Goal: Task Accomplishment & Management: Manage account settings

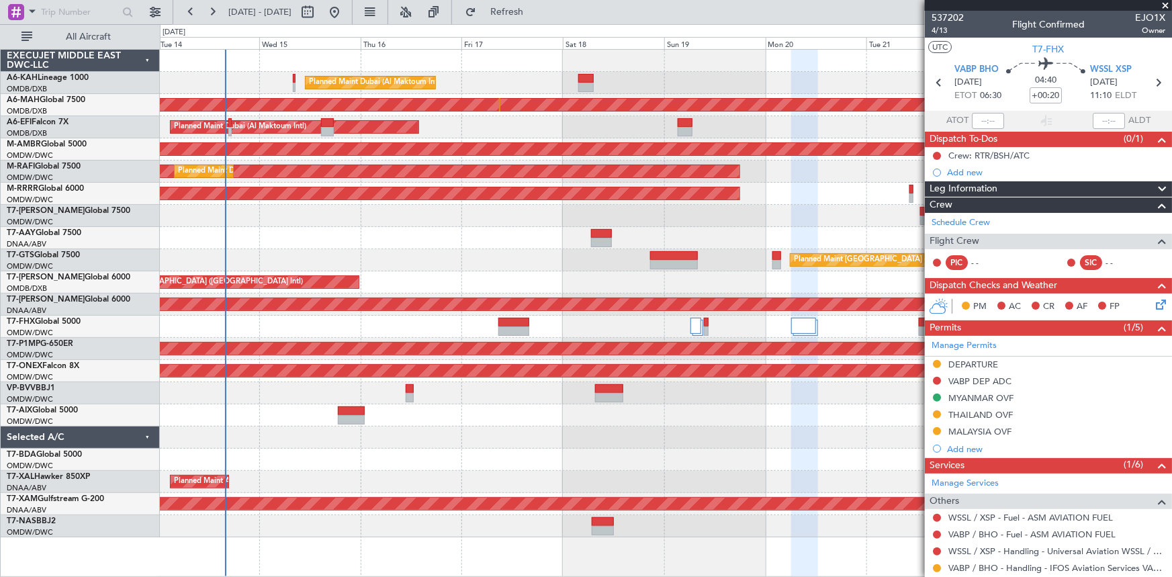
scroll to position [100, 0]
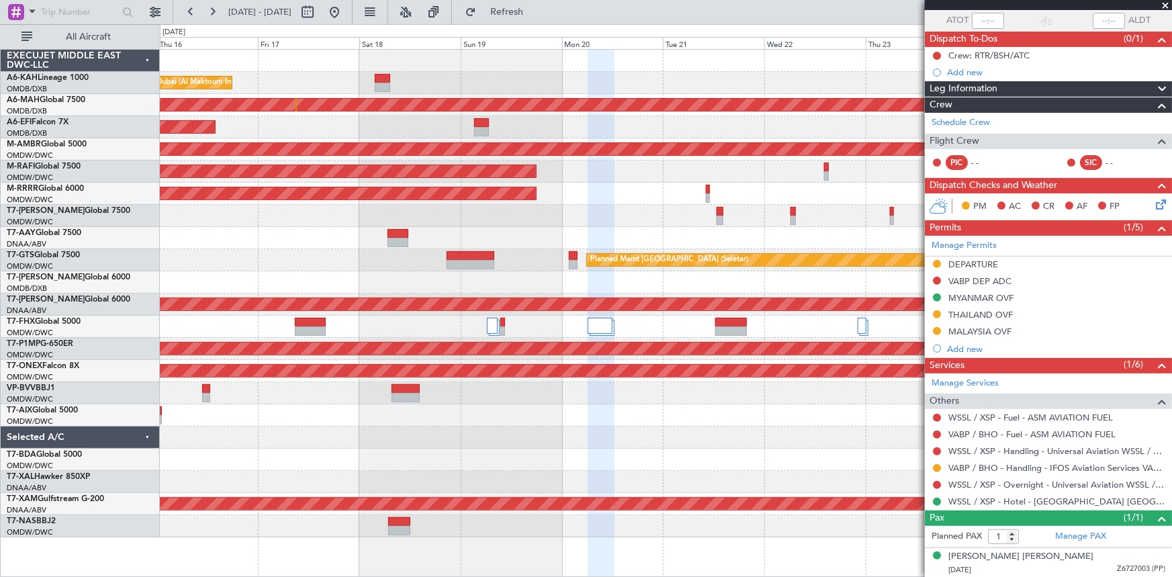
click at [501, 221] on div at bounding box center [666, 216] width 1012 height 22
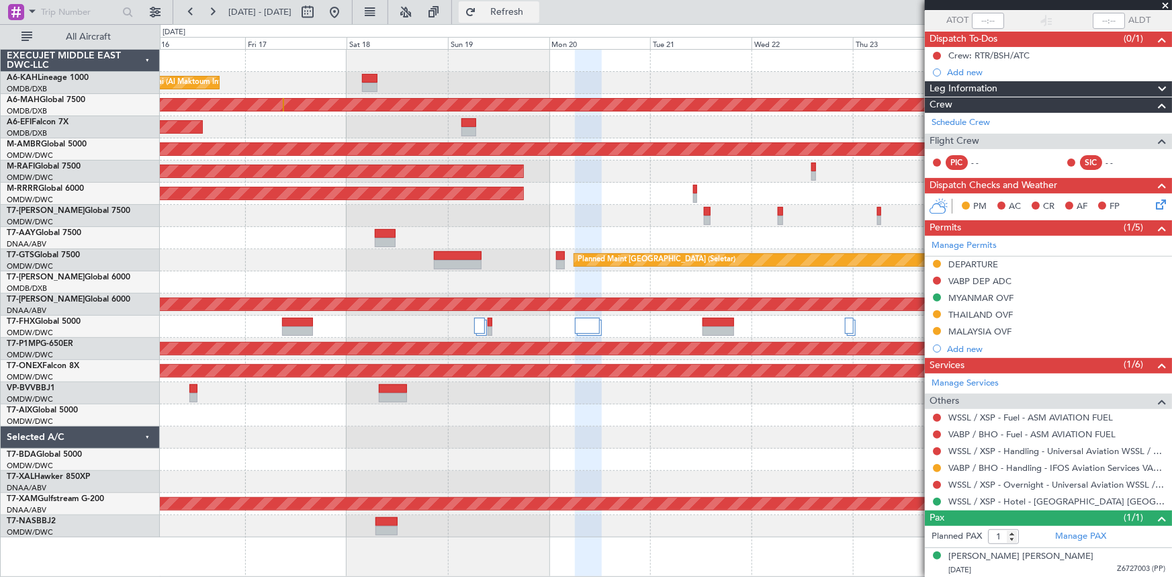
click at [539, 4] on button "Refresh" at bounding box center [499, 11] width 81 height 21
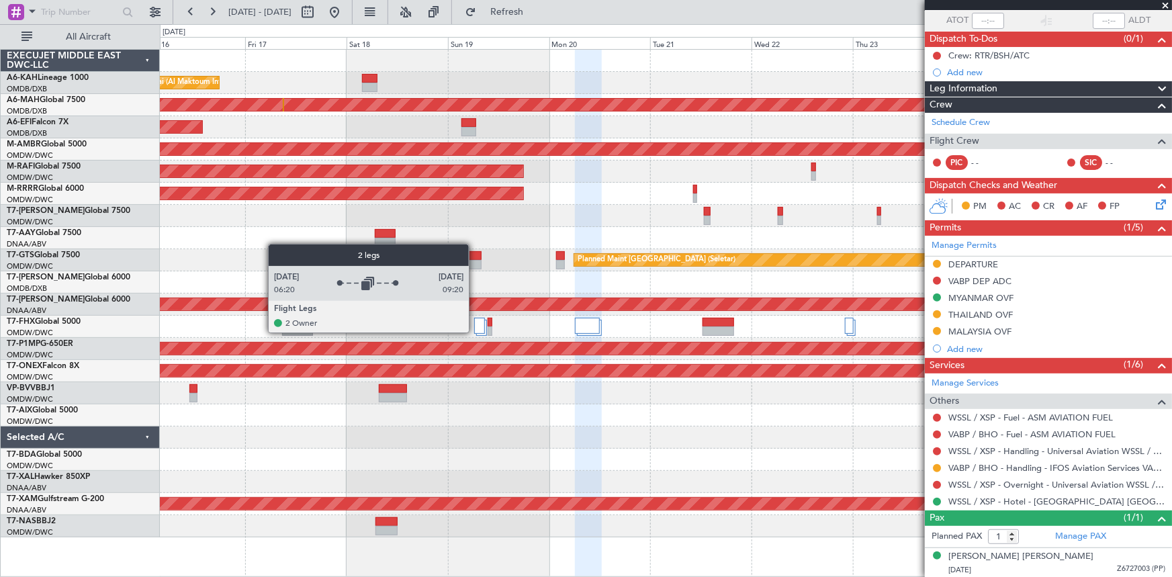
click at [475, 332] on div at bounding box center [479, 326] width 11 height 16
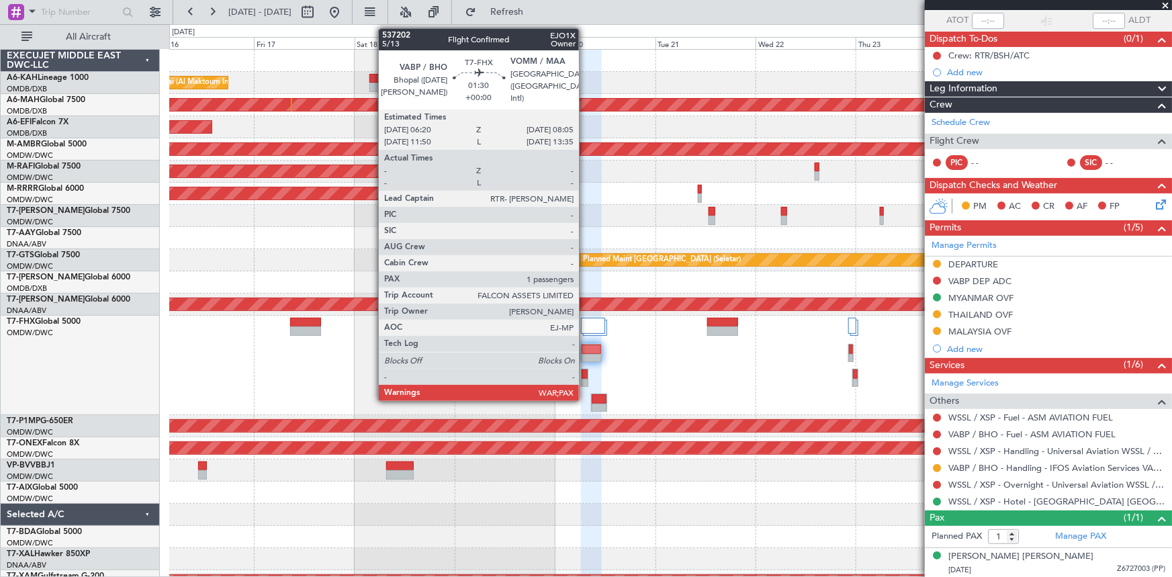
click at [585, 376] on div at bounding box center [585, 374] width 6 height 9
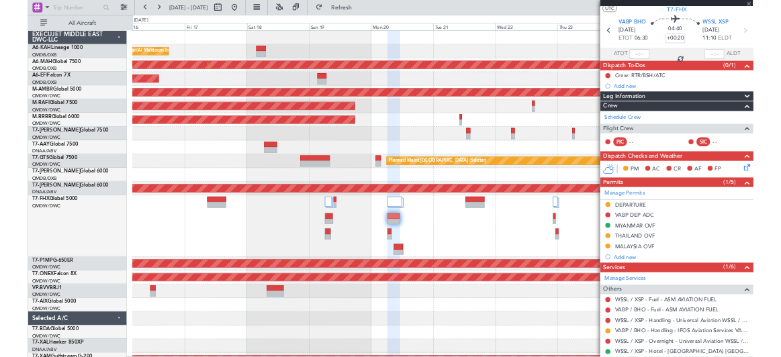
scroll to position [0, 0]
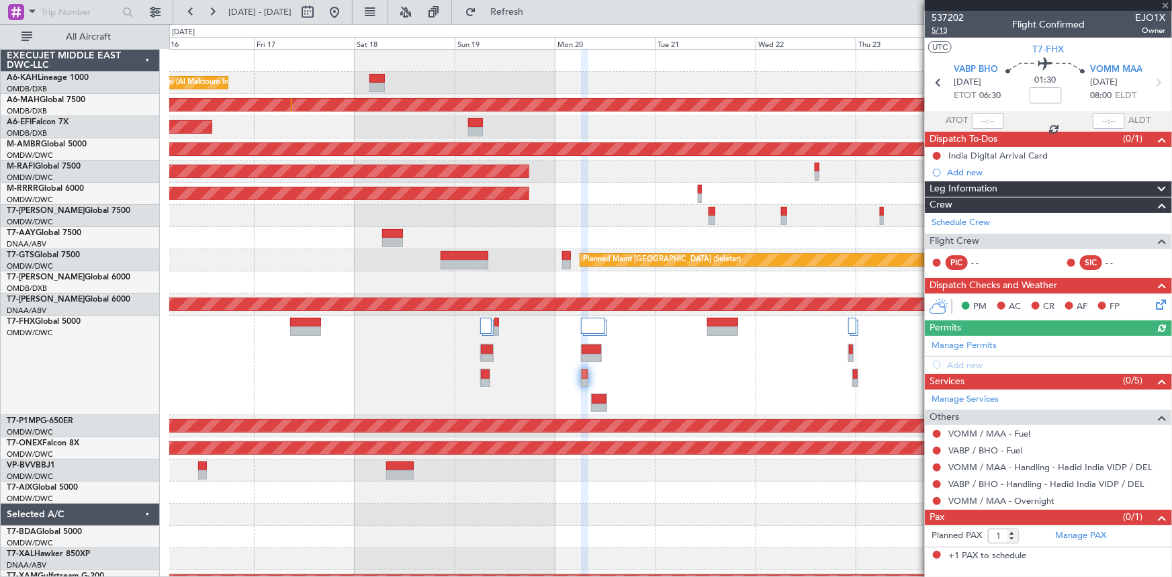
click at [936, 28] on span "5/13" at bounding box center [948, 30] width 32 height 11
click at [535, 10] on span "Refresh" at bounding box center [507, 11] width 56 height 9
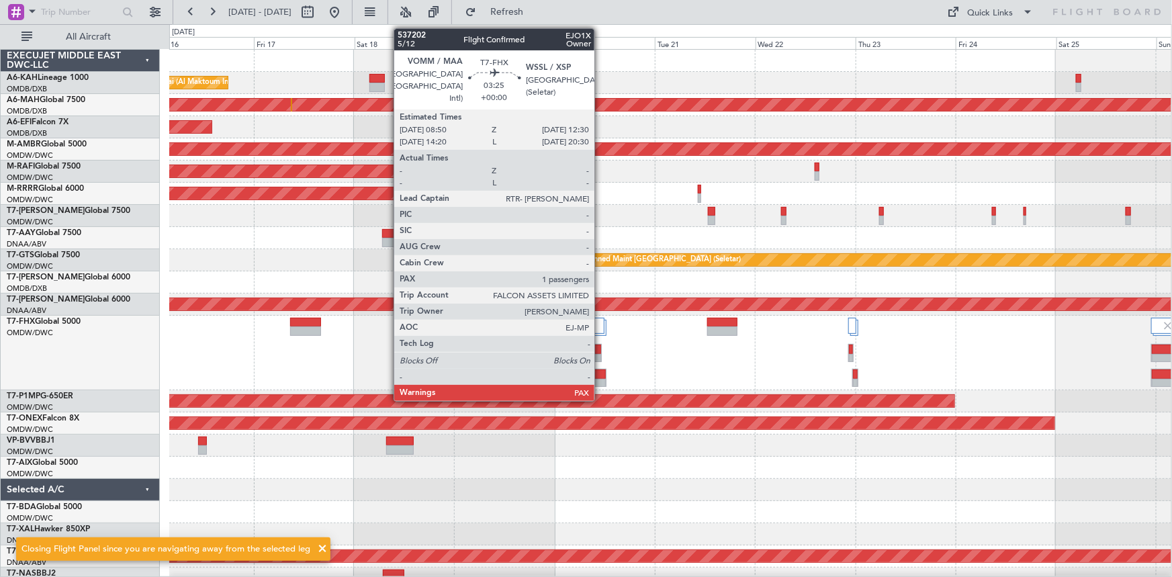
click at [601, 376] on div at bounding box center [599, 374] width 14 height 9
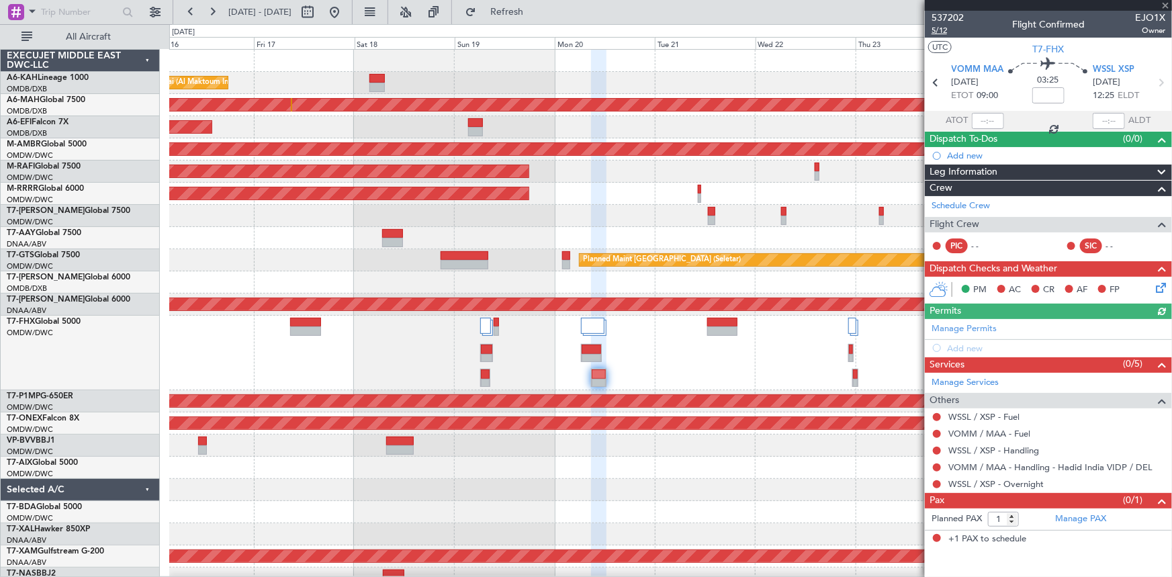
click at [943, 30] on span "5/12" at bounding box center [948, 30] width 32 height 11
click at [535, 7] on span "Refresh" at bounding box center [507, 11] width 56 height 9
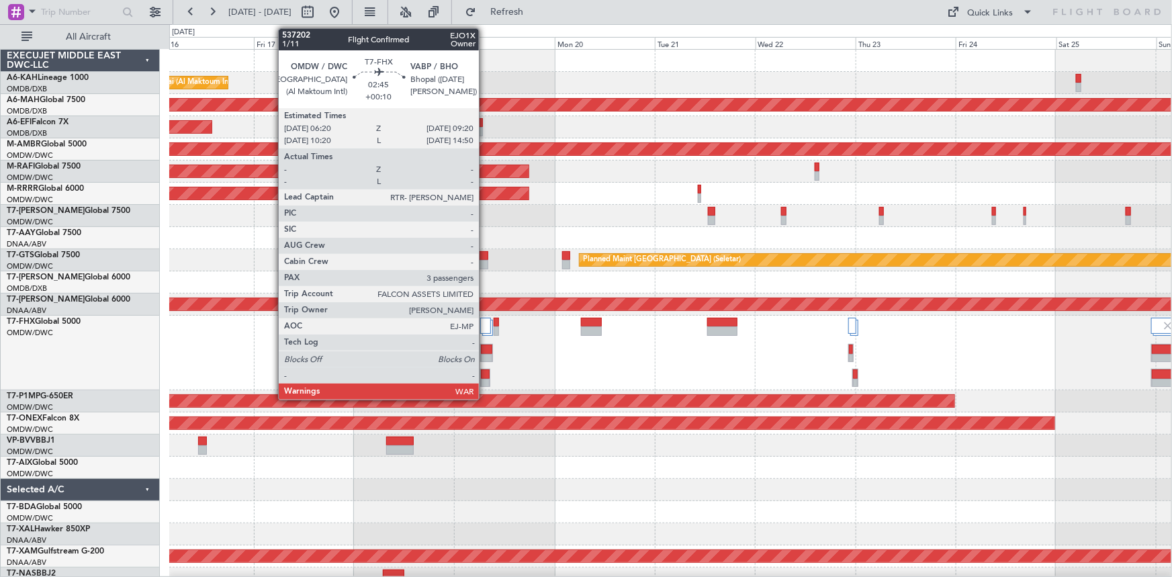
click at [485, 354] on div at bounding box center [486, 358] width 11 height 9
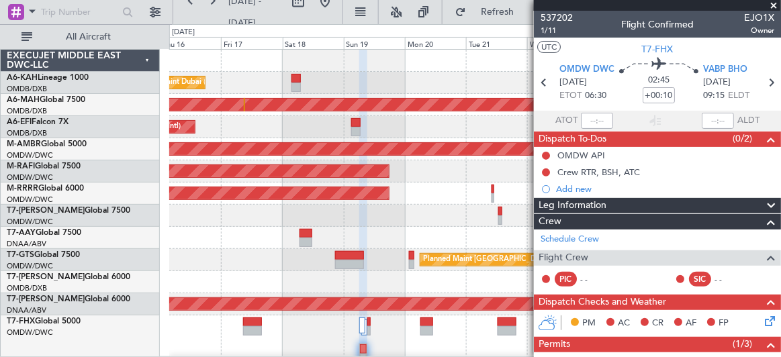
click at [611, 46] on section "UTC T7-FHX" at bounding box center [657, 48] width 247 height 20
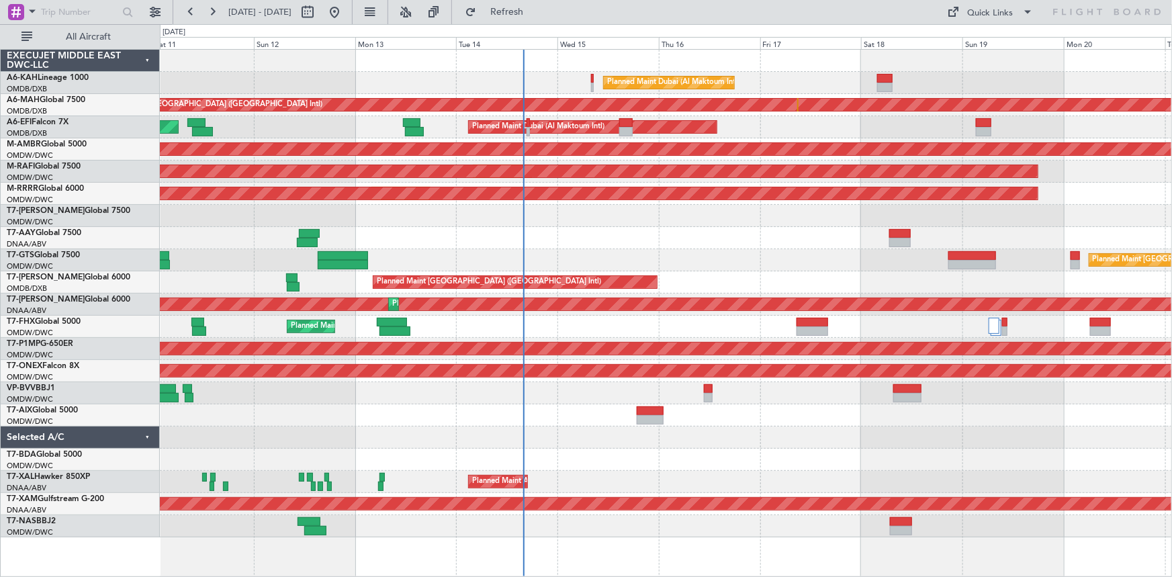
click at [233, 228] on div at bounding box center [666, 238] width 1012 height 22
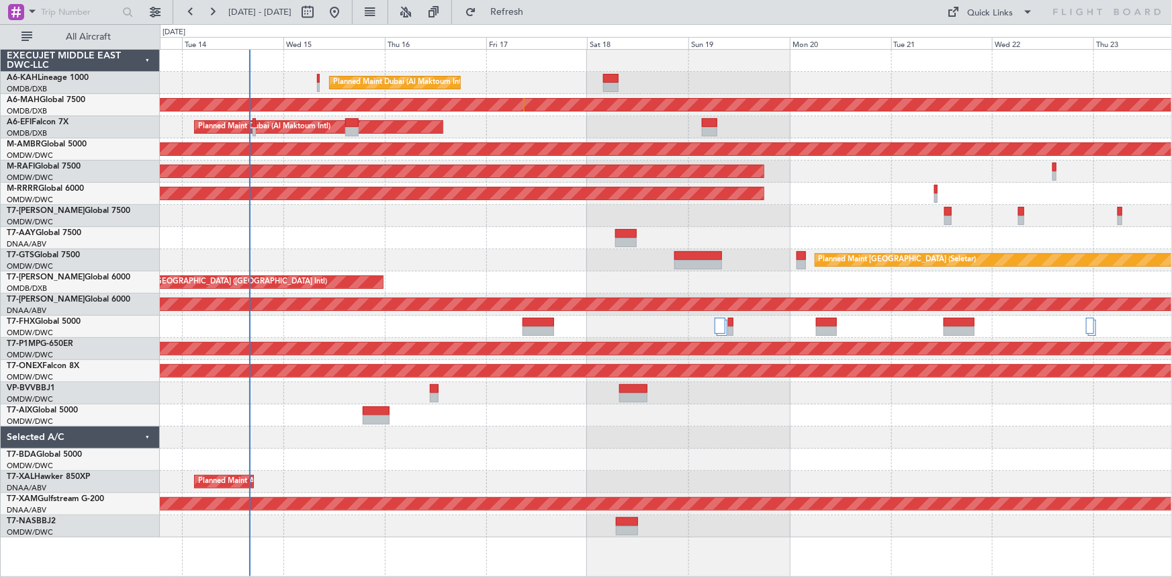
click at [445, 228] on div at bounding box center [666, 238] width 1012 height 22
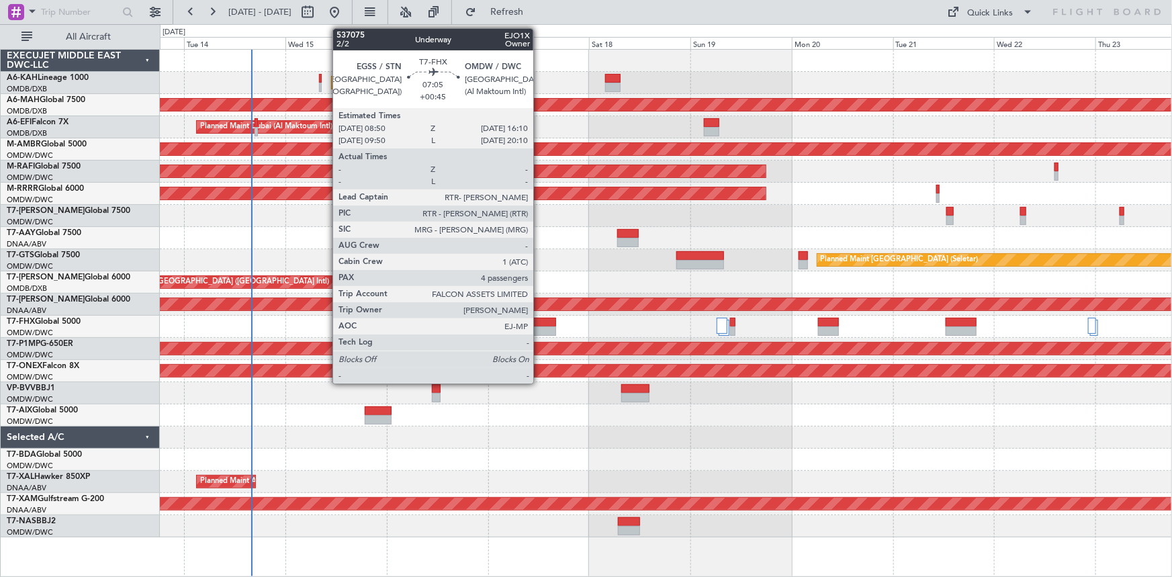
click at [539, 323] on div at bounding box center [541, 322] width 32 height 9
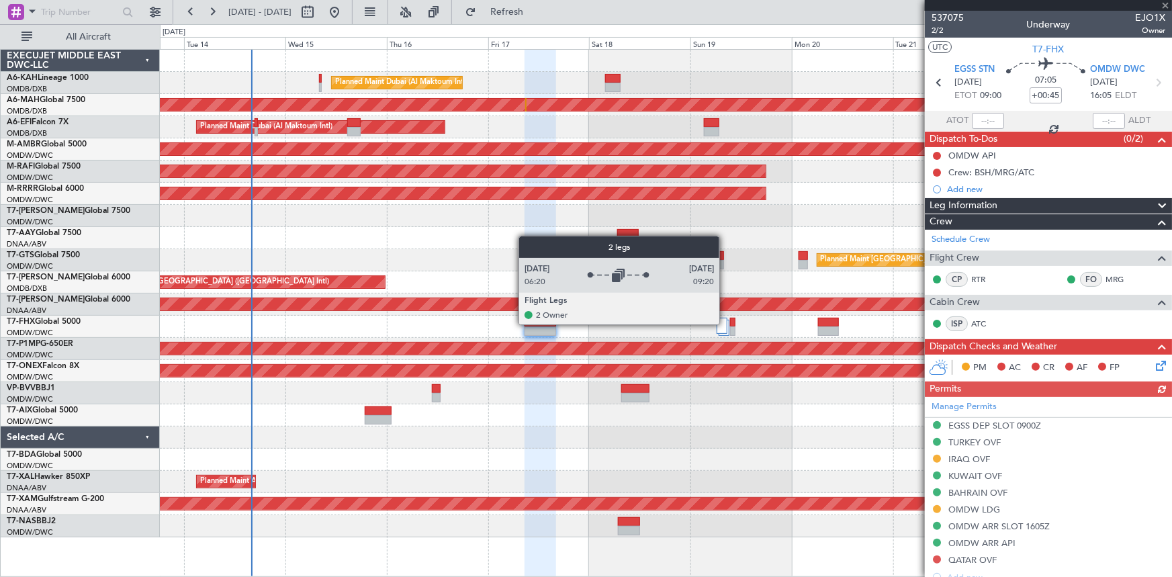
click at [726, 324] on div at bounding box center [722, 326] width 11 height 16
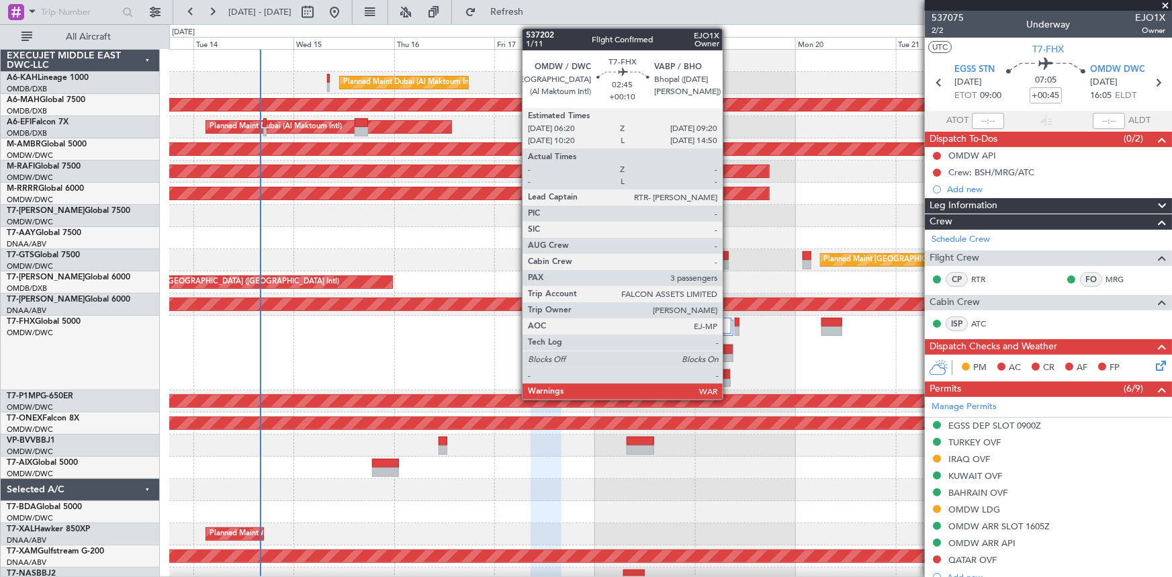
click at [729, 349] on div at bounding box center [727, 349] width 11 height 9
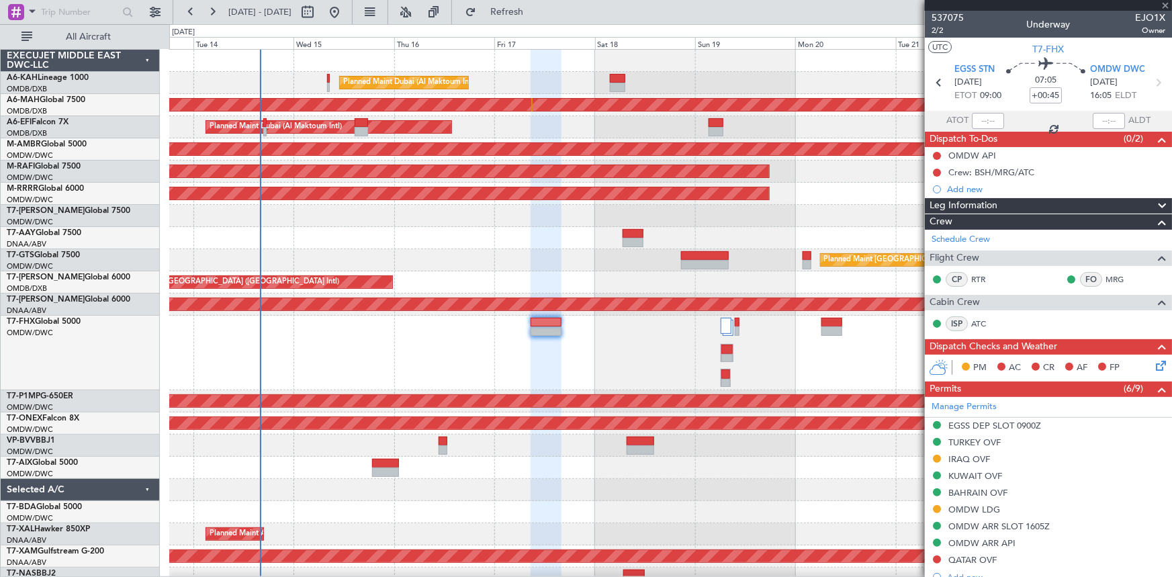
type input "+00:10"
type input "3"
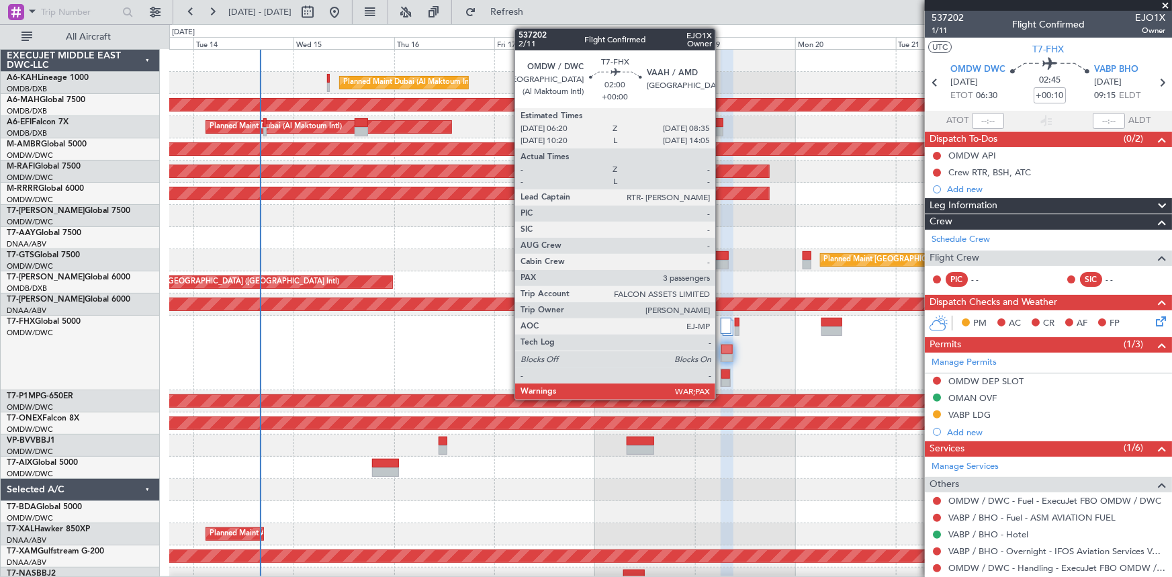
click at [722, 373] on div at bounding box center [726, 374] width 9 height 9
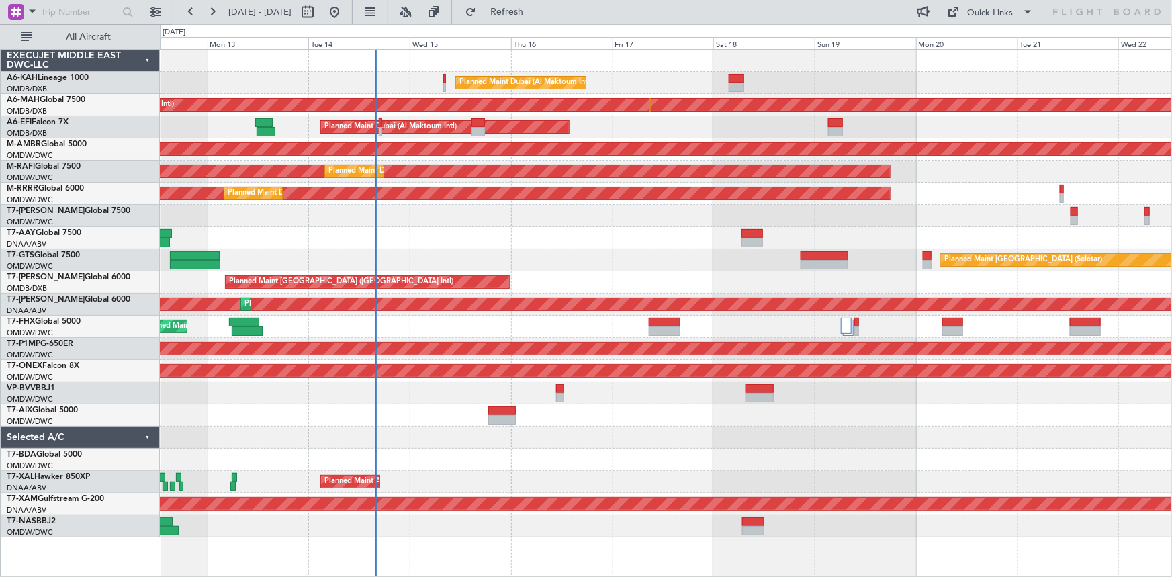
click at [499, 241] on div at bounding box center [666, 238] width 1012 height 22
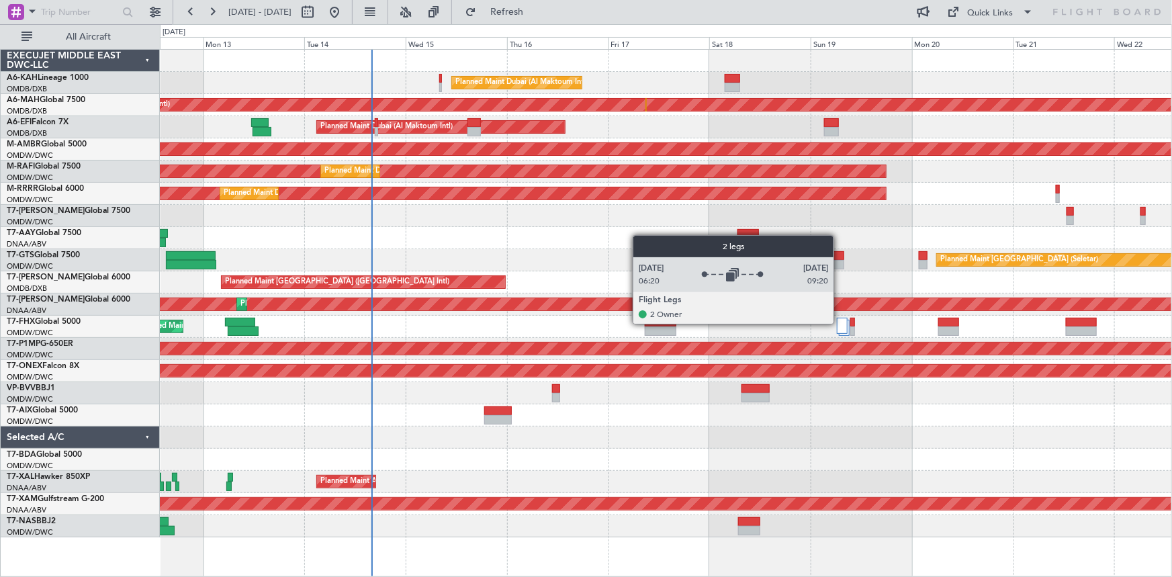
click at [840, 323] on div at bounding box center [842, 326] width 11 height 16
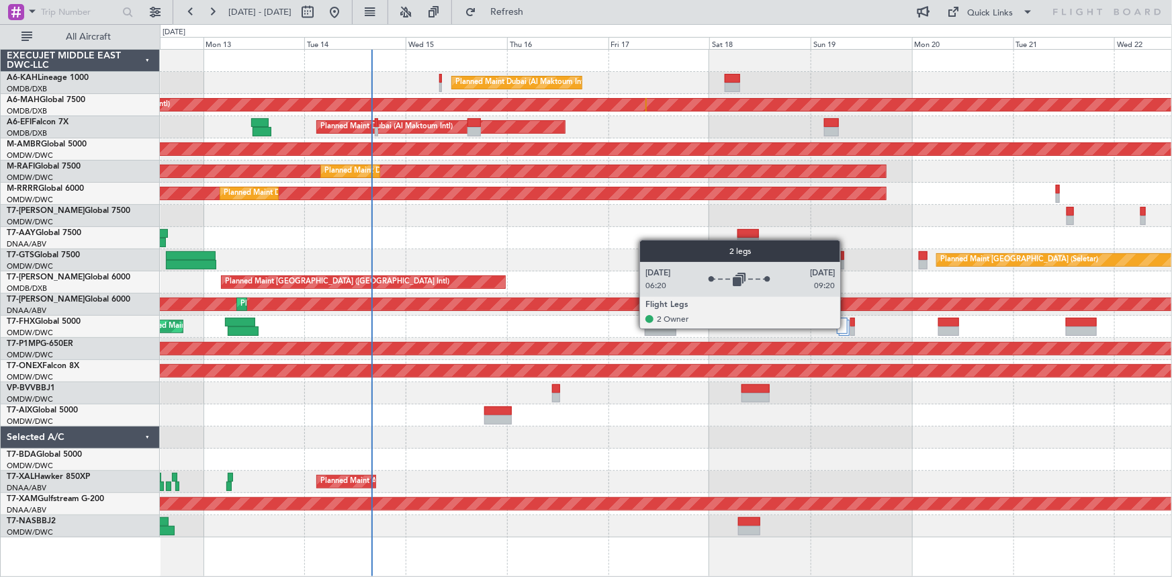
click at [847, 328] on div at bounding box center [842, 326] width 11 height 16
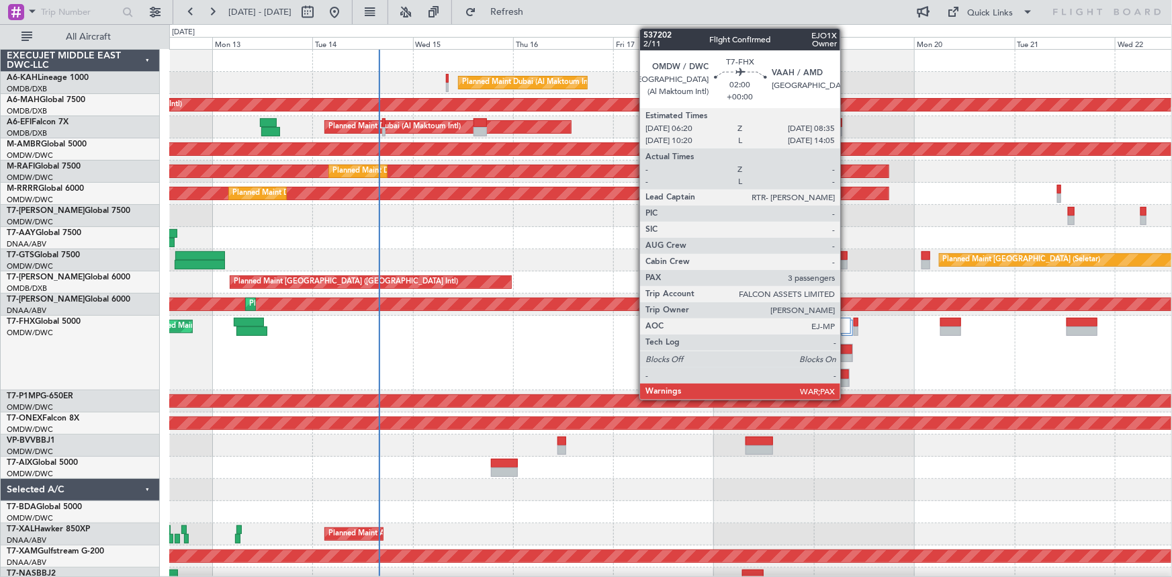
click at [847, 372] on div at bounding box center [844, 374] width 9 height 9
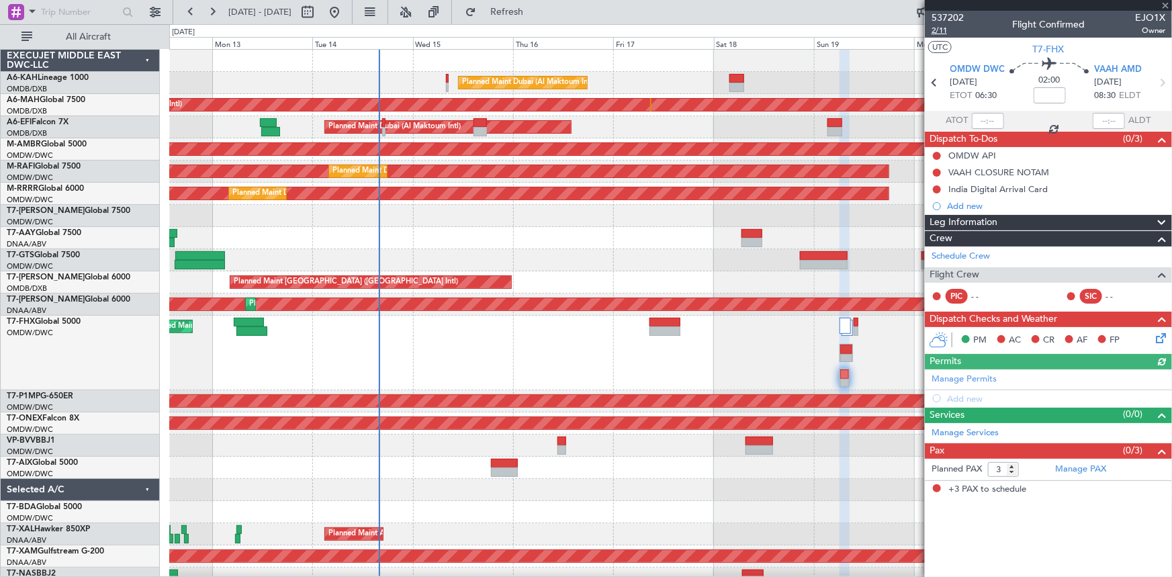
click at [934, 28] on span "2/11" at bounding box center [948, 30] width 32 height 11
click at [535, 8] on span "Refresh" at bounding box center [507, 11] width 56 height 9
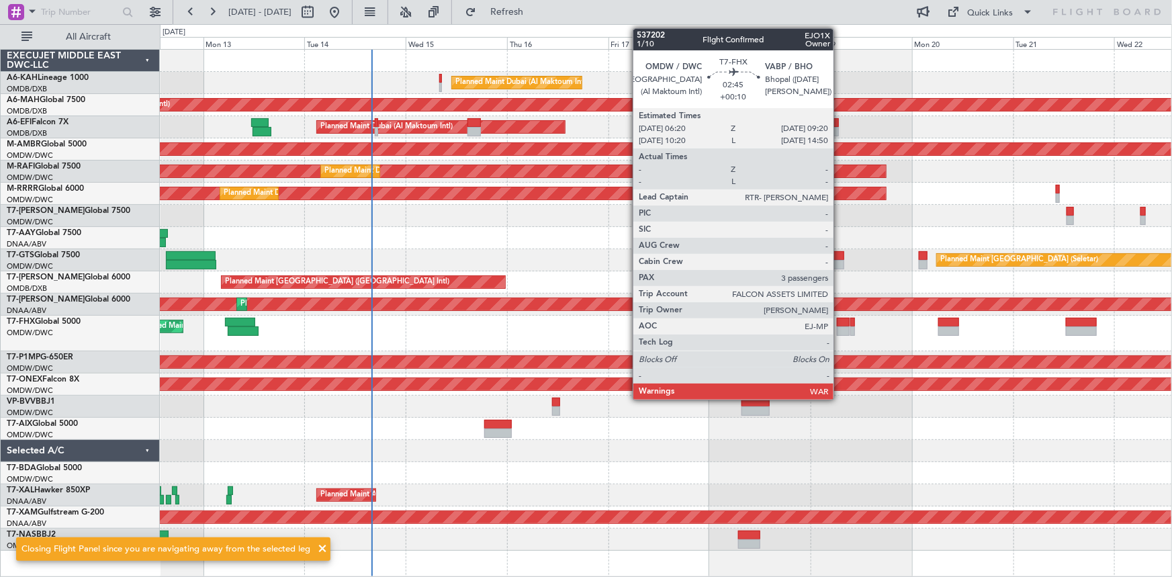
click at [840, 322] on div at bounding box center [843, 322] width 13 height 9
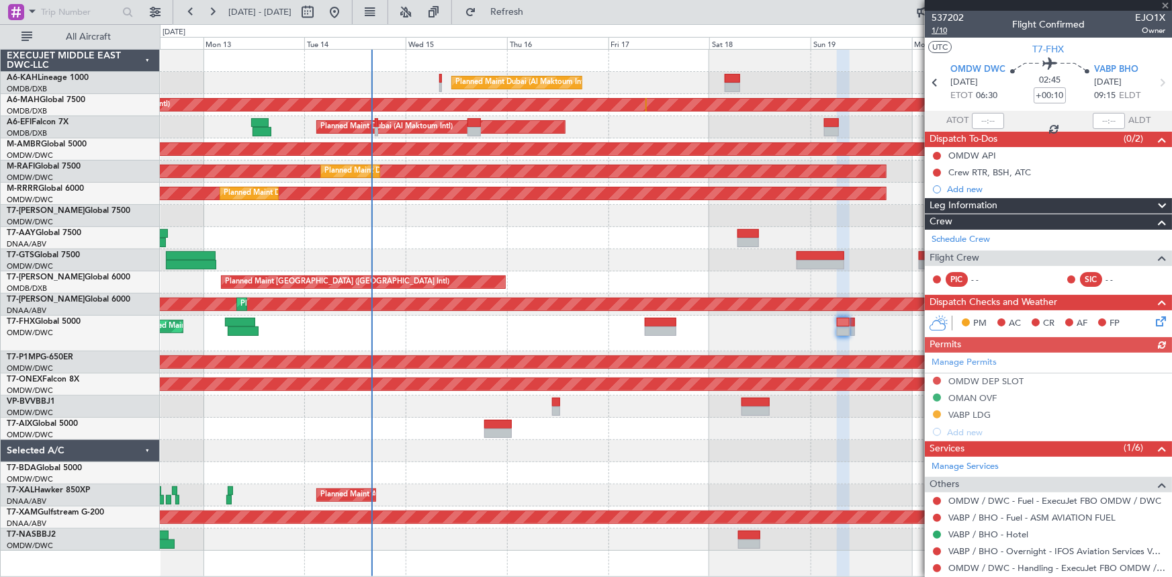
click at [943, 30] on span "1/10" at bounding box center [948, 30] width 32 height 11
click at [527, 13] on span "Refresh" at bounding box center [507, 11] width 56 height 9
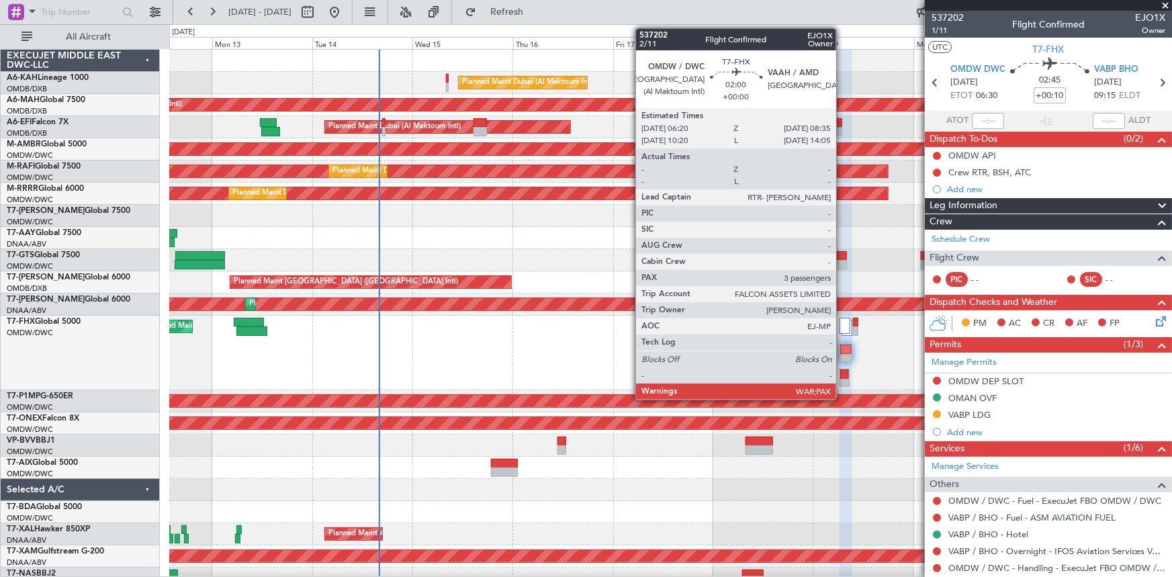
click at [842, 376] on div at bounding box center [844, 374] width 8 height 9
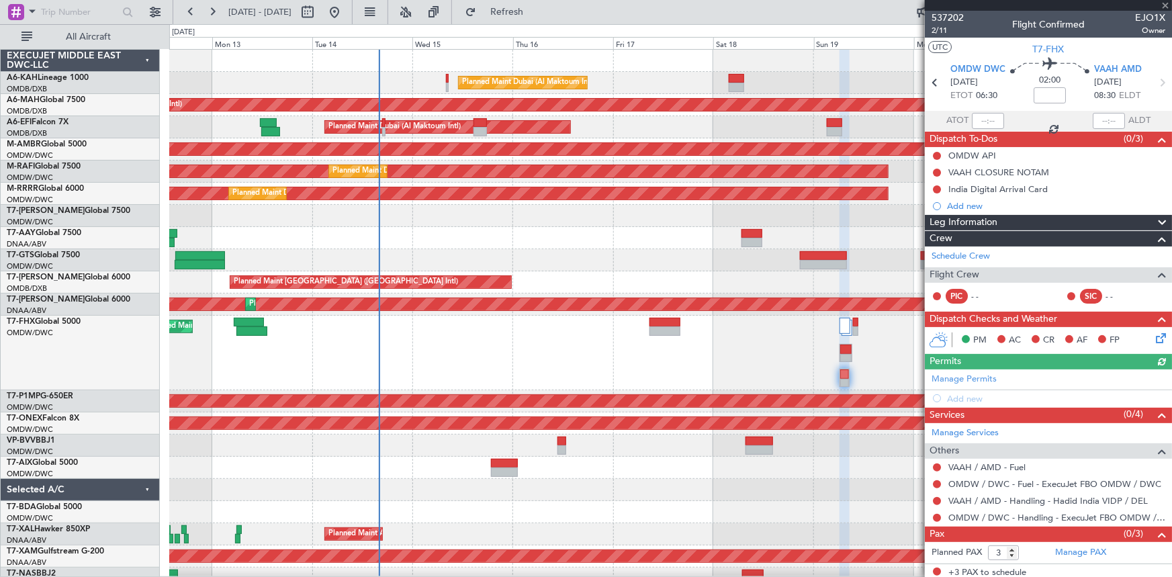
scroll to position [3, 0]
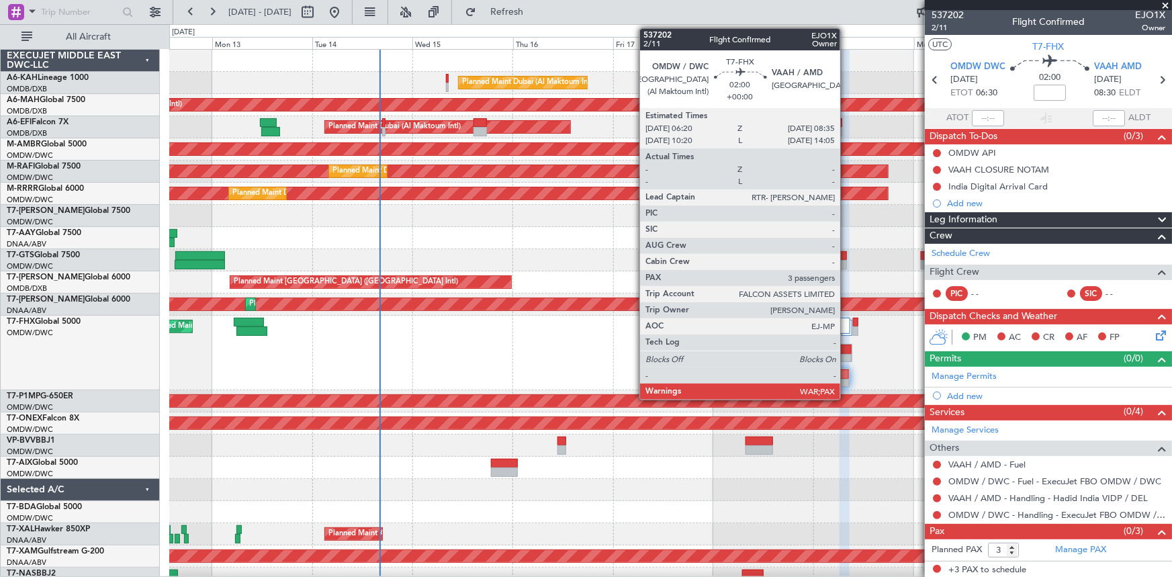
click at [847, 374] on div at bounding box center [844, 374] width 8 height 9
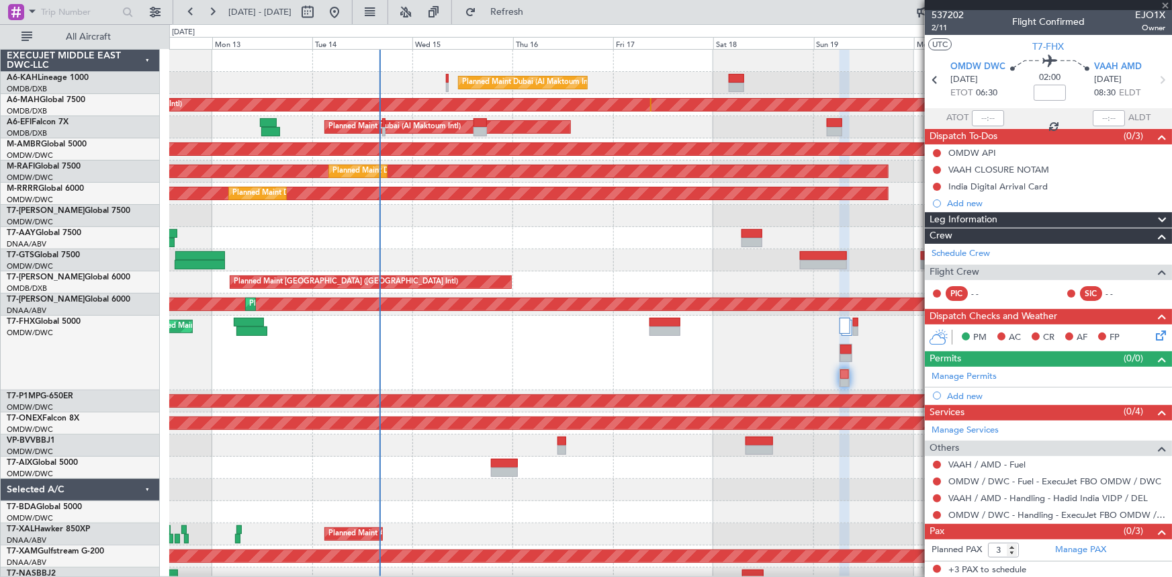
scroll to position [0, 0]
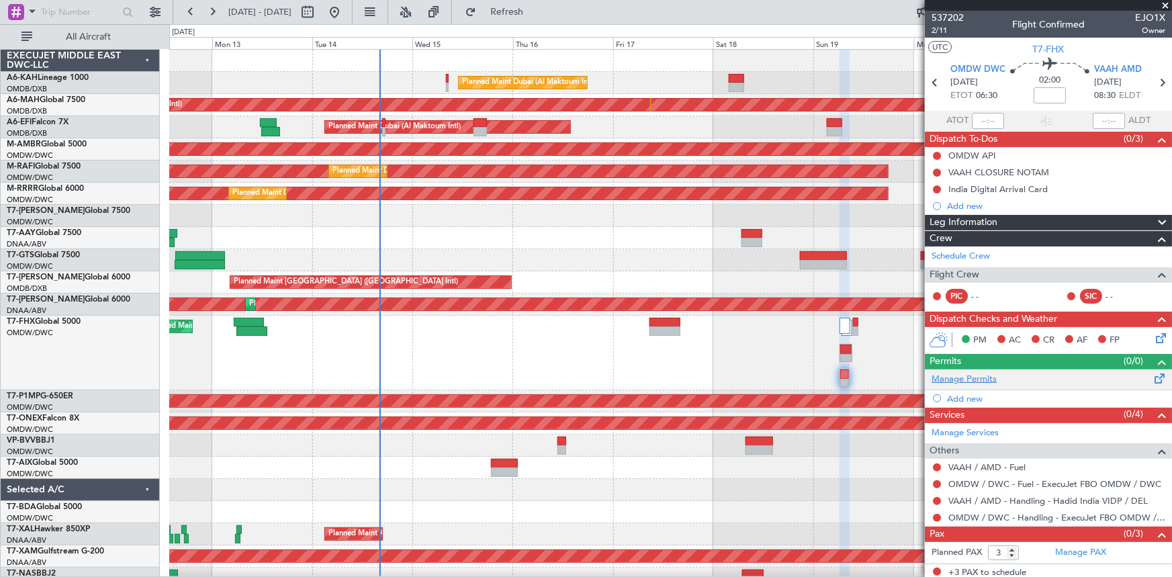
click at [963, 383] on link "Manage Permits" at bounding box center [964, 379] width 65 height 13
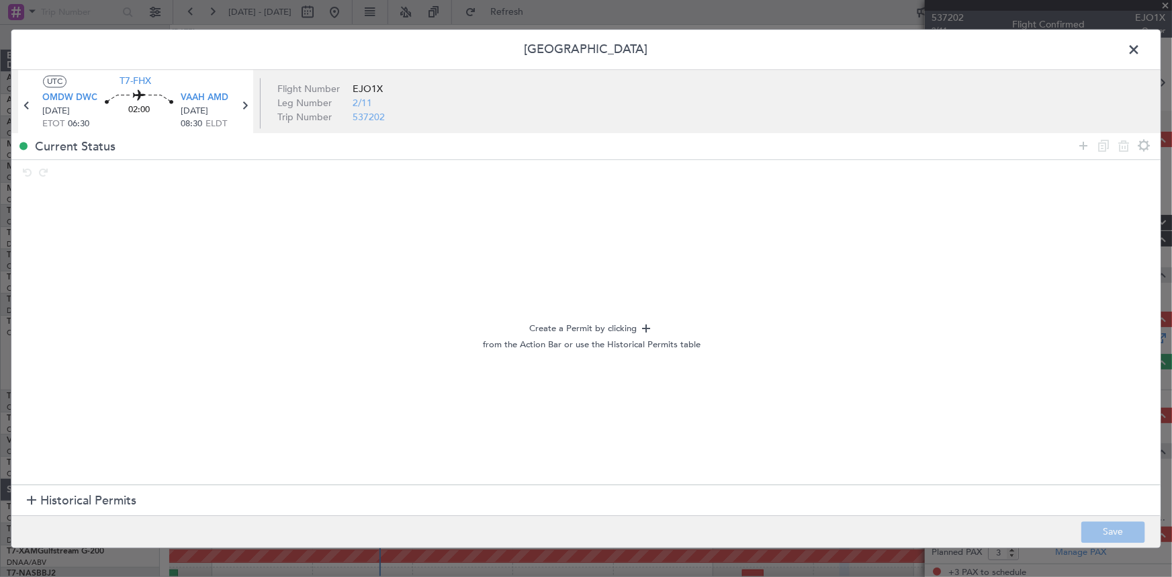
click at [73, 499] on span "Historical Permits" at bounding box center [88, 501] width 96 height 18
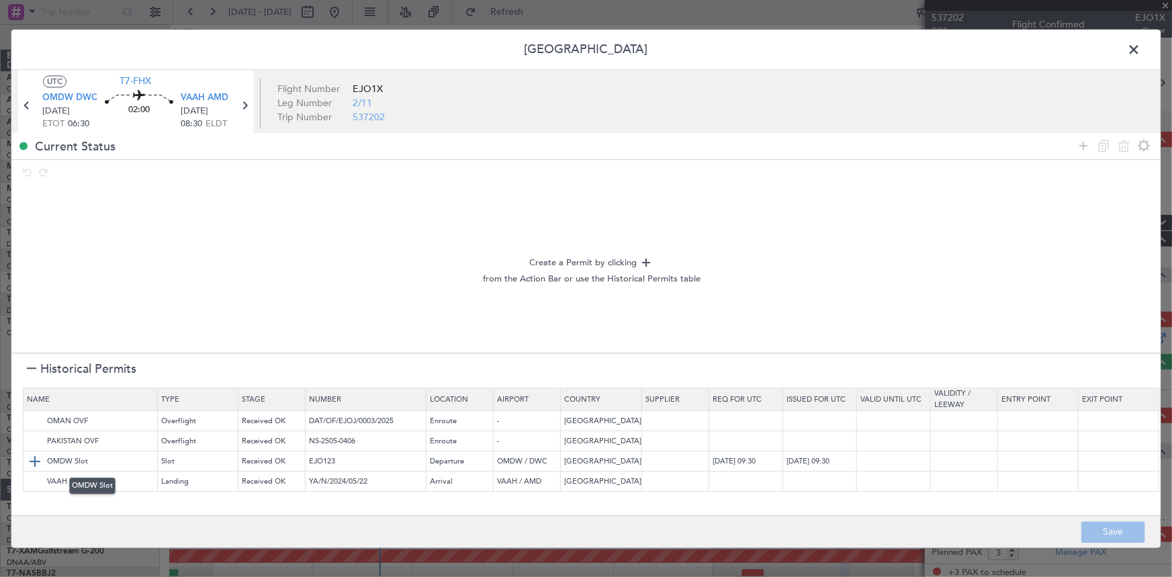
click at [34, 466] on img at bounding box center [35, 461] width 16 height 16
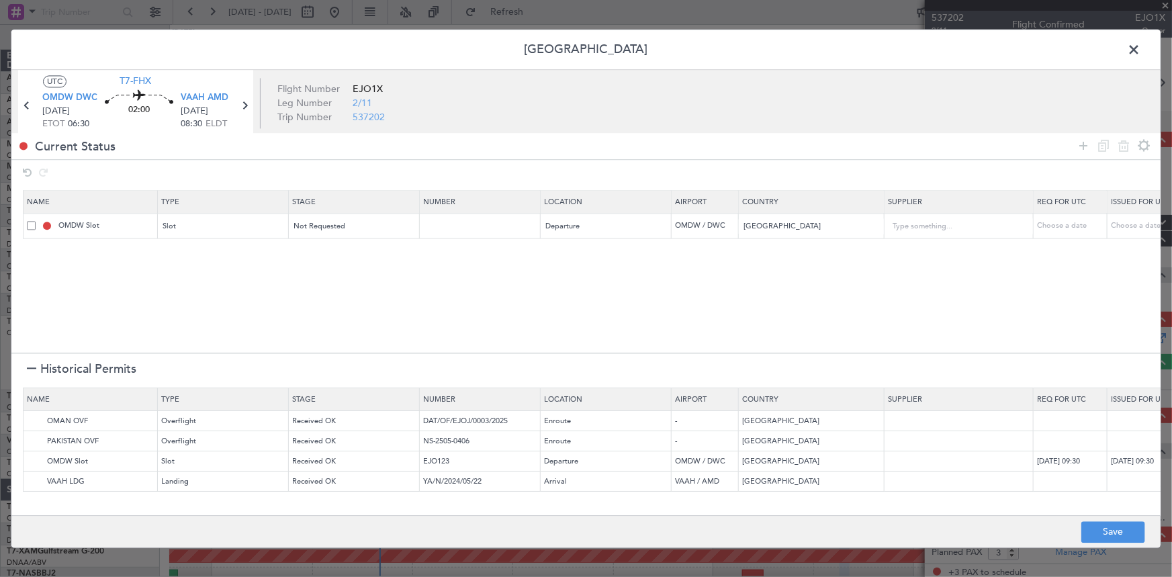
drag, startPoint x: 1084, startPoint y: 144, endPoint x: 822, endPoint y: 191, distance: 266.1
click at [1082, 147] on icon at bounding box center [1084, 146] width 16 height 16
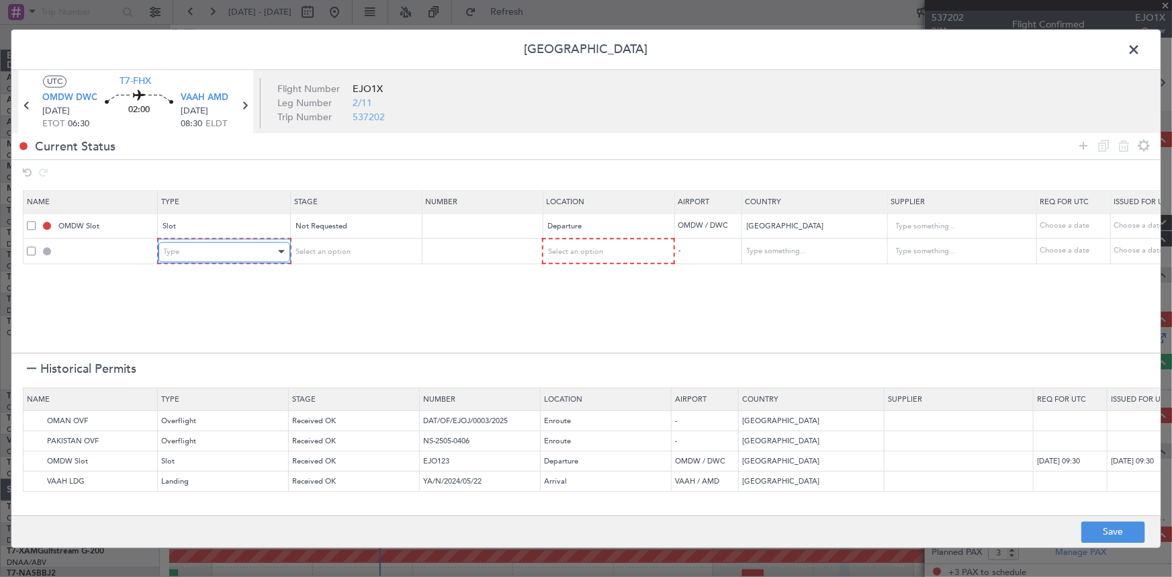
click at [209, 257] on div "Type" at bounding box center [220, 252] width 112 height 20
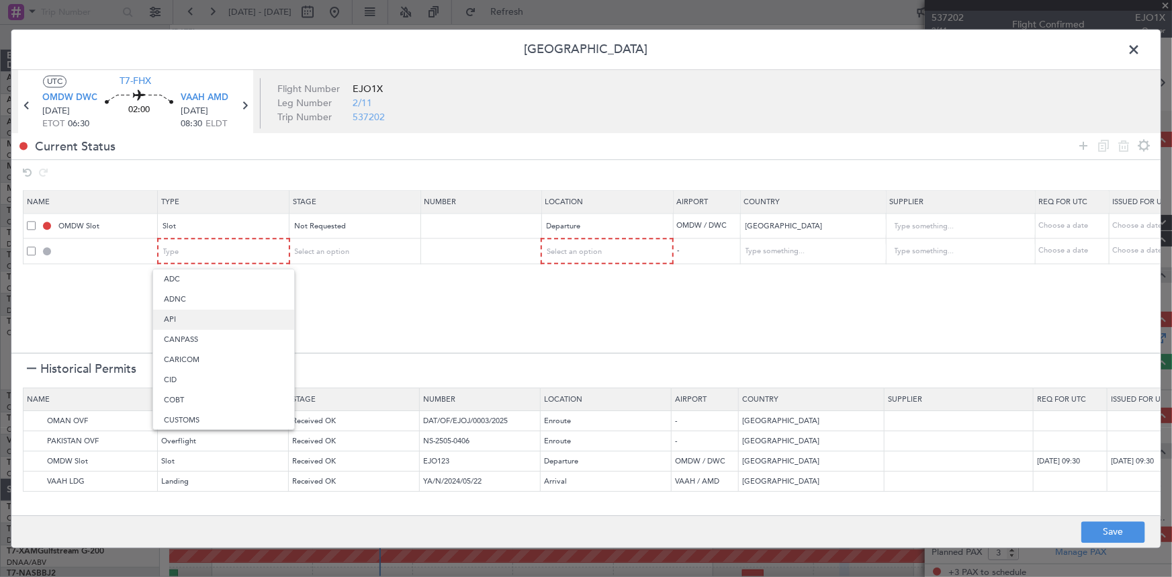
click at [201, 313] on span "API" at bounding box center [224, 320] width 120 height 20
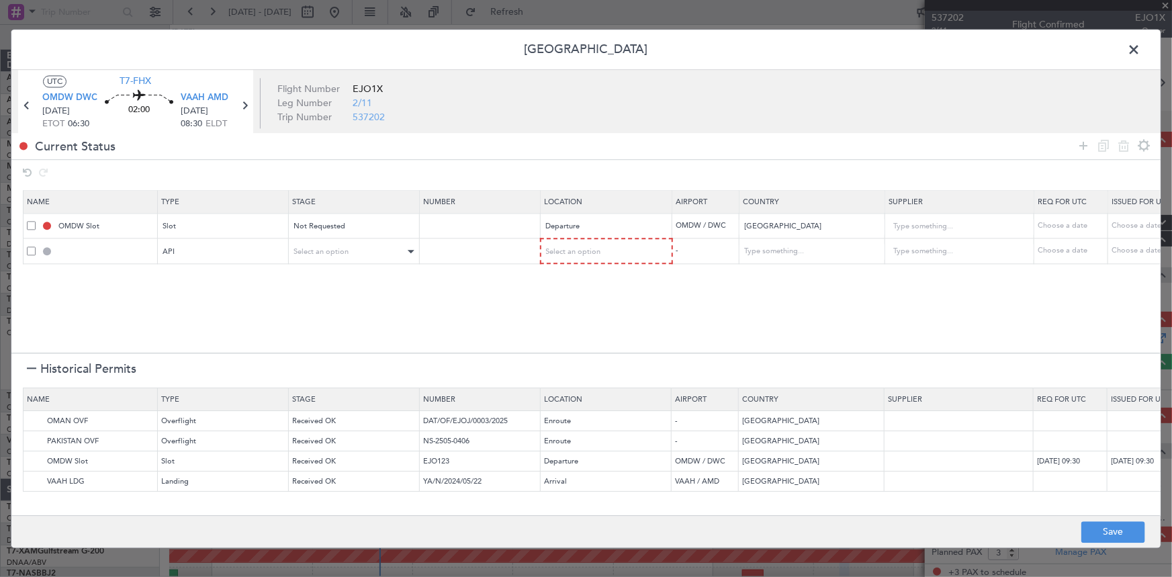
click at [324, 241] on div "Select an option" at bounding box center [354, 251] width 130 height 20
click at [365, 252] on div "Select an option" at bounding box center [350, 252] width 112 height 20
click at [354, 301] on span "Not Requested" at bounding box center [355, 300] width 120 height 20
click at [588, 249] on span "Select an option" at bounding box center [574, 252] width 55 height 10
click at [560, 282] on span "Departure" at bounding box center [607, 279] width 120 height 20
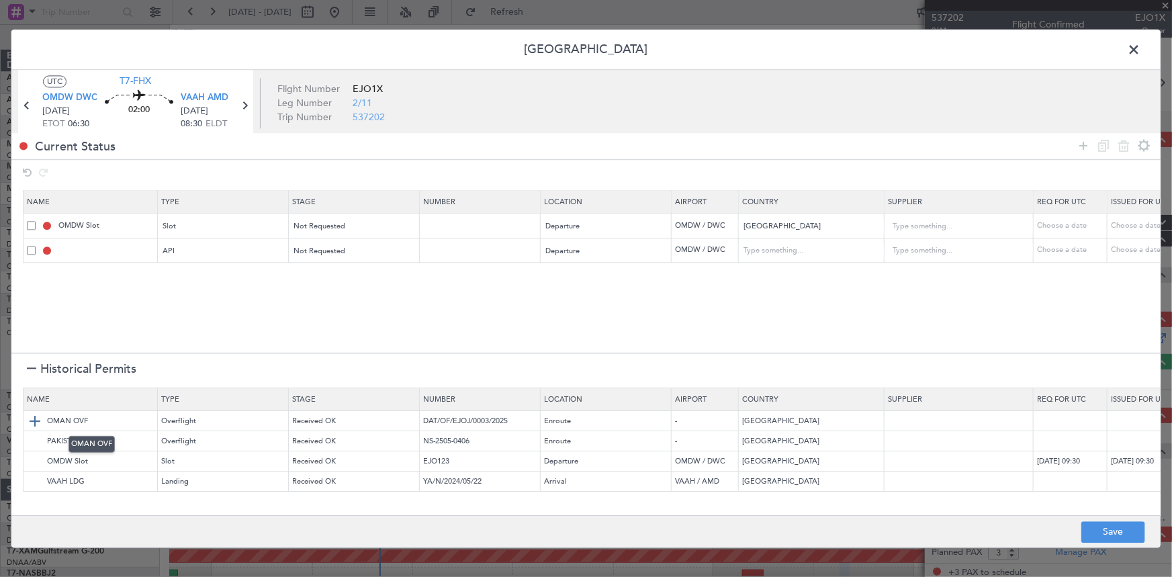
click at [33, 421] on img at bounding box center [35, 421] width 16 height 16
click at [0, 0] on img at bounding box center [0, 0] width 0 height 0
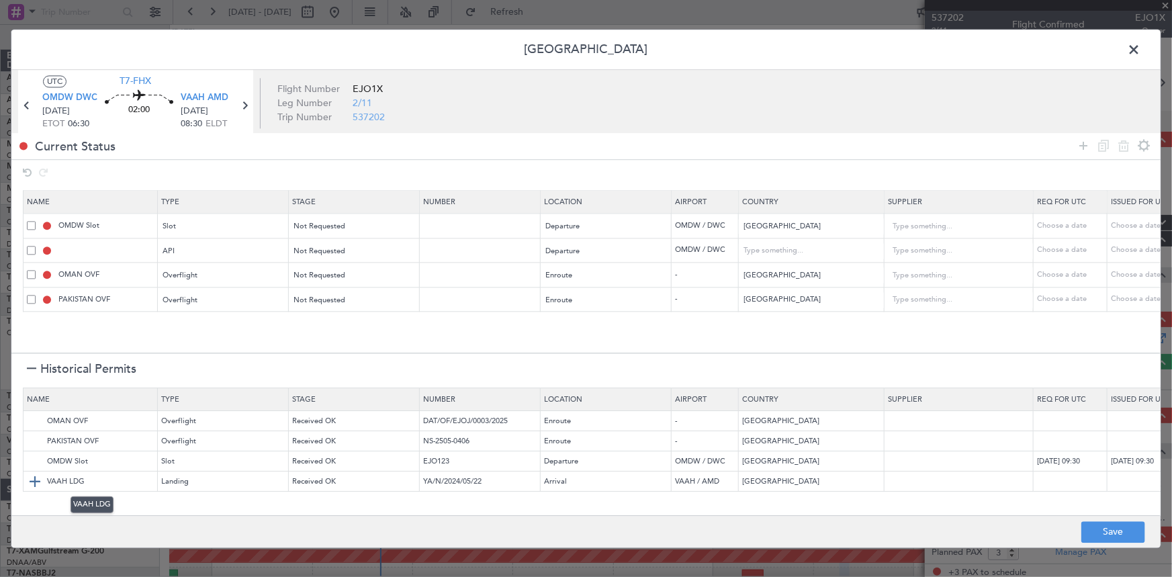
click at [34, 480] on img at bounding box center [35, 482] width 16 height 16
click at [1117, 527] on button "Save" at bounding box center [1114, 531] width 64 height 21
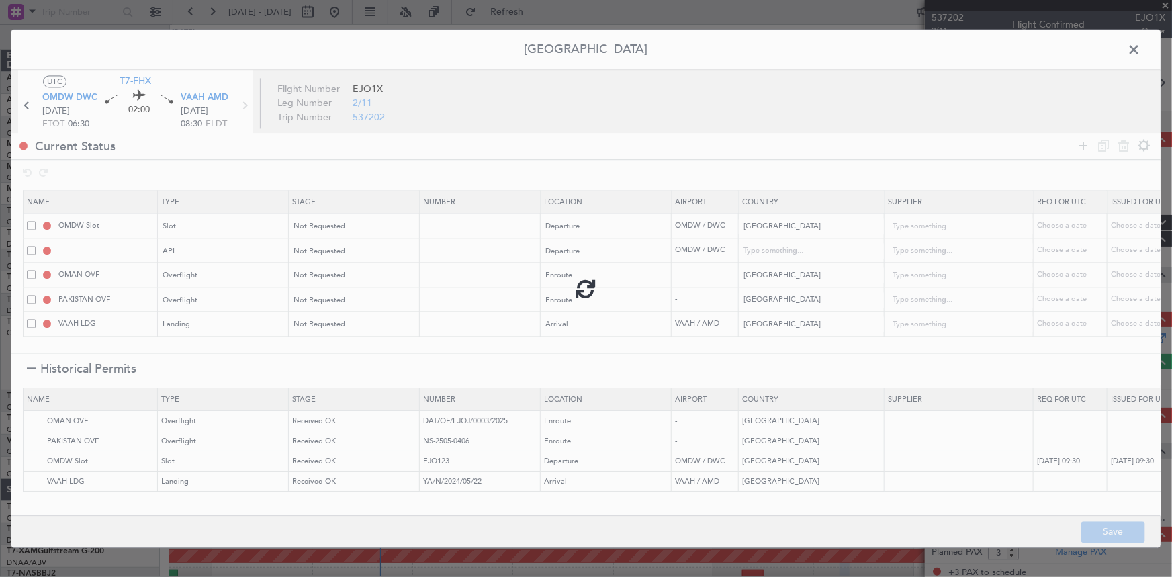
type input "OMDW DEP SLOT"
type input "NNN"
type input "1"
type input "OMDW DEP API"
type input "United Arab Emirates"
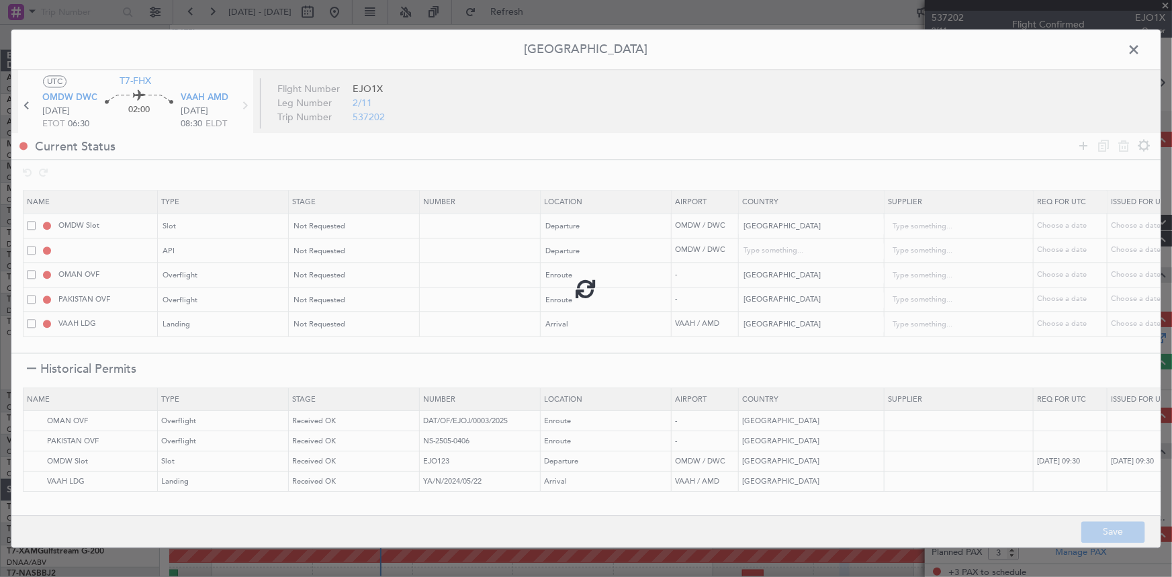
type input "NNN"
type input "1"
type input "NNN"
type input "2"
type input "NNN"
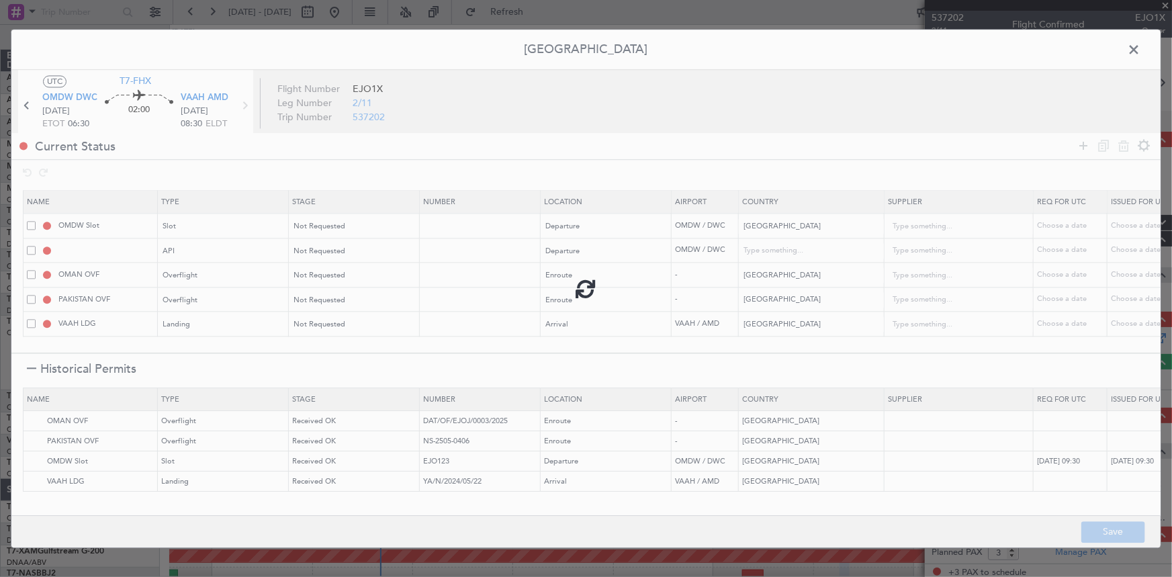
type input "NNN"
type input "3"
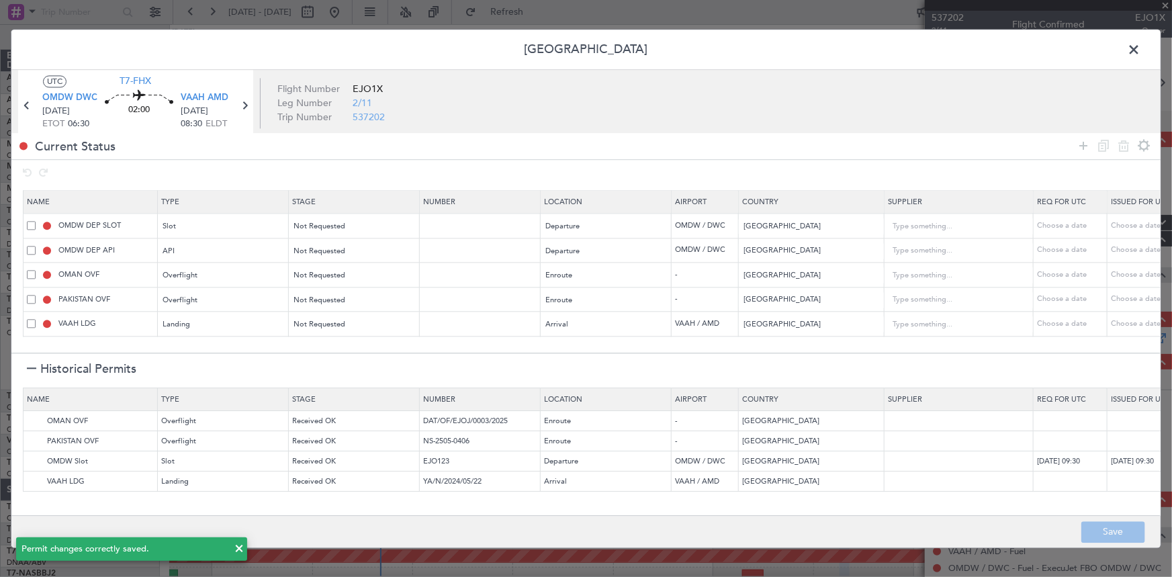
click at [1141, 50] on span at bounding box center [1141, 53] width 0 height 27
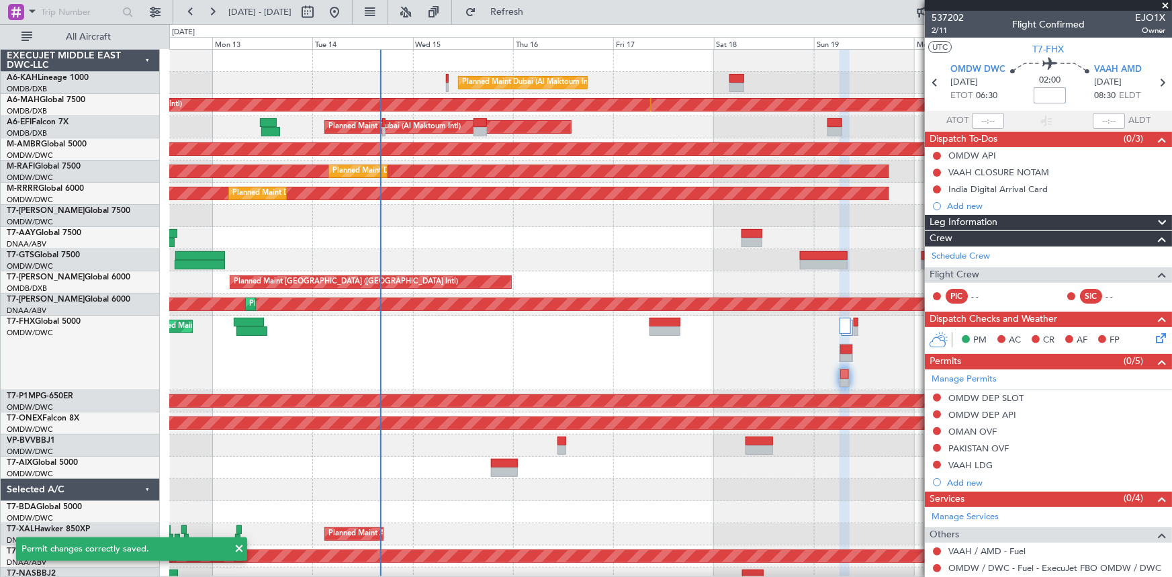
click at [1043, 97] on input at bounding box center [1050, 95] width 32 height 16
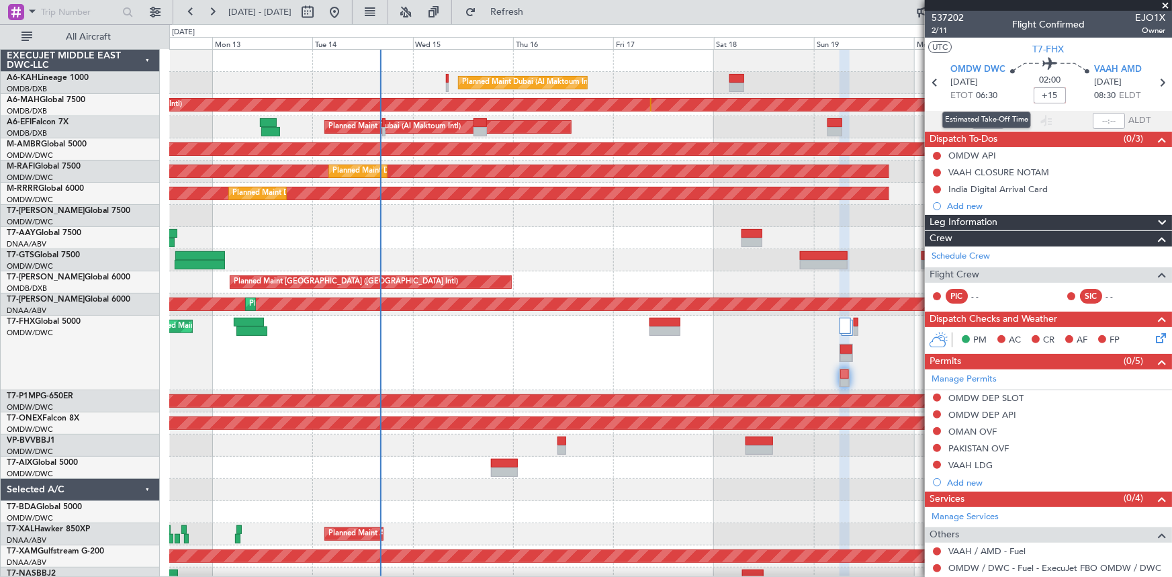
type input "+00:15"
click at [1014, 93] on div "02:00 +00:15" at bounding box center [1050, 83] width 89 height 50
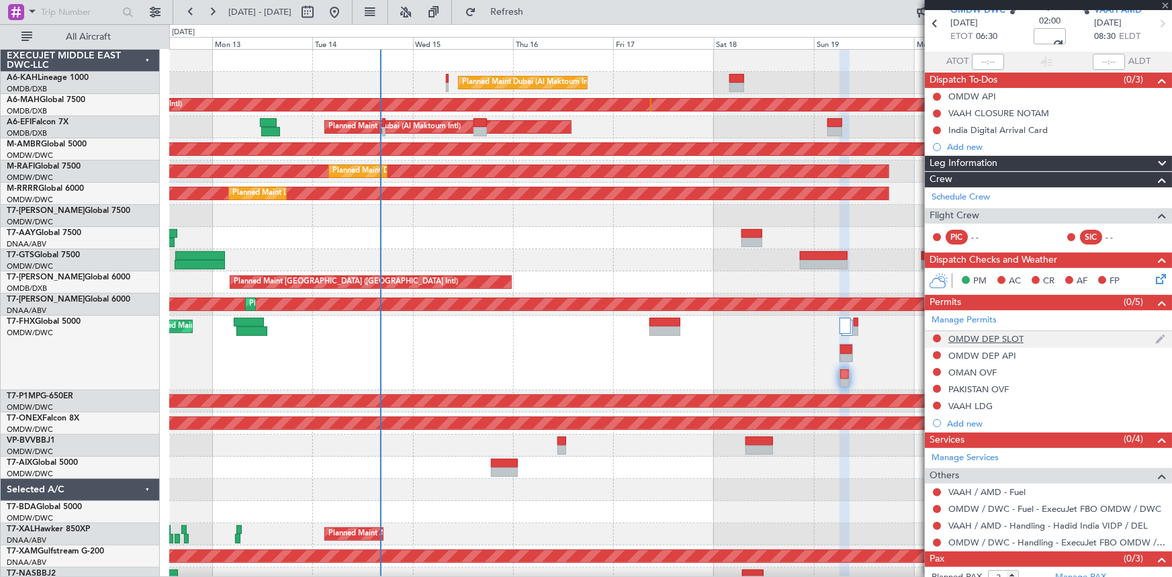
scroll to position [87, 0]
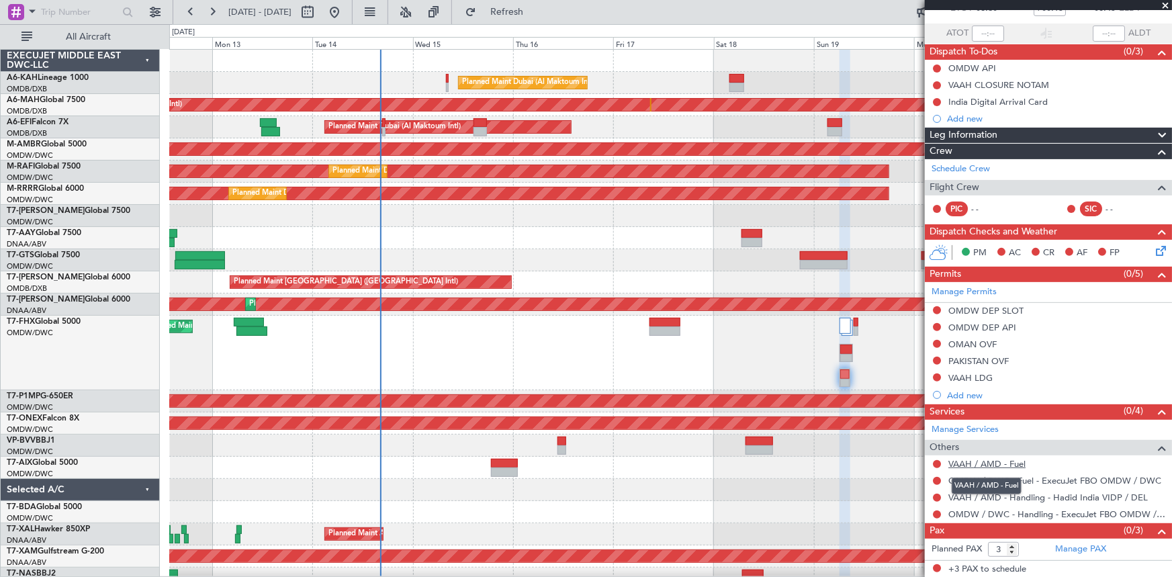
click at [963, 462] on link "VAAH / AMD - Fuel" at bounding box center [987, 463] width 77 height 11
click at [527, 5] on button "Refresh" at bounding box center [499, 11] width 81 height 21
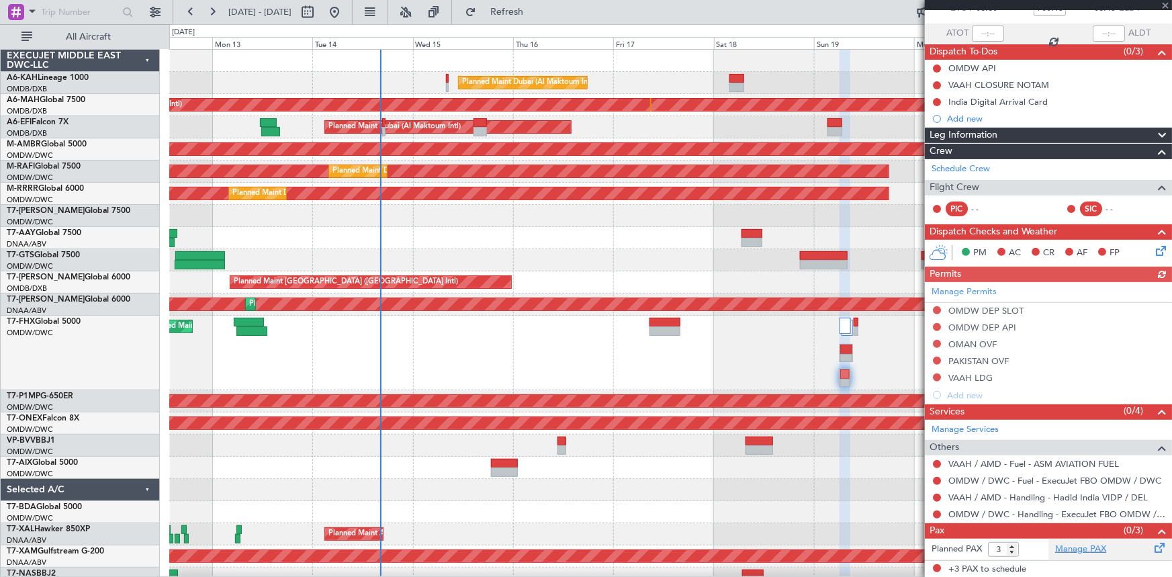
click at [1082, 550] on link "Manage PAX" at bounding box center [1080, 549] width 51 height 13
drag, startPoint x: 553, startPoint y: 7, endPoint x: 1160, endPoint y: 251, distance: 653.8
click at [535, 10] on span "Refresh" at bounding box center [507, 11] width 56 height 9
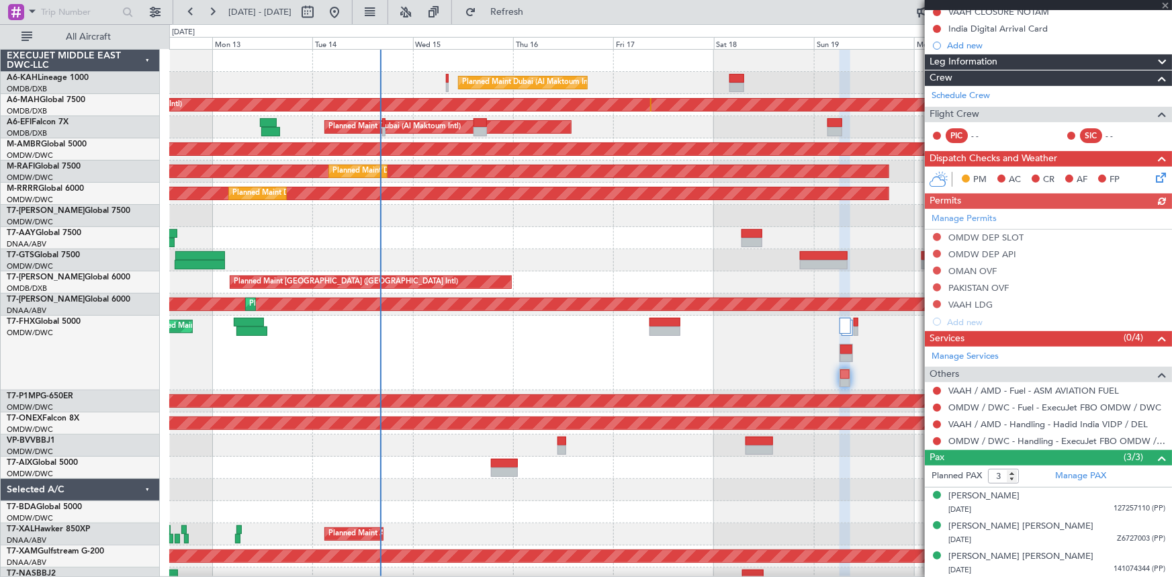
scroll to position [0, 0]
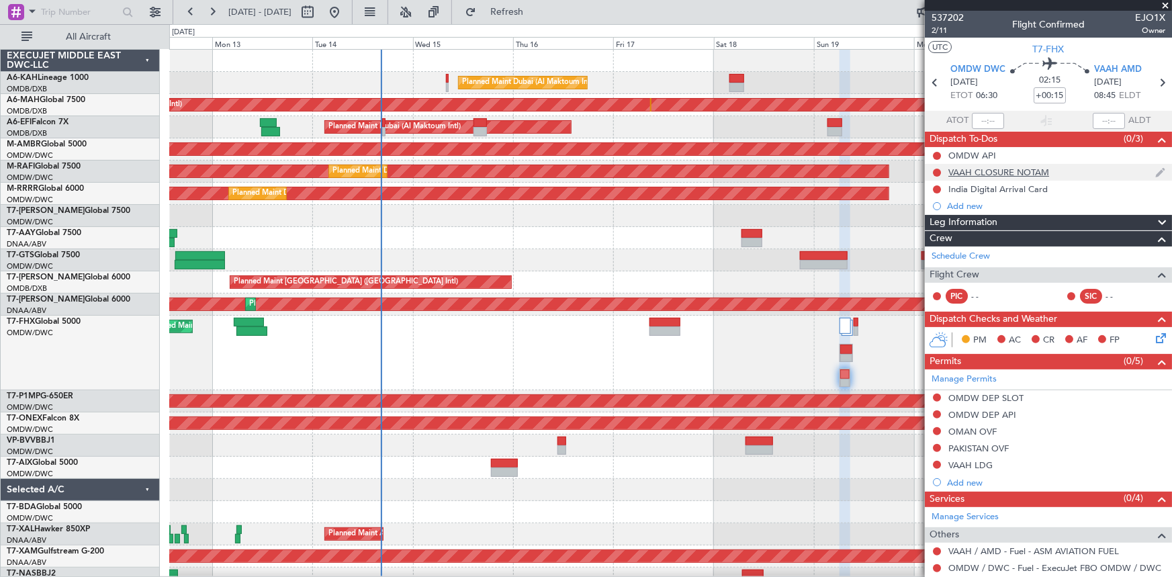
click at [1014, 170] on div "VAAH CLOSURE NOTAM" at bounding box center [999, 172] width 101 height 11
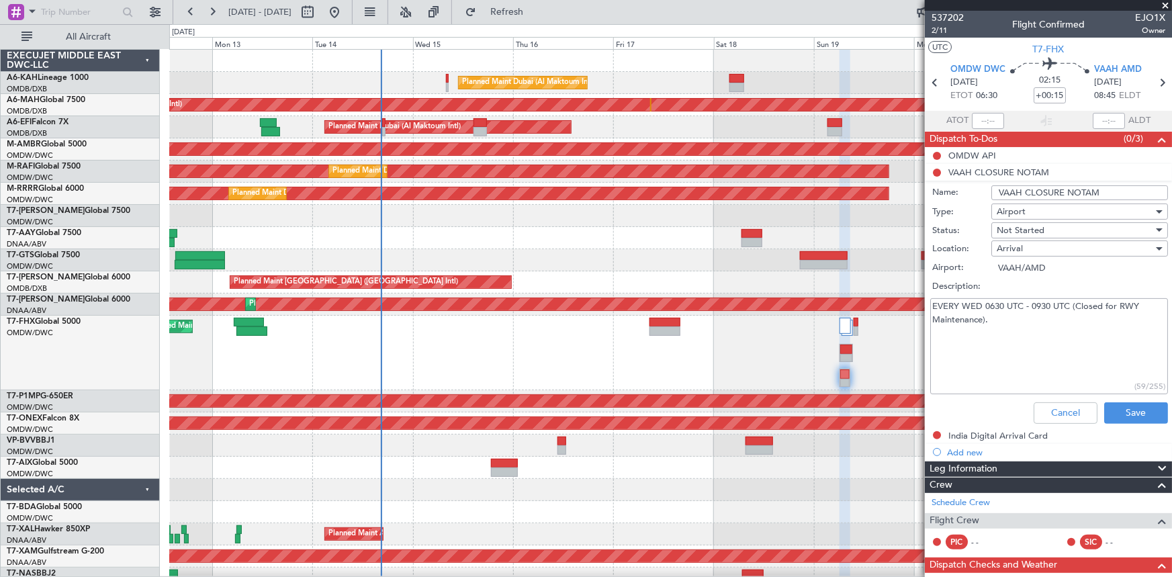
click at [1021, 320] on textarea "EVERY WED 0630 UTC - 0930 UTC (Closed for RWY Maintenance)." at bounding box center [1049, 346] width 238 height 96
click at [1065, 406] on button "Cancel" at bounding box center [1066, 412] width 64 height 21
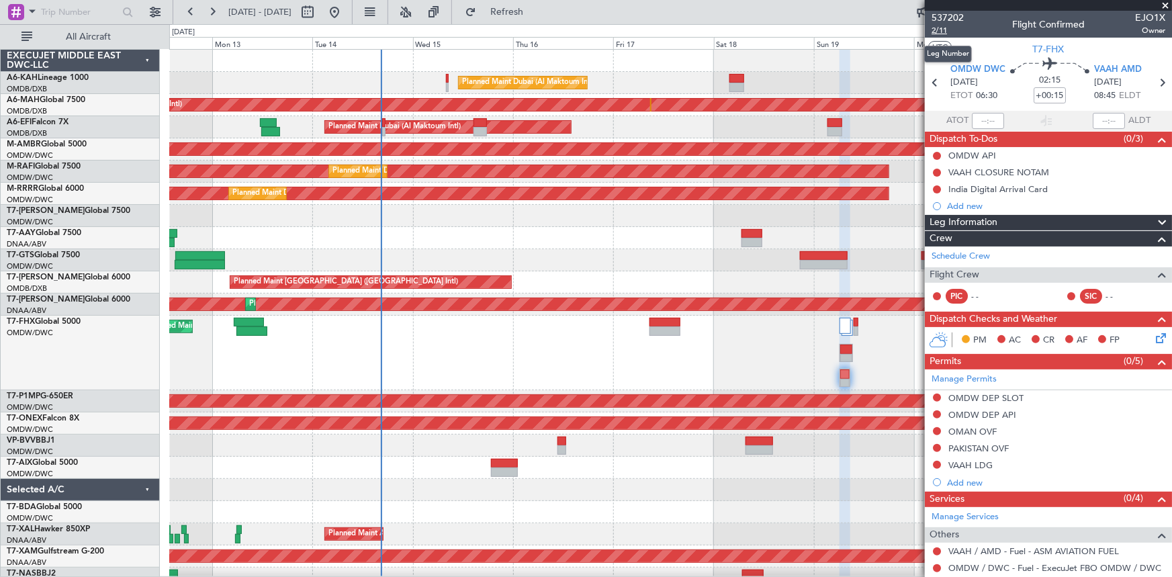
click at [943, 30] on span "2/11" at bounding box center [948, 30] width 32 height 11
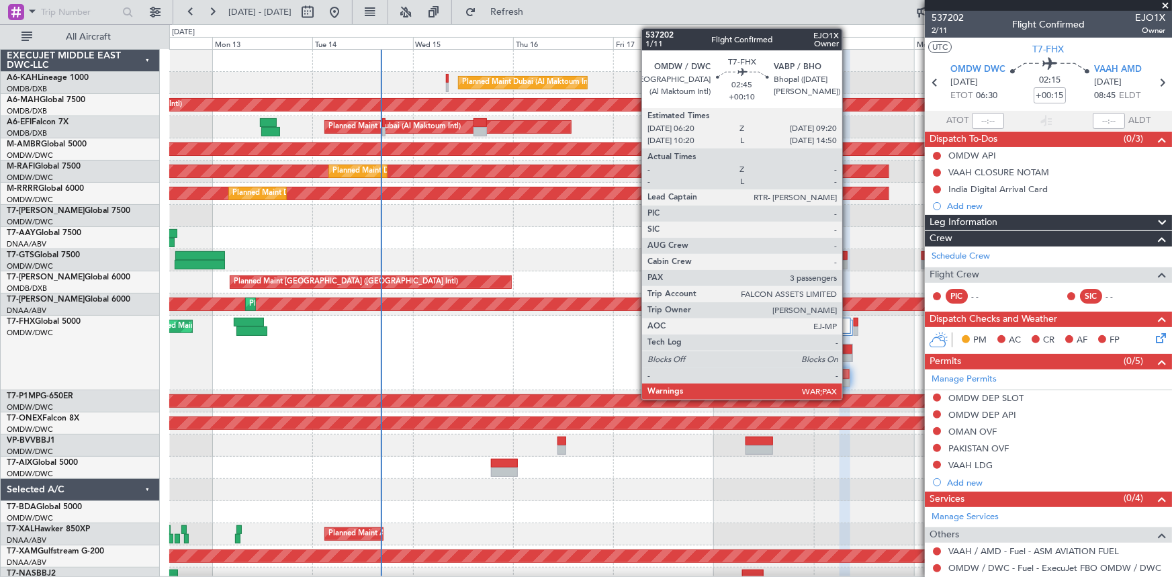
click at [849, 346] on div at bounding box center [845, 349] width 11 height 9
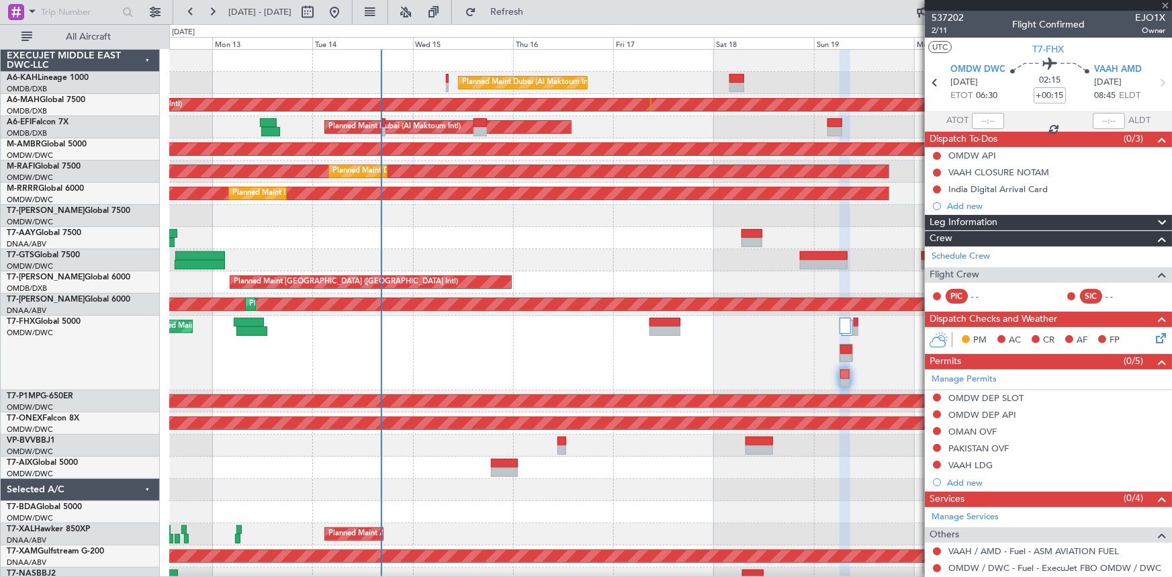
type input "+00:10"
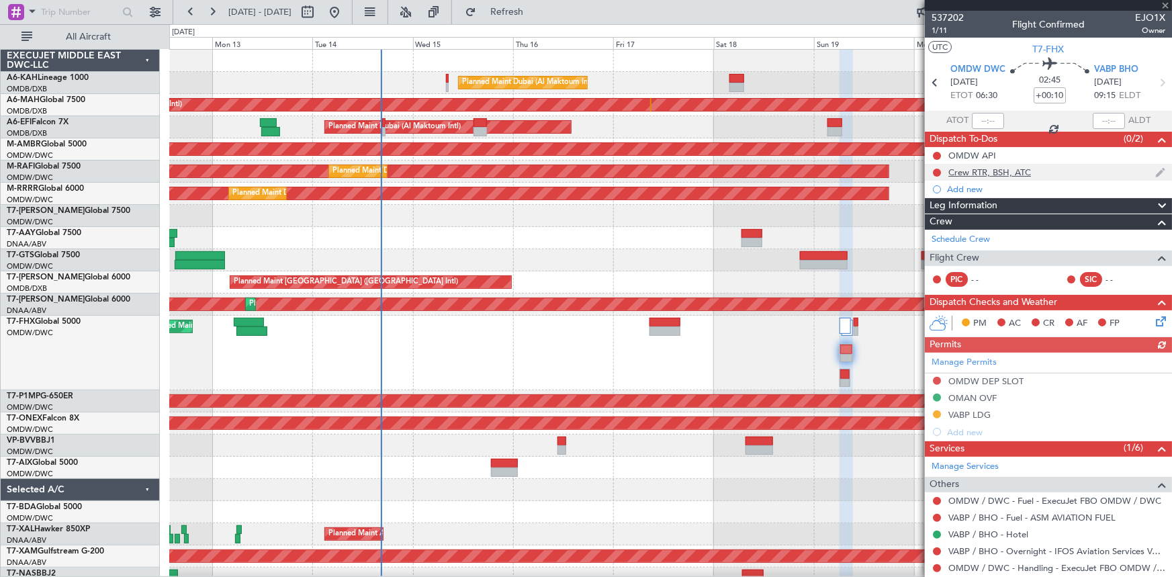
click at [1022, 168] on div "Crew RTR, BSH, ATC" at bounding box center [990, 172] width 83 height 11
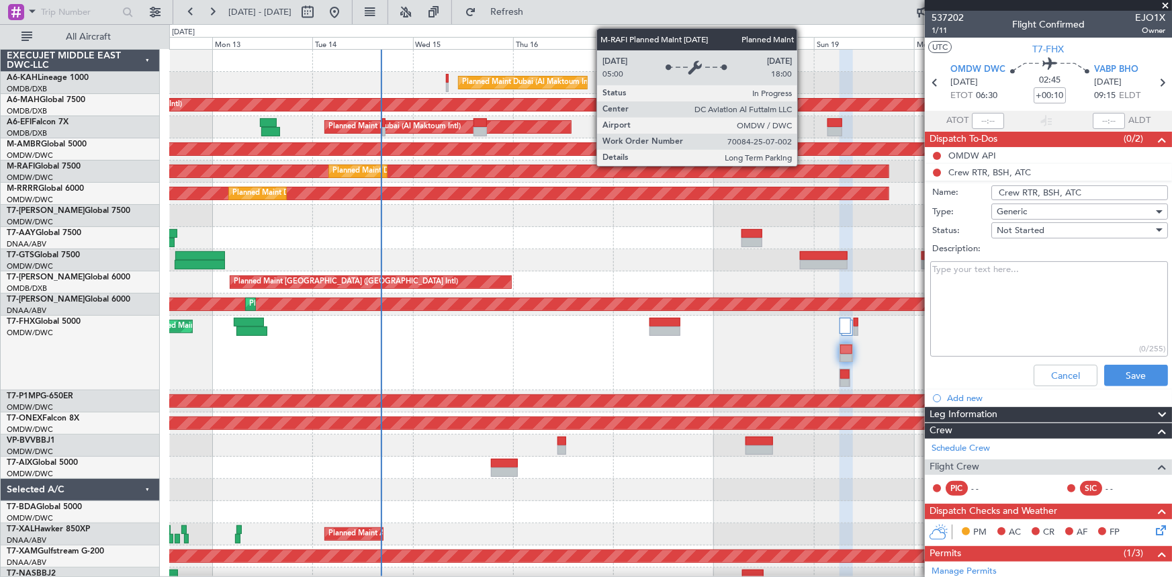
drag, startPoint x: 1098, startPoint y: 190, endPoint x: 782, endPoint y: 158, distance: 318.1
click at [785, 161] on fb-app "12 Oct 2025 - 22 Oct 2025 Refresh Quick Links All Aircraft Planned Maint Dubai …" at bounding box center [586, 293] width 1172 height 567
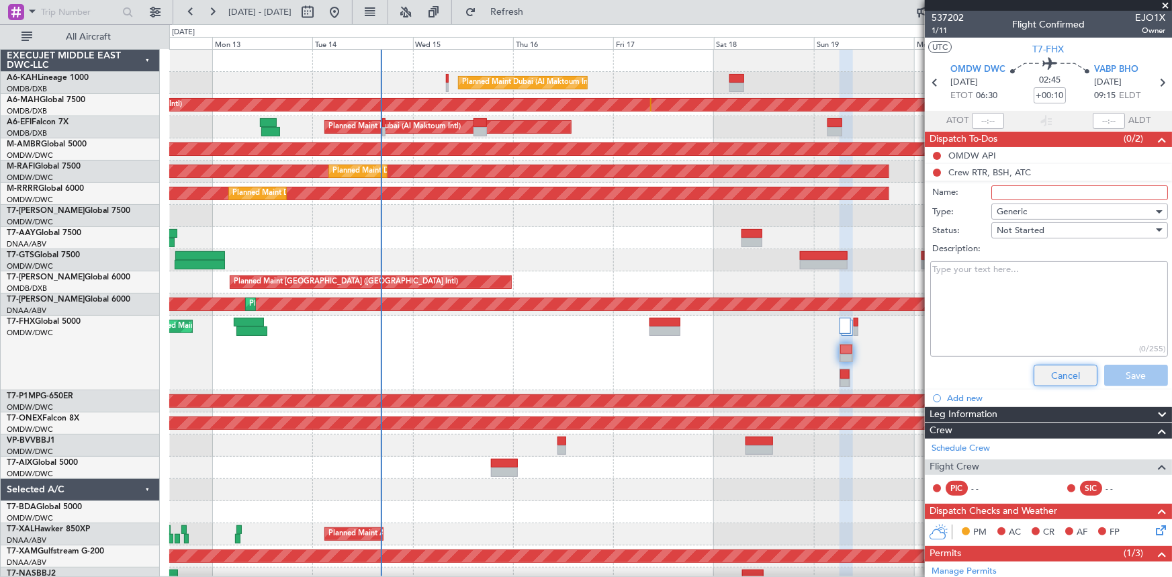
click at [1051, 376] on button "Cancel" at bounding box center [1066, 375] width 64 height 21
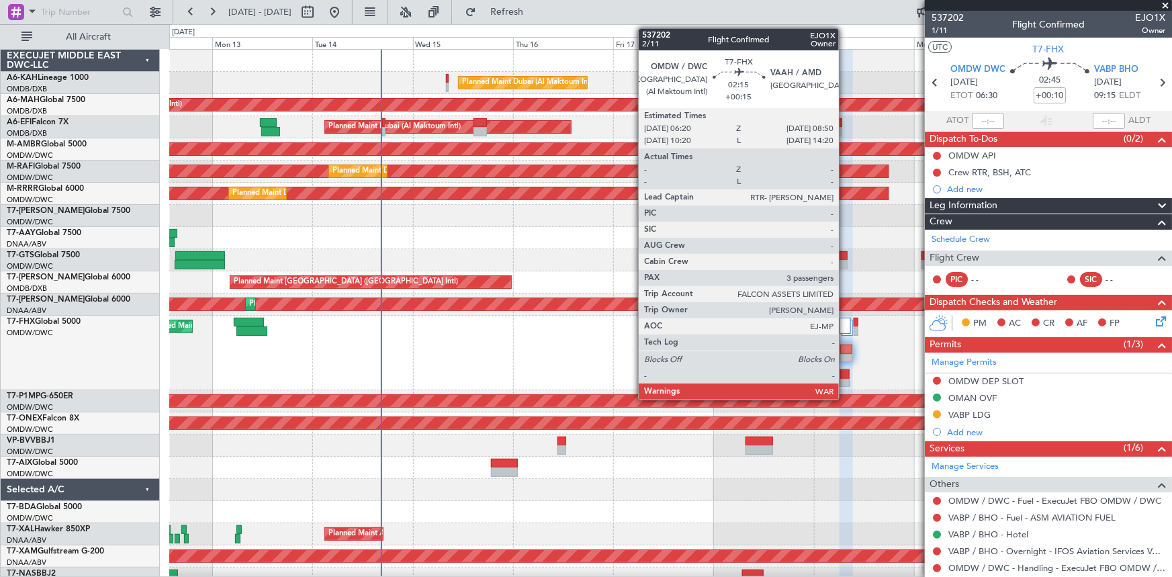
click at [845, 379] on div at bounding box center [844, 383] width 9 height 9
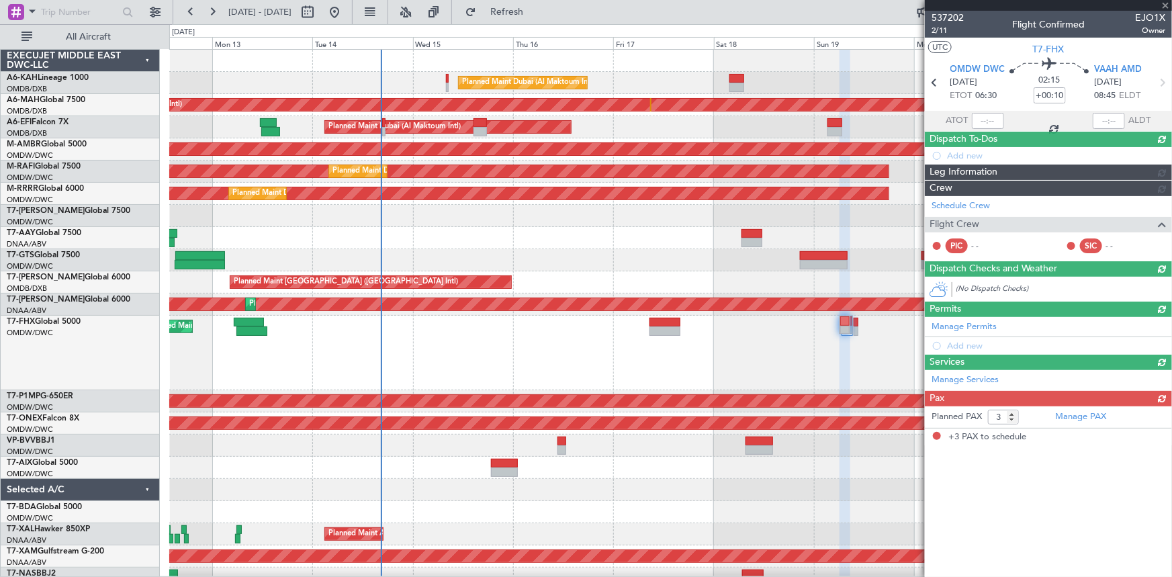
type input "+00:15"
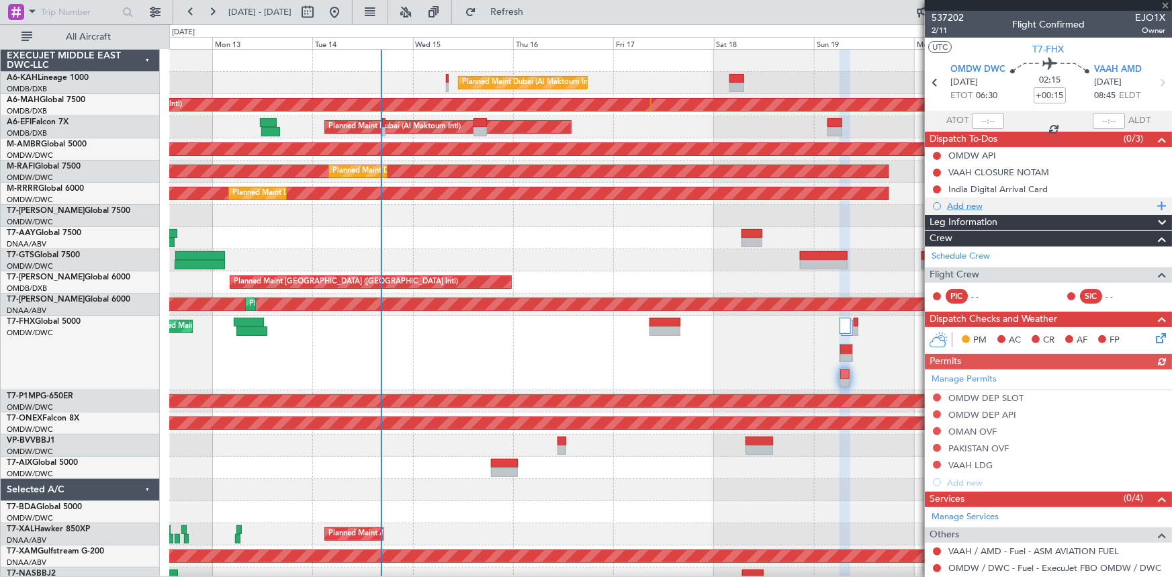
click at [970, 204] on div "Add new" at bounding box center [1050, 205] width 206 height 11
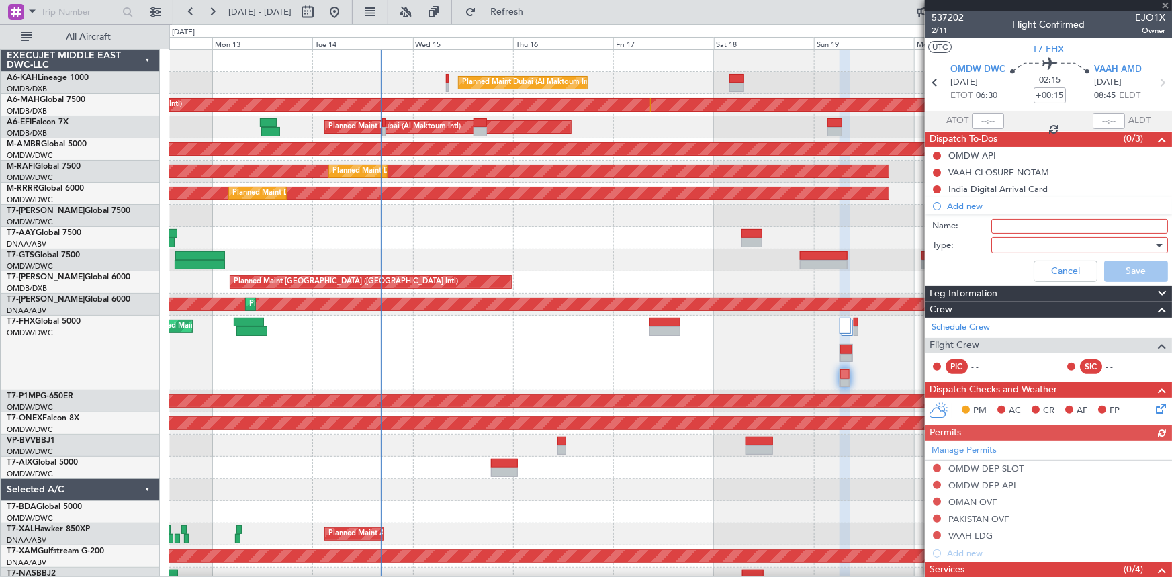
click at [1034, 229] on input "Name:" at bounding box center [1080, 226] width 177 height 15
paste input "Crew RTR, BSH, ATC"
type input "Crew RTR, BSH, ATC"
click at [1039, 241] on div at bounding box center [1075, 245] width 157 height 20
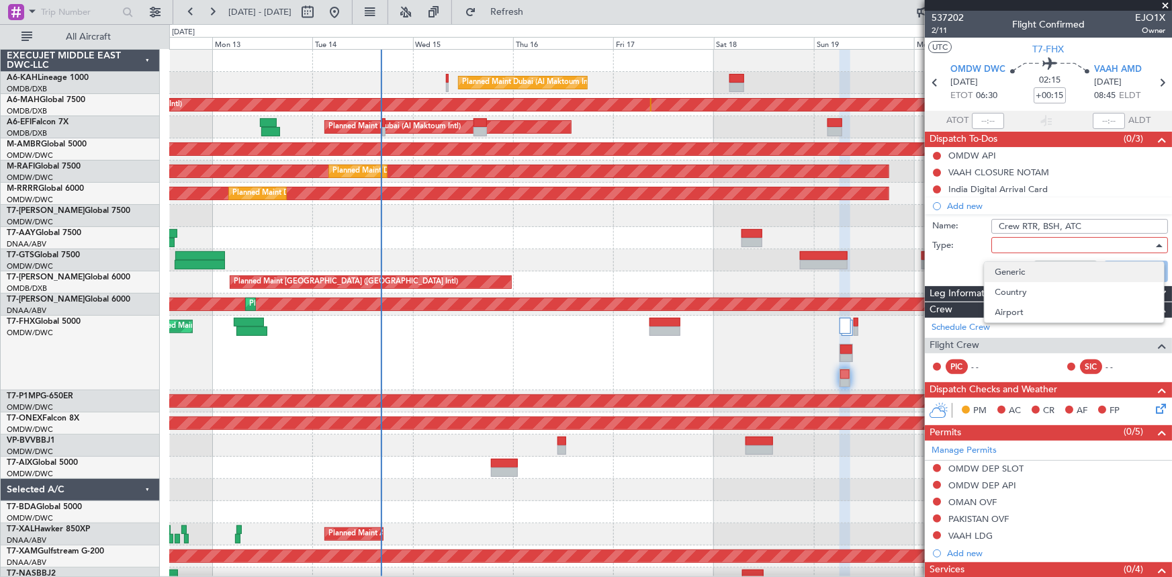
click at [1014, 276] on span "Generic" at bounding box center [1075, 272] width 158 height 20
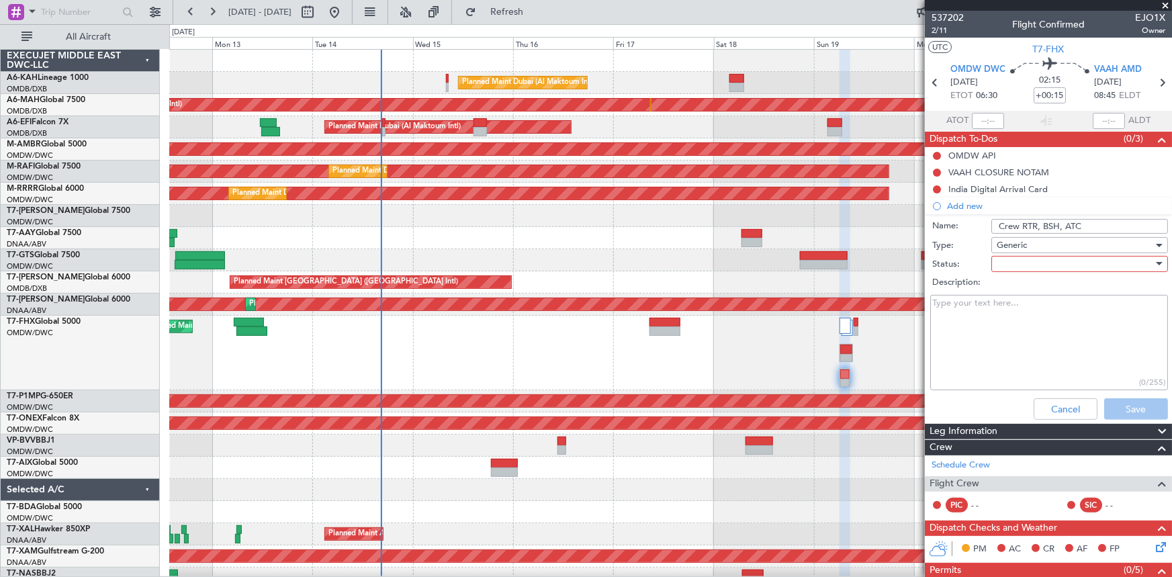
click at [1047, 269] on div at bounding box center [1075, 264] width 157 height 20
drag, startPoint x: 1024, startPoint y: 290, endPoint x: 1127, endPoint y: 375, distance: 133.2
click at [1028, 291] on span "Not Started" at bounding box center [1075, 291] width 158 height 20
click at [1113, 399] on button "Save" at bounding box center [1136, 408] width 64 height 21
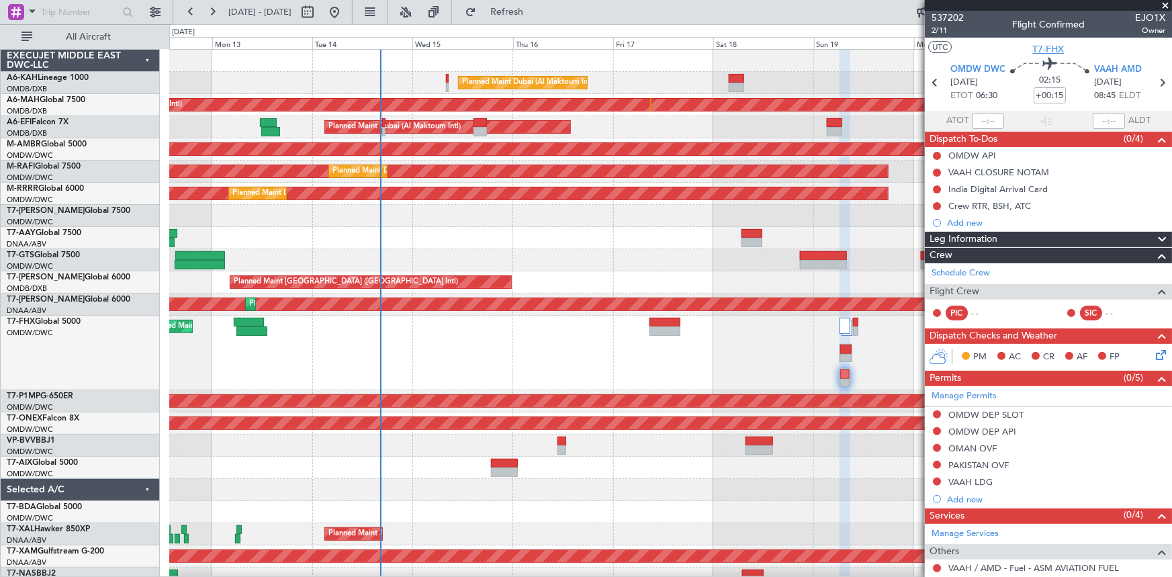
click at [1053, 48] on span "T7-FHX" at bounding box center [1049, 49] width 32 height 14
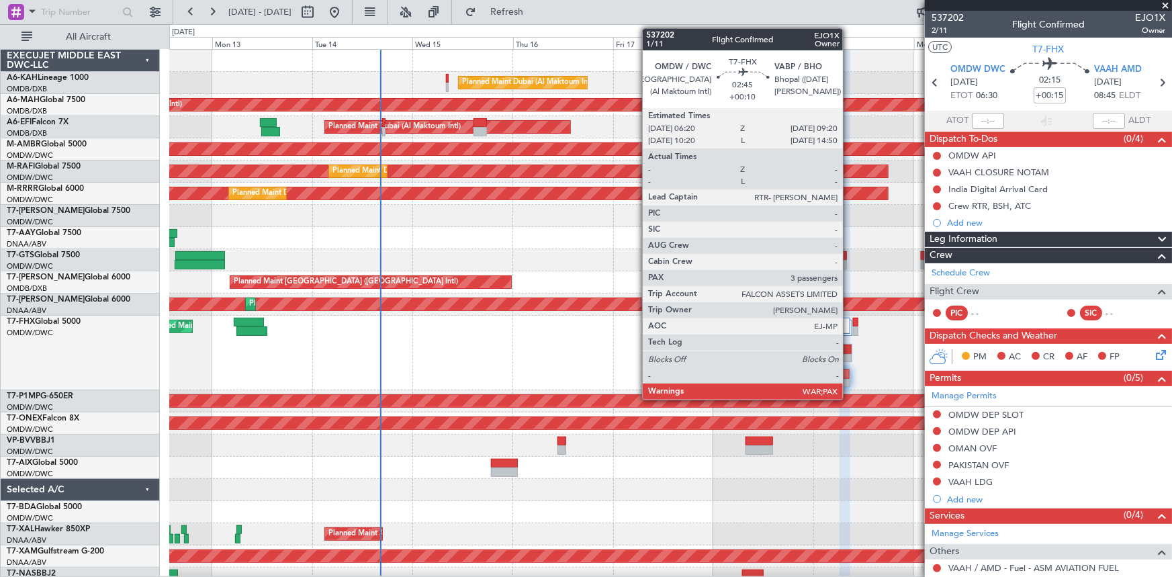
click at [849, 349] on div at bounding box center [845, 349] width 11 height 9
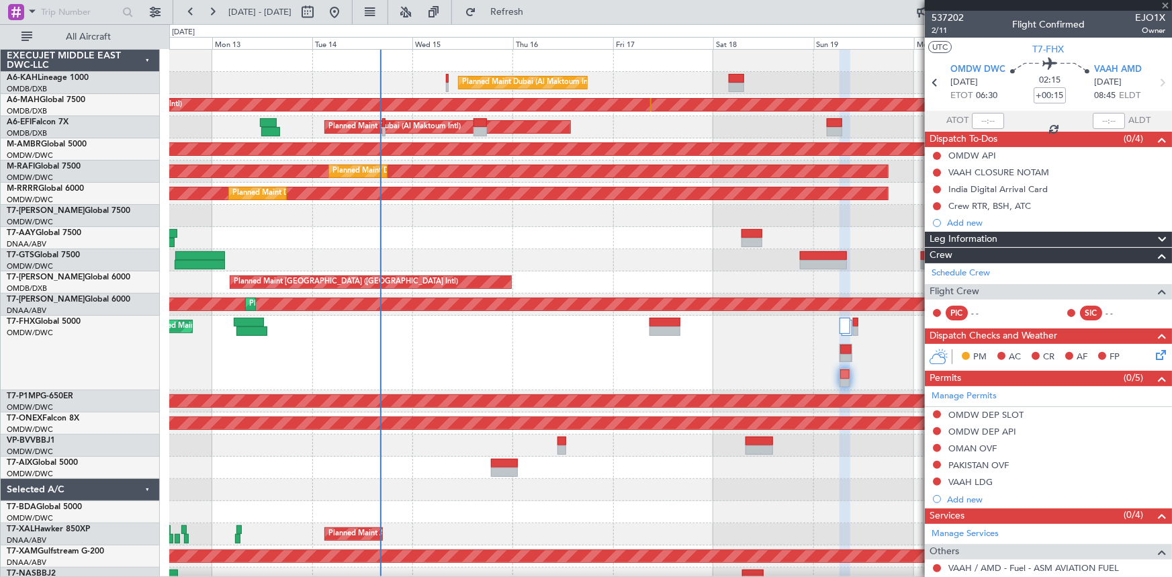
type input "+00:10"
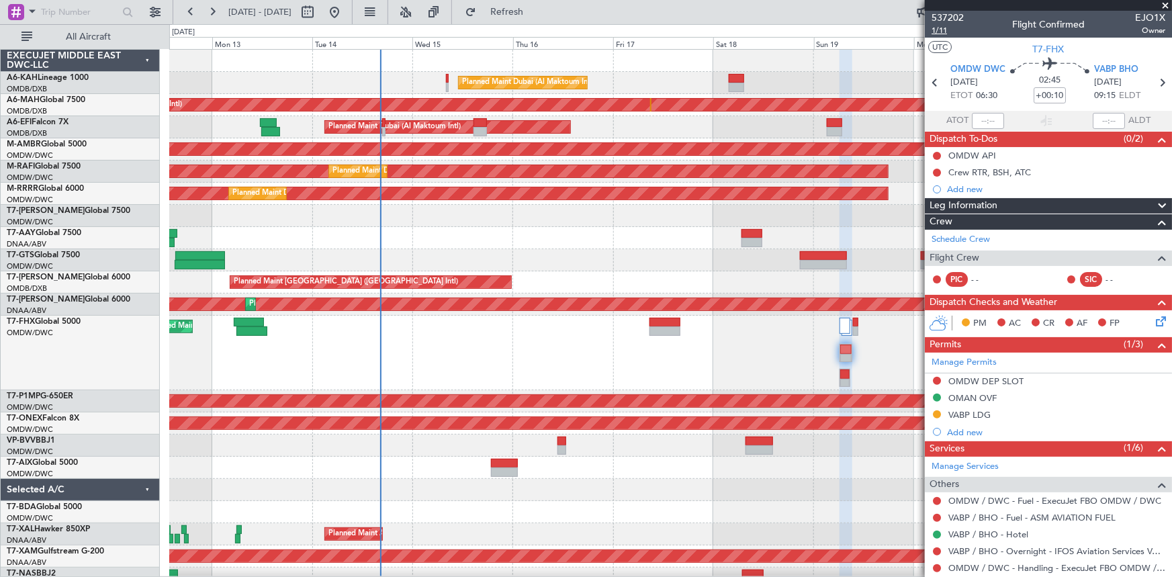
click at [939, 30] on span "1/11" at bounding box center [948, 30] width 32 height 11
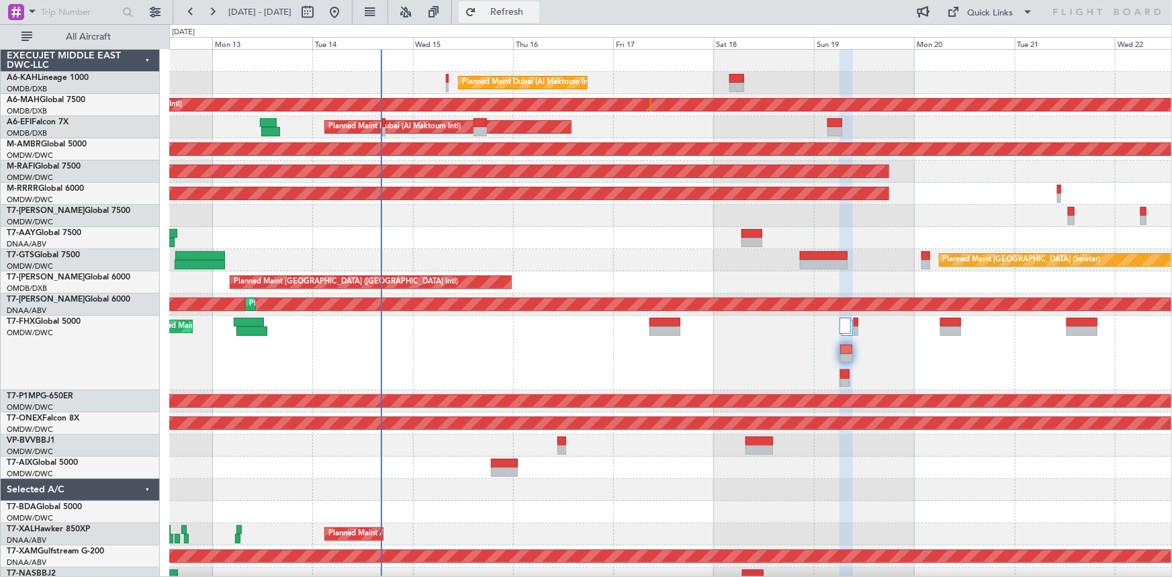
click at [535, 14] on span "Refresh" at bounding box center [507, 11] width 56 height 9
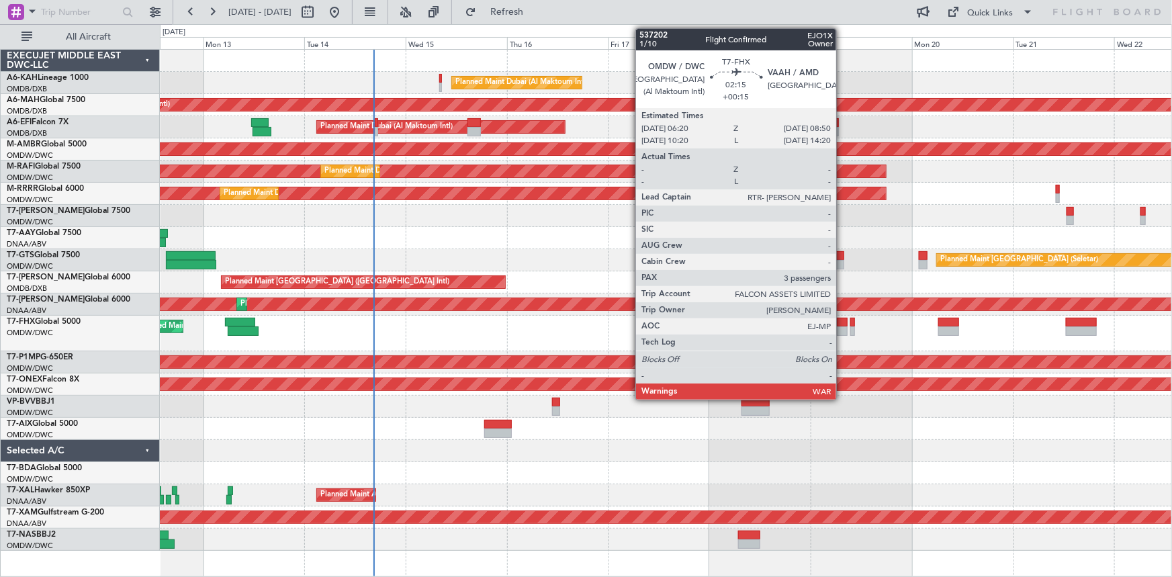
click at [842, 325] on div at bounding box center [842, 322] width 11 height 9
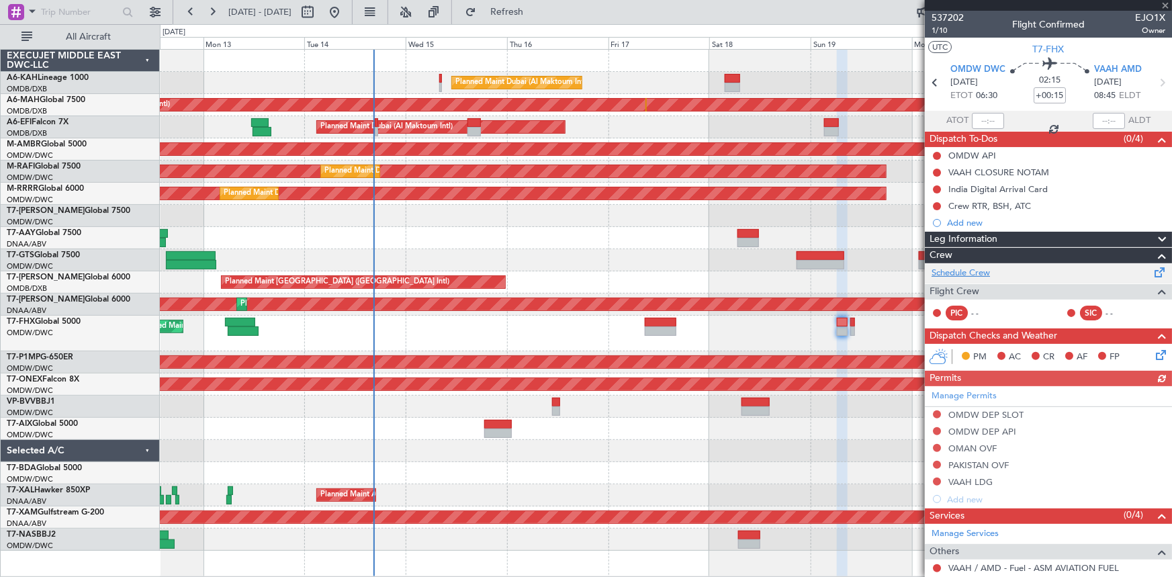
click at [969, 273] on link "Schedule Crew" at bounding box center [961, 273] width 58 height 13
click at [1155, 84] on icon at bounding box center [1162, 82] width 17 height 17
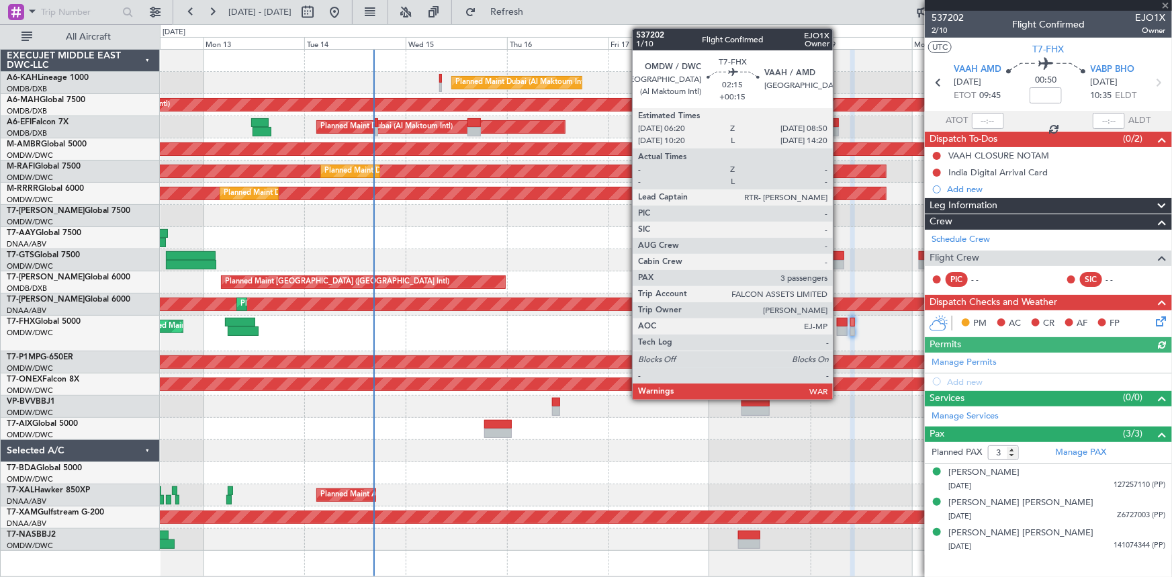
click at [839, 319] on div at bounding box center [842, 322] width 11 height 9
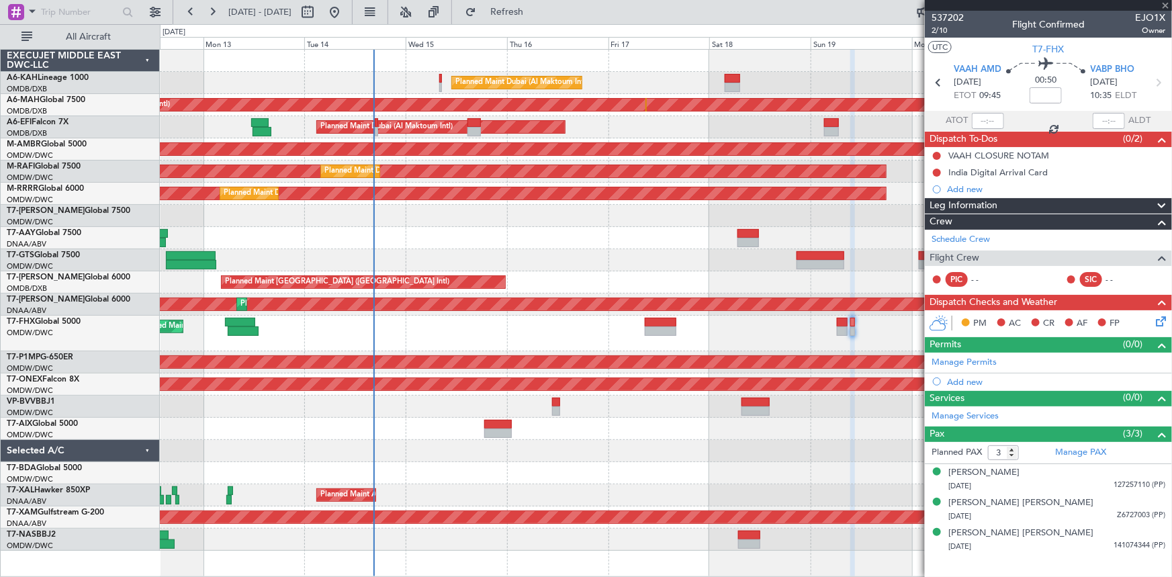
type input "+00:15"
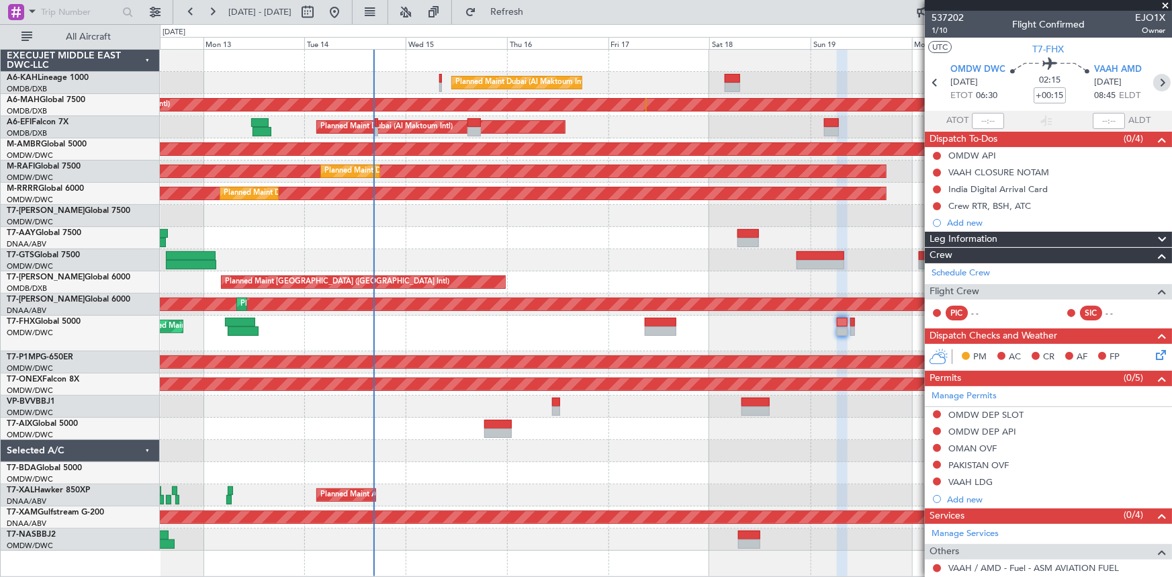
click at [1155, 80] on icon at bounding box center [1162, 82] width 17 height 17
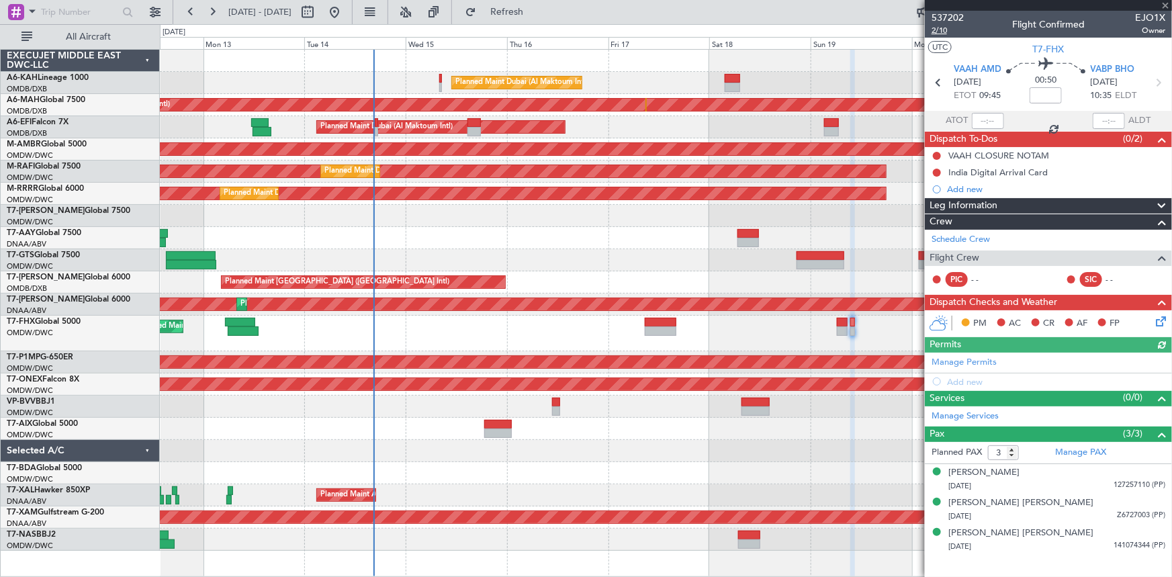
click at [939, 32] on span "2/10" at bounding box center [948, 30] width 32 height 11
click at [1046, 97] on input at bounding box center [1046, 95] width 32 height 16
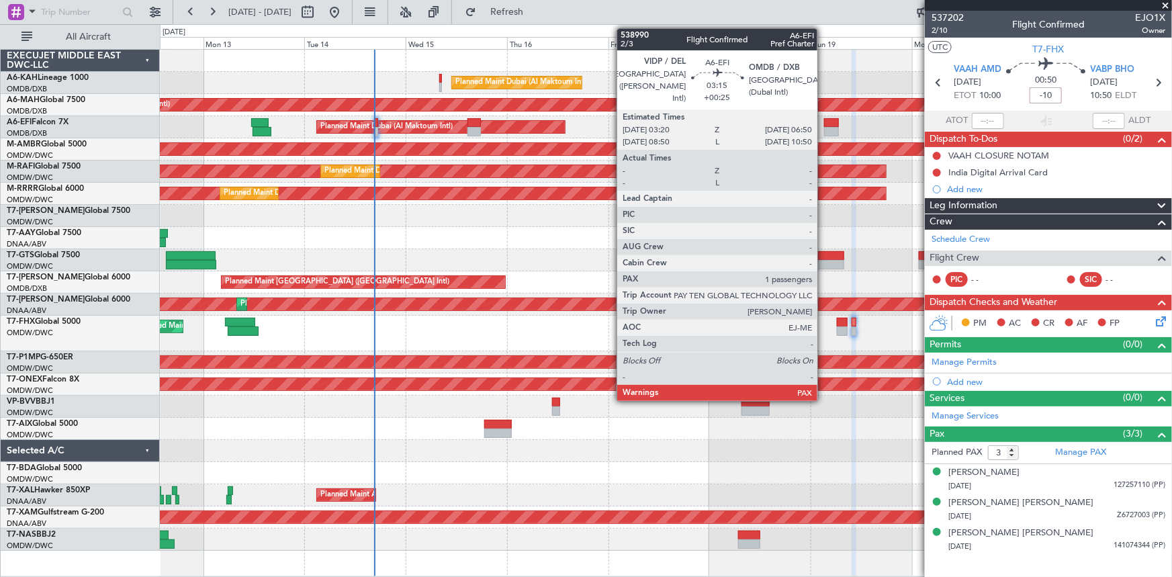
type input "-10"
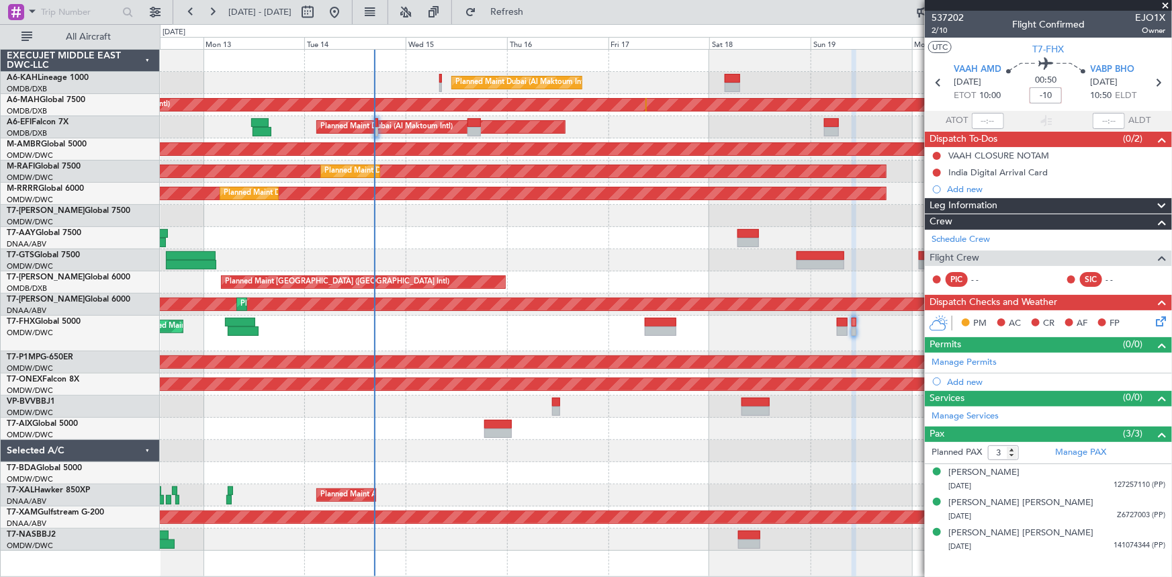
click at [1019, 99] on div "00:50 -10" at bounding box center [1046, 83] width 89 height 50
click at [535, 13] on span "Refresh" at bounding box center [507, 11] width 56 height 9
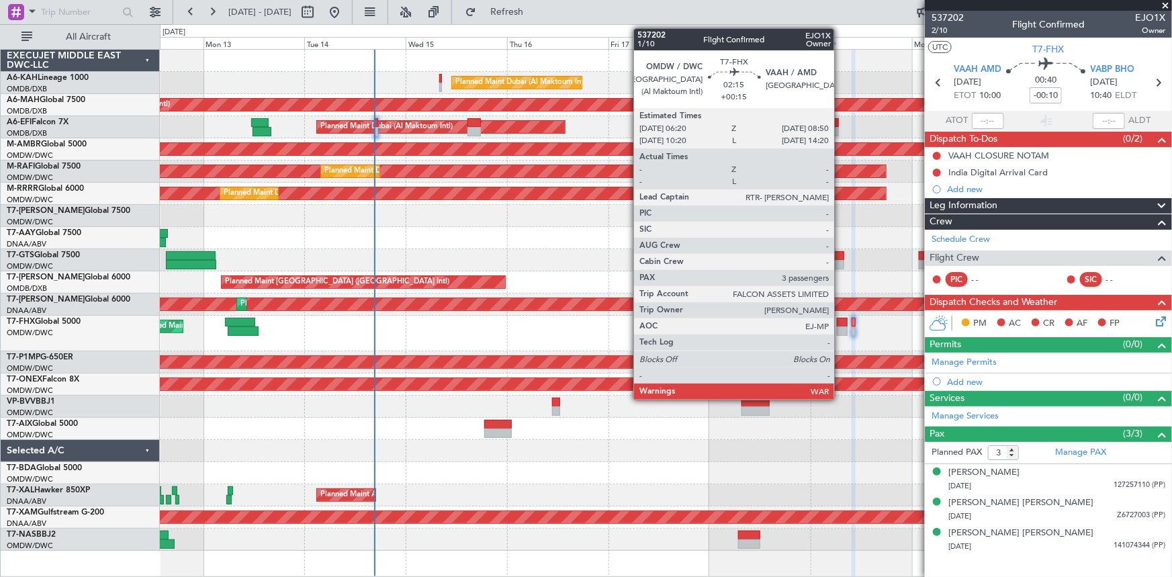
click at [840, 324] on div at bounding box center [842, 322] width 11 height 9
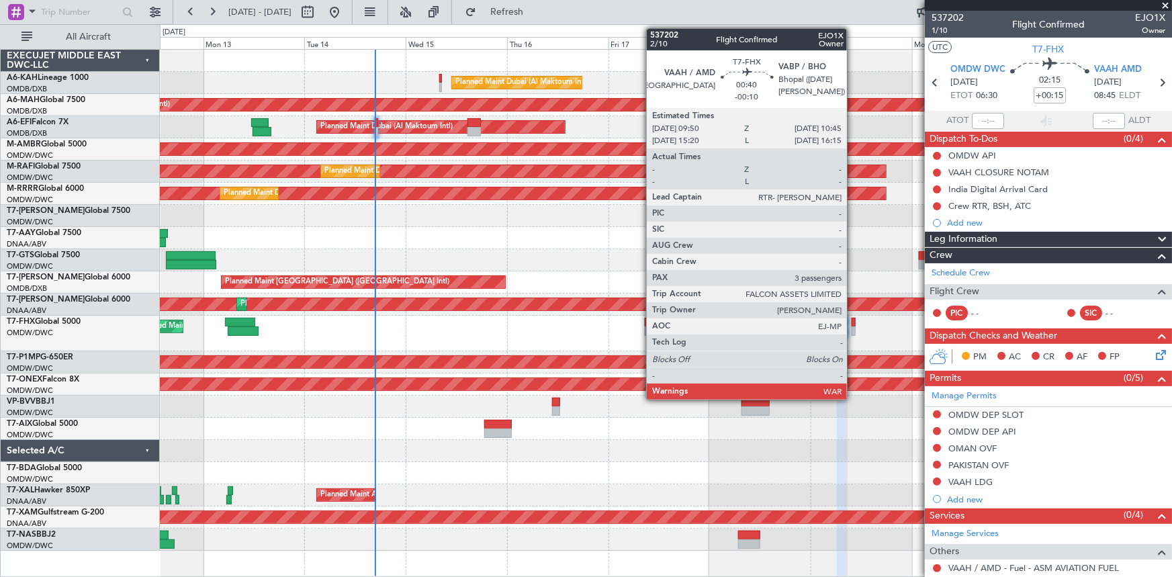
click at [853, 322] on div at bounding box center [854, 322] width 4 height 9
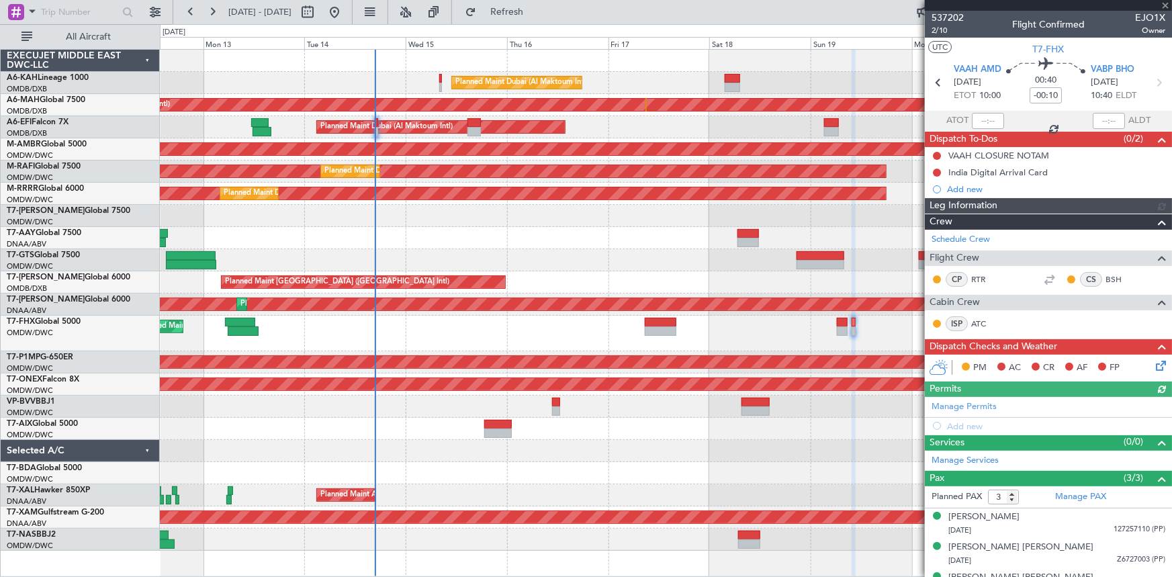
scroll to position [20, 0]
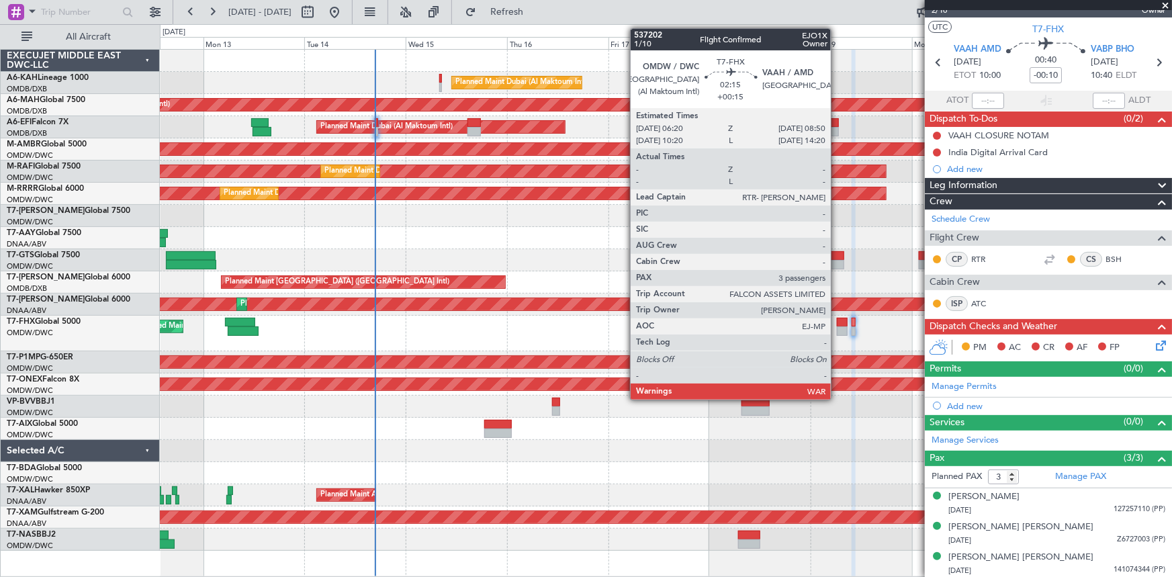
click at [837, 323] on div at bounding box center [842, 322] width 11 height 9
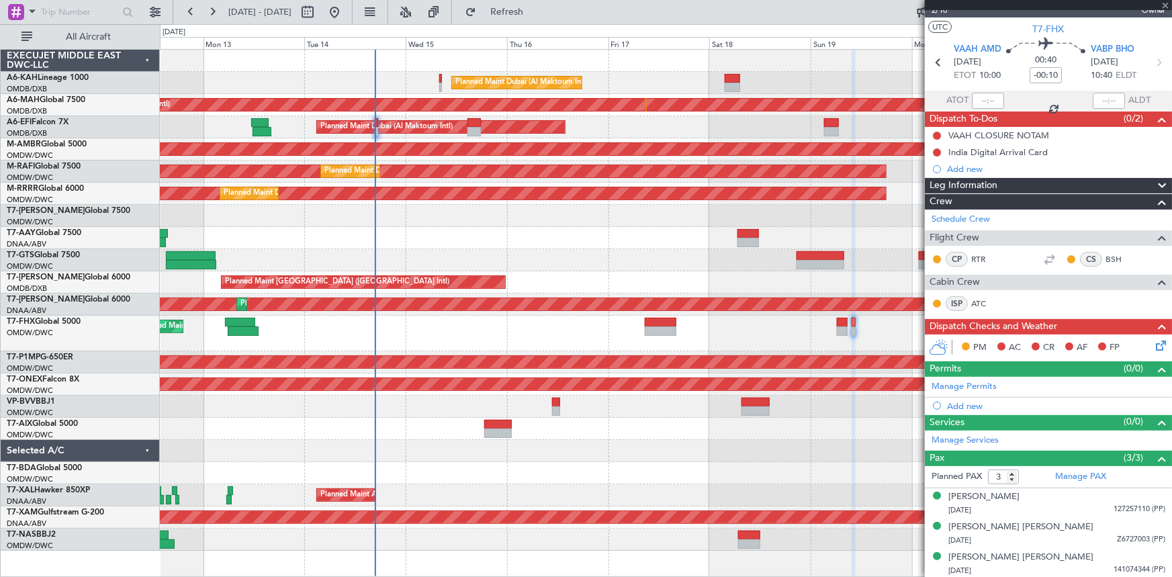
click at [839, 323] on div at bounding box center [842, 322] width 11 height 9
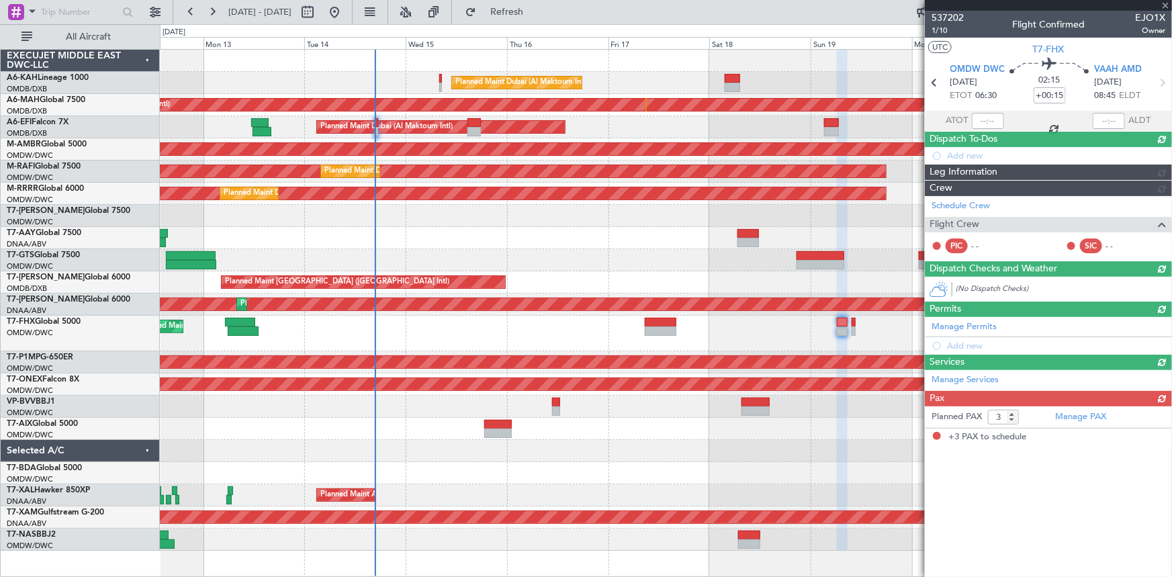
scroll to position [0, 0]
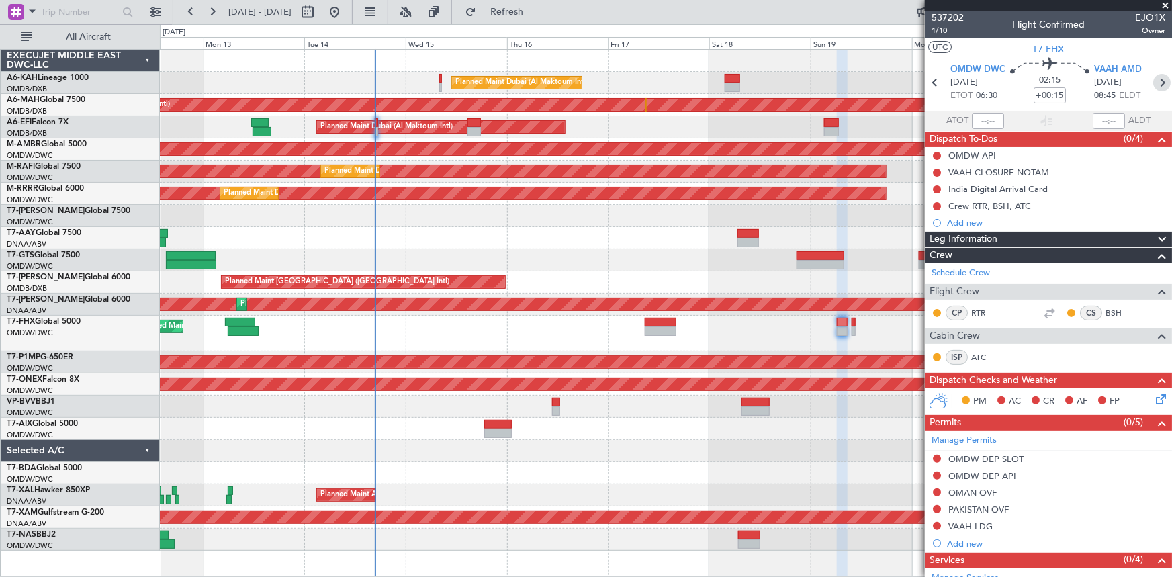
click at [1154, 82] on icon at bounding box center [1162, 82] width 17 height 17
type input "-00:10"
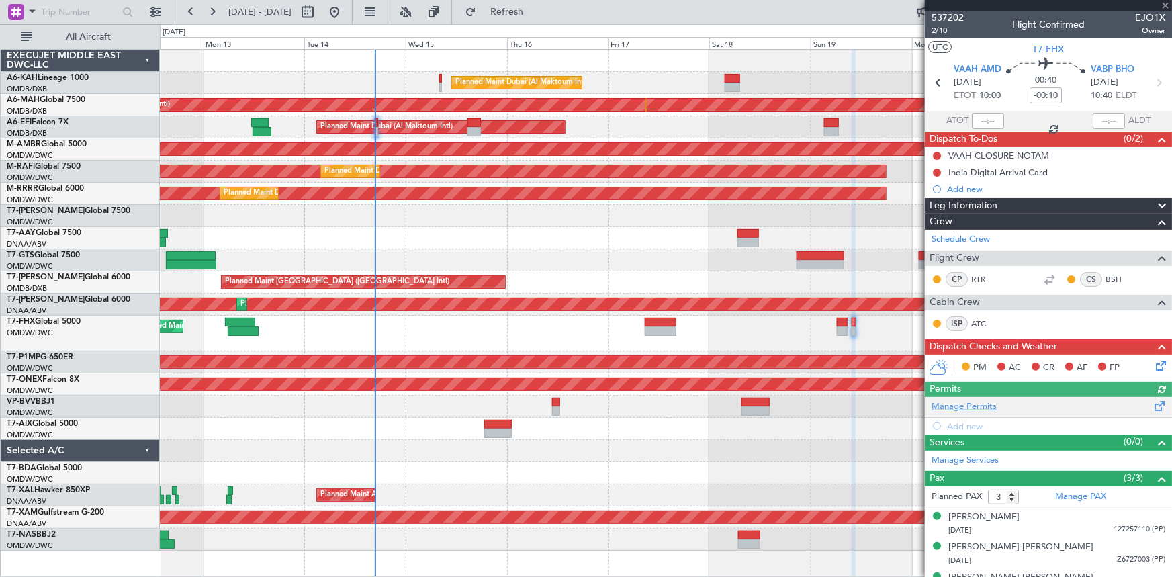
click at [979, 405] on link "Manage Permits" at bounding box center [964, 406] width 65 height 13
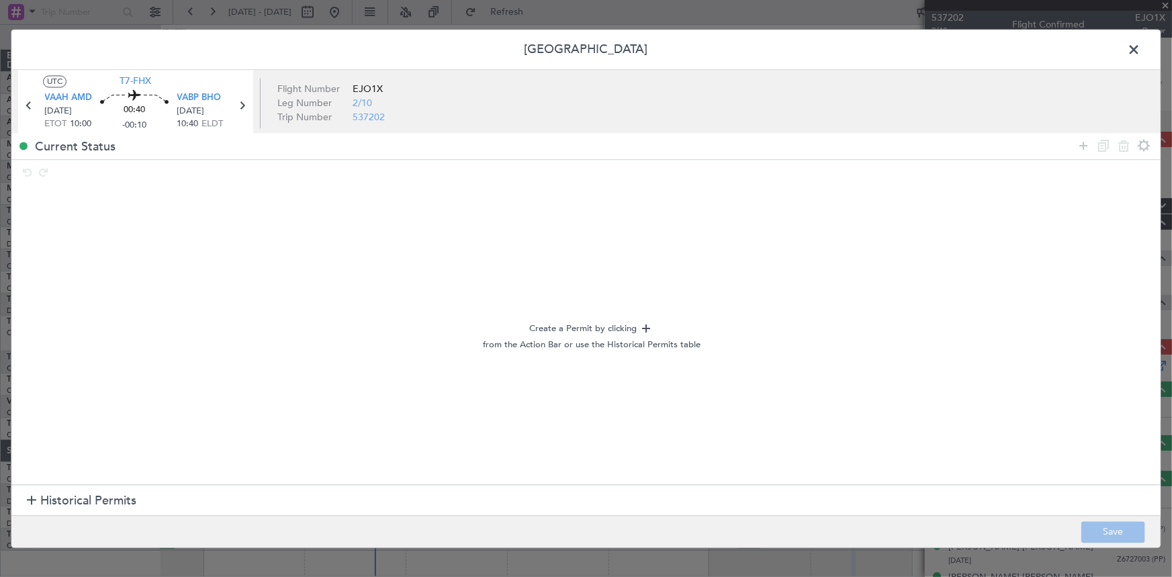
click at [64, 505] on span "Historical Permits" at bounding box center [88, 501] width 96 height 18
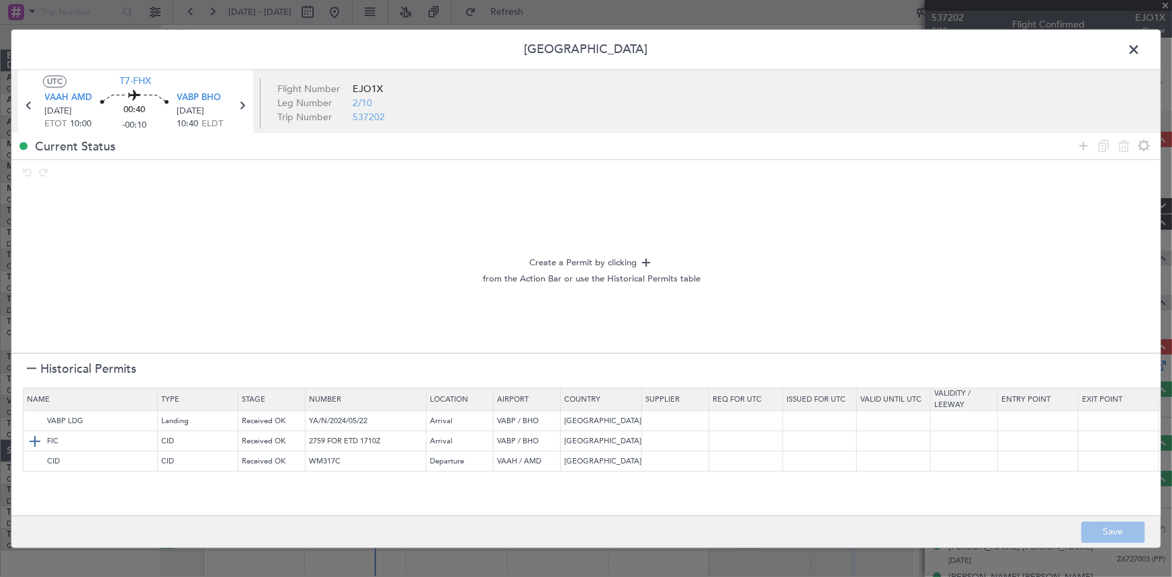
click at [31, 443] on img at bounding box center [35, 441] width 16 height 16
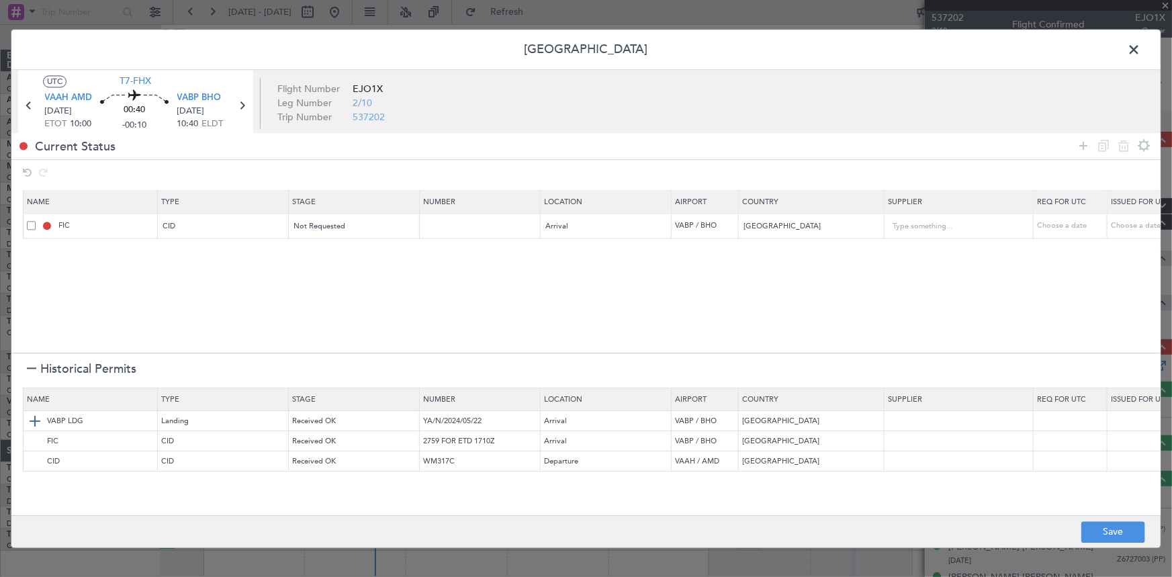
click at [36, 421] on img at bounding box center [35, 421] width 16 height 16
click at [1121, 546] on footer "Save" at bounding box center [585, 531] width 1149 height 32
click at [1120, 533] on button "Save" at bounding box center [1114, 531] width 64 height 21
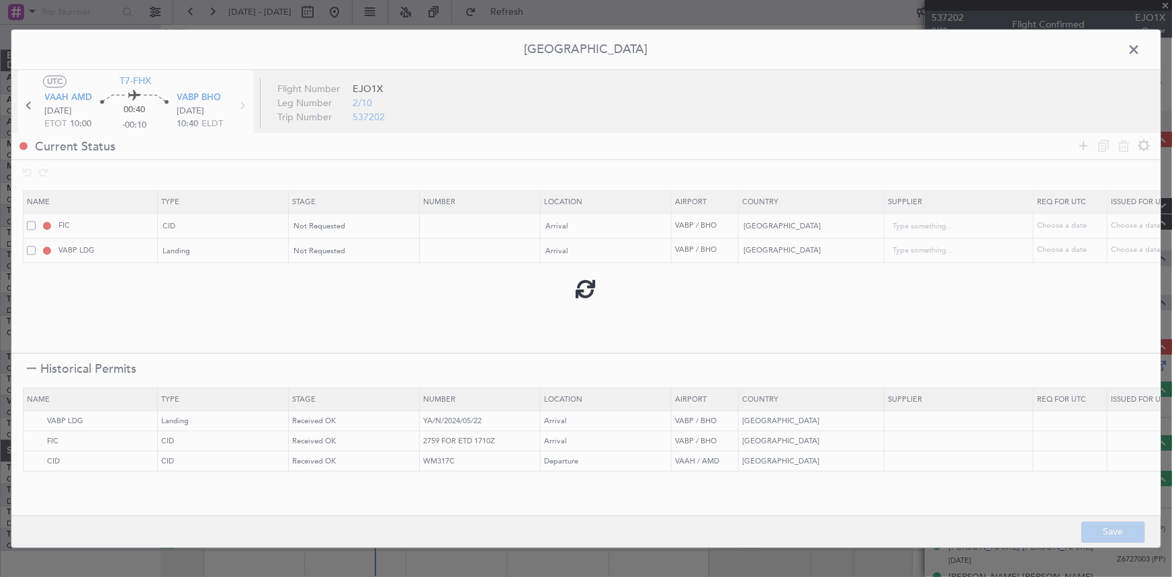
type input "CID"
type input "NNN"
type input "3"
type input "NNN"
type input "3"
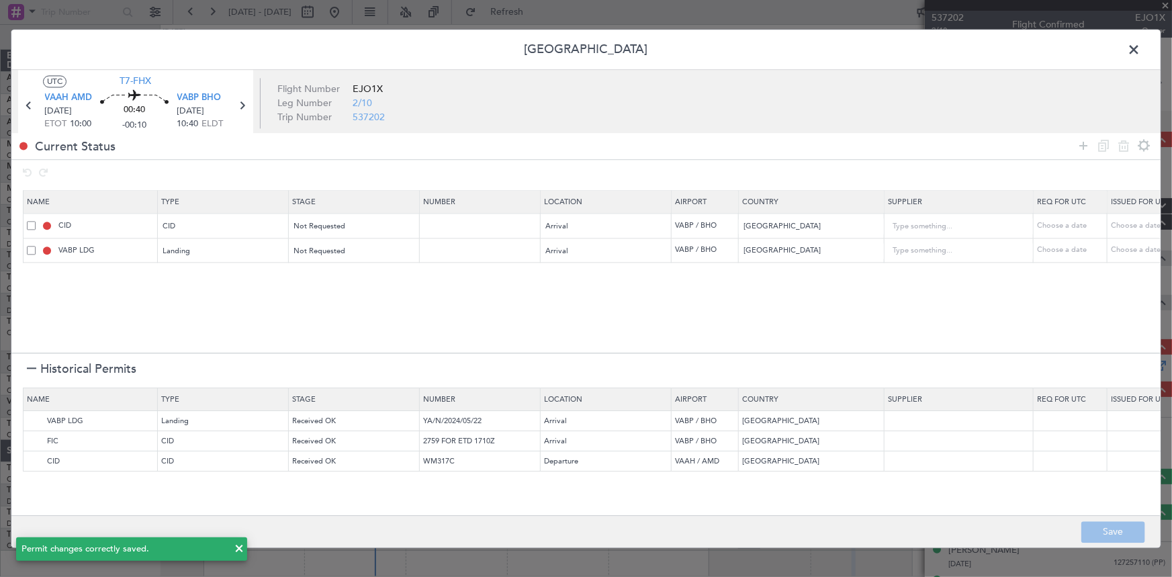
click at [1141, 51] on span at bounding box center [1141, 53] width 0 height 27
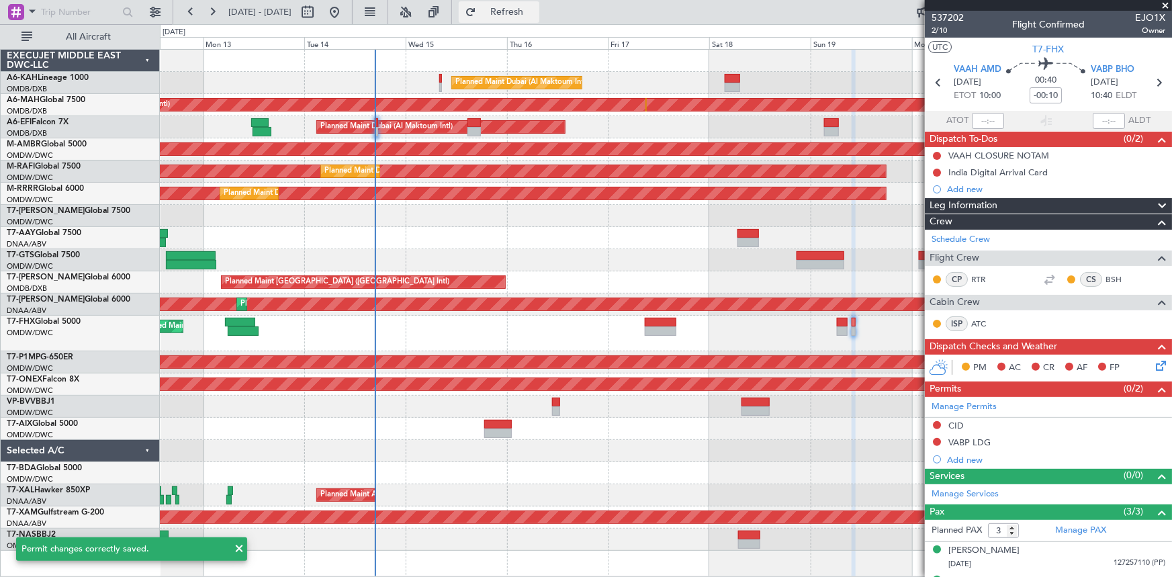
click at [535, 9] on span "Refresh" at bounding box center [507, 11] width 56 height 9
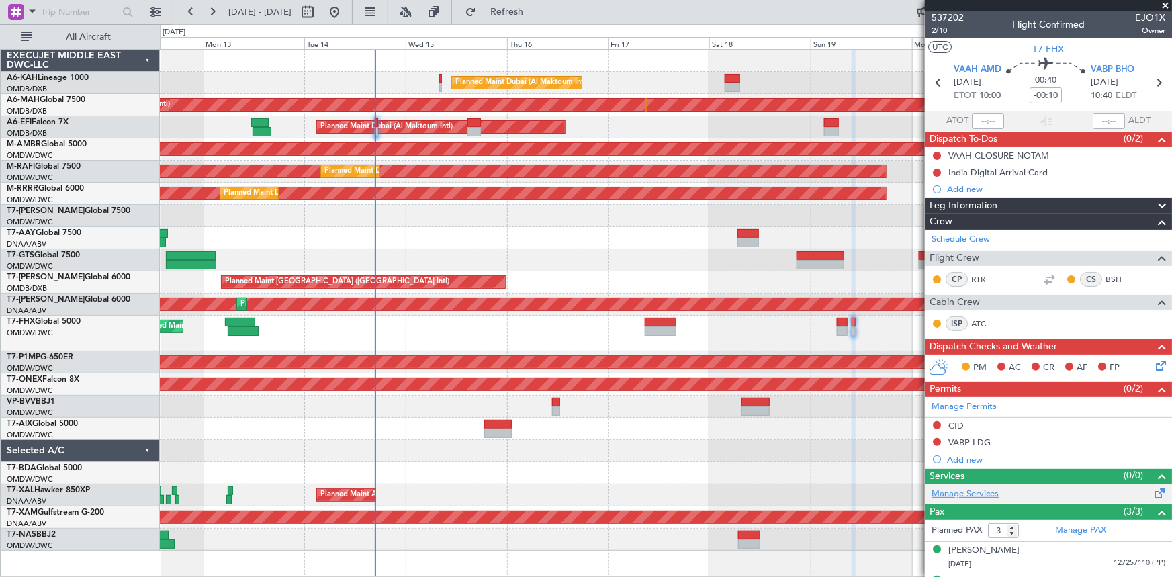
click at [980, 491] on link "Manage Services" at bounding box center [965, 494] width 67 height 13
click at [972, 408] on link "Manage Permits" at bounding box center [964, 406] width 65 height 13
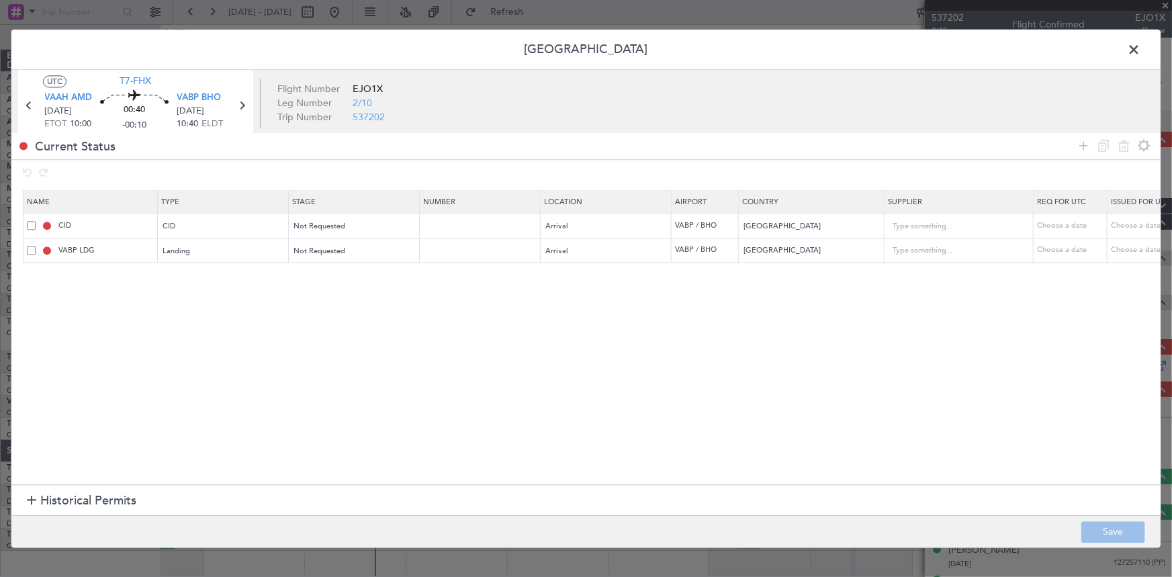
click at [1141, 51] on span at bounding box center [1141, 53] width 0 height 27
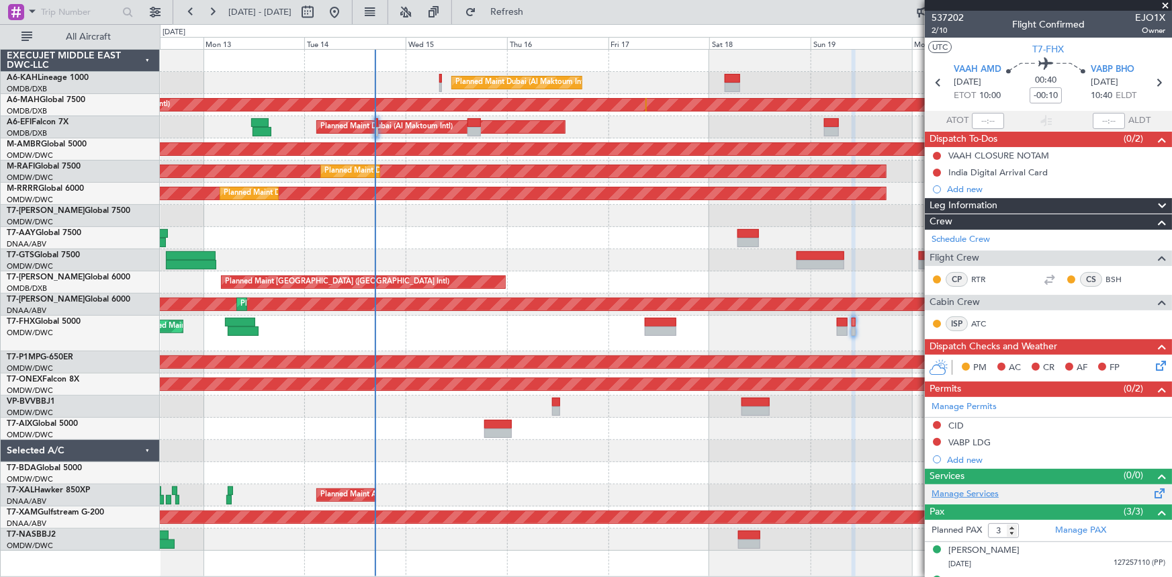
click at [959, 496] on link "Manage Services" at bounding box center [965, 494] width 67 height 13
click at [535, 14] on span "Refresh" at bounding box center [507, 11] width 56 height 9
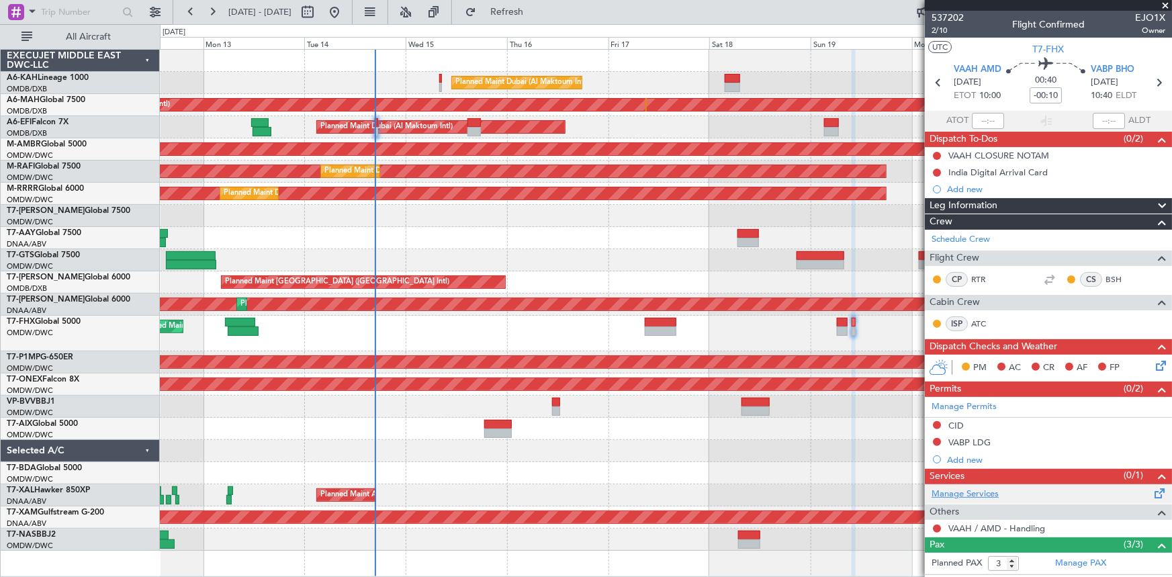
click at [944, 494] on link "Manage Services" at bounding box center [965, 494] width 67 height 13
click at [943, 494] on link "Manage Services" at bounding box center [965, 494] width 67 height 13
drag, startPoint x: 510, startPoint y: 14, endPoint x: 1029, endPoint y: 199, distance: 551.2
click at [511, 14] on button "Refresh" at bounding box center [499, 11] width 81 height 21
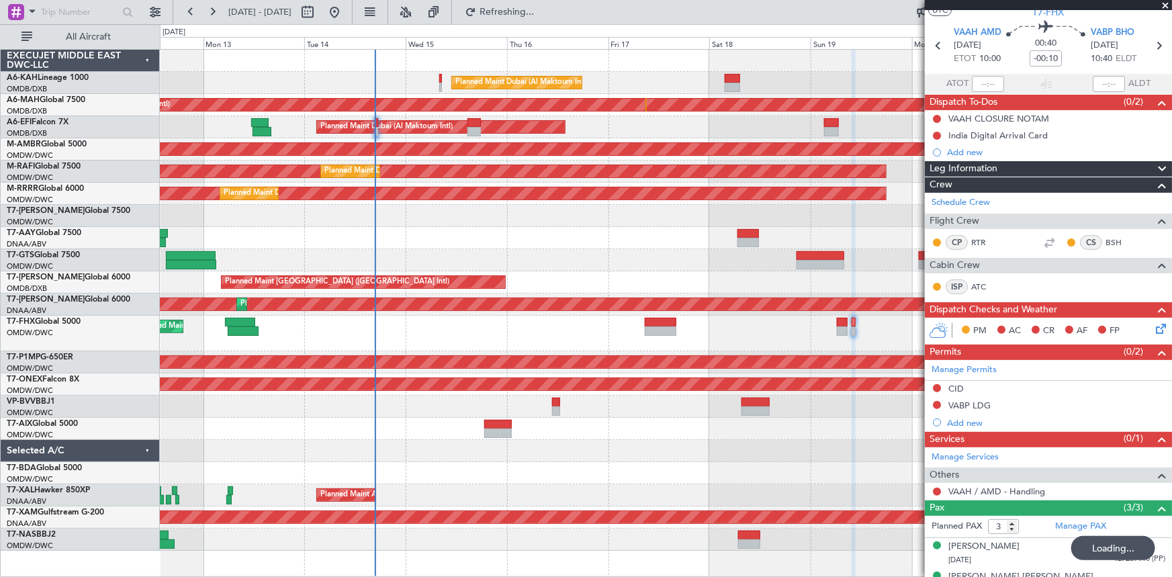
scroll to position [87, 0]
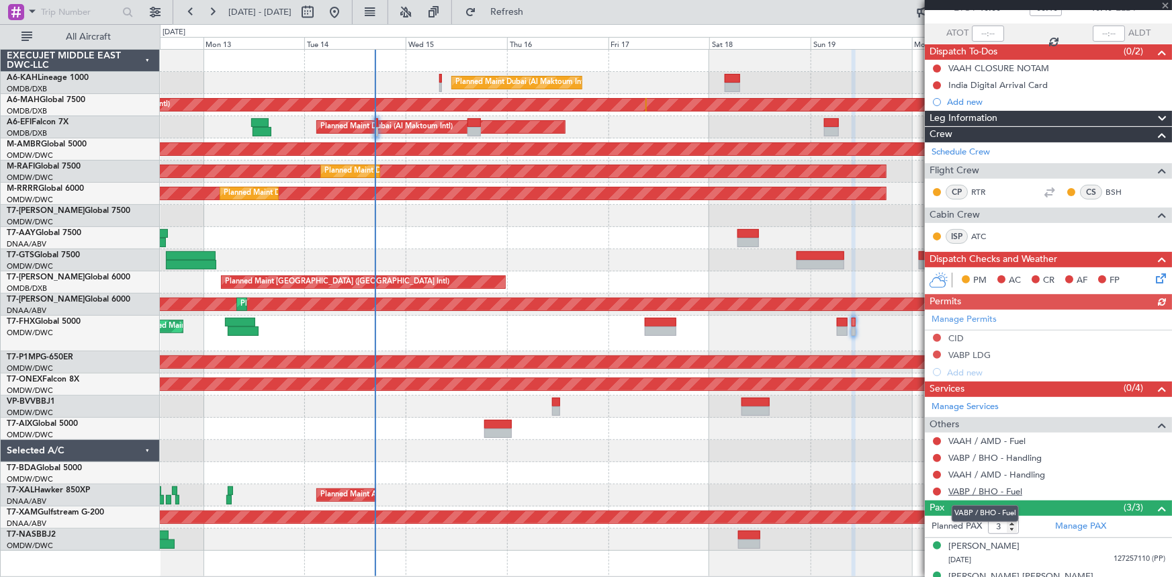
click at [959, 494] on link "VABP / BHO - Fuel" at bounding box center [986, 491] width 74 height 11
click at [1011, 472] on link "VAAH / AMD - Handling" at bounding box center [997, 474] width 97 height 11
click at [988, 457] on link "VABP / BHO - Handling" at bounding box center [995, 457] width 93 height 11
click at [531, 7] on span "Refresh" at bounding box center [507, 11] width 56 height 9
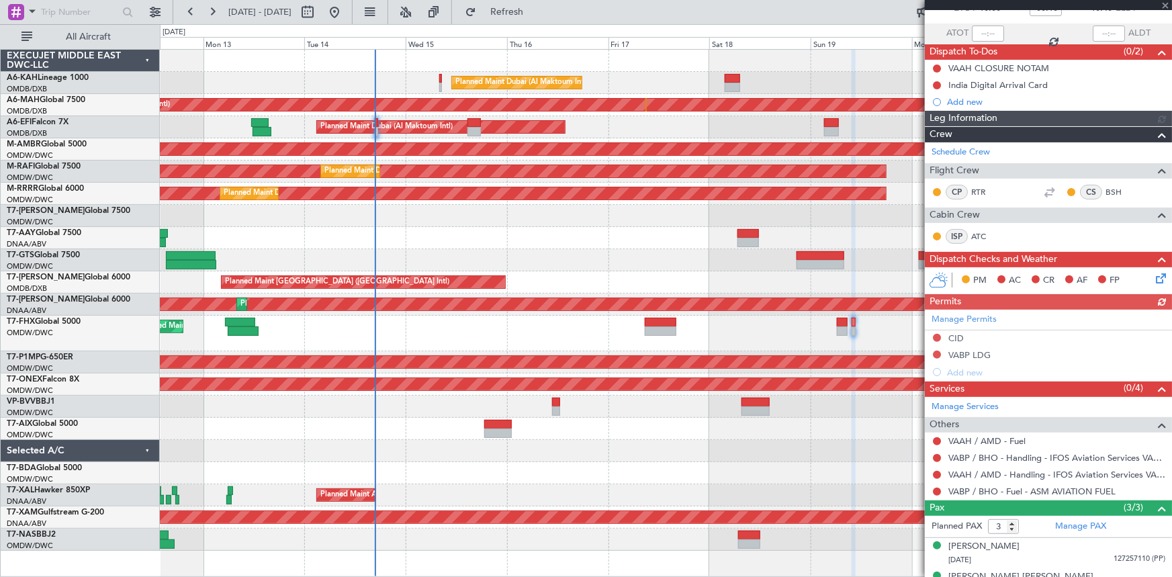
click at [978, 438] on link "VAAH / AMD - Fuel" at bounding box center [987, 440] width 77 height 11
click at [532, 17] on span "Refresh" at bounding box center [507, 11] width 56 height 9
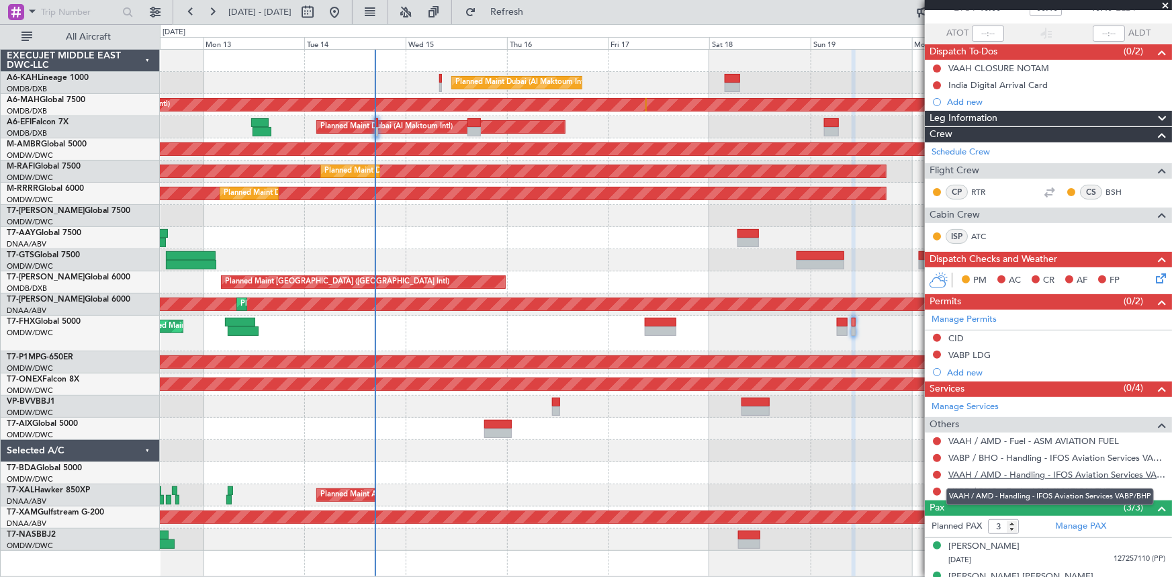
click at [1032, 474] on link "VAAH / AMD - Handling - IFOS Aviation Services VABP/BHP" at bounding box center [1057, 474] width 217 height 11
click at [539, 4] on button "Refresh" at bounding box center [499, 11] width 81 height 21
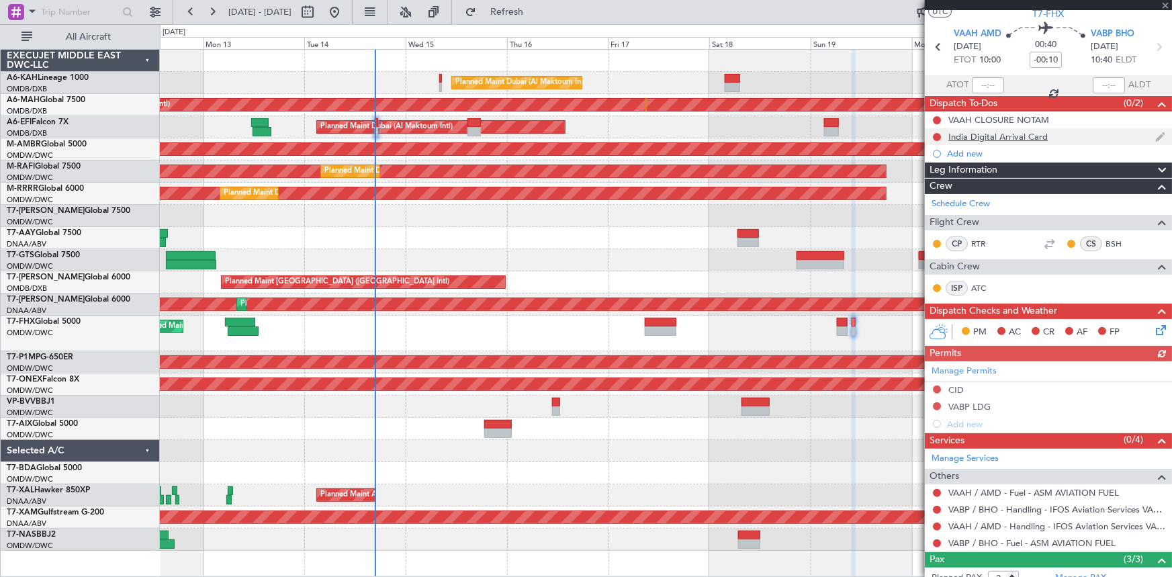
scroll to position [0, 0]
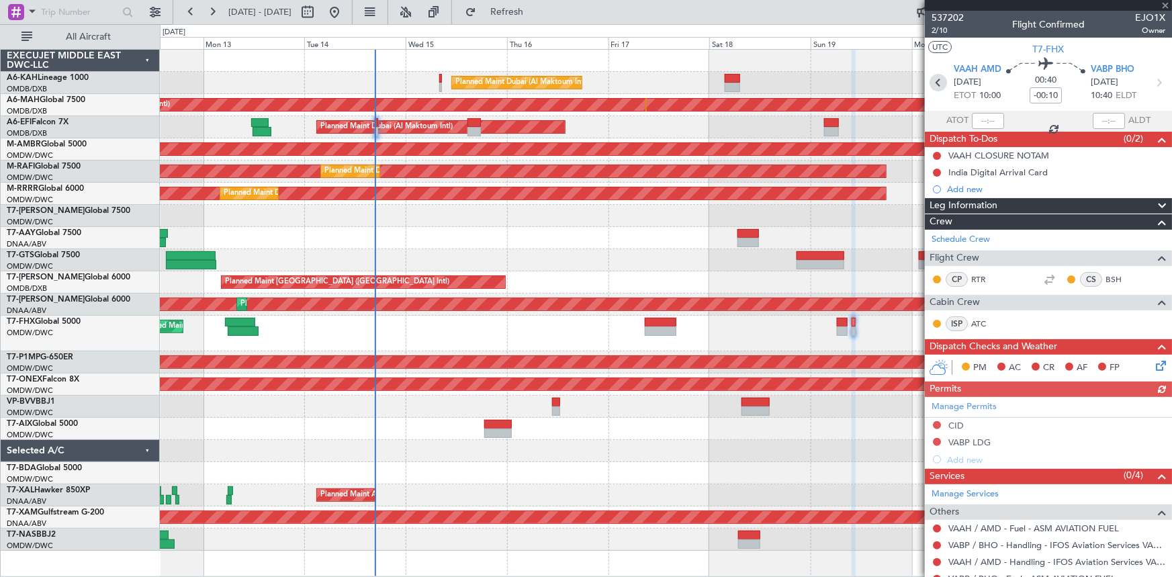
click at [937, 80] on icon at bounding box center [938, 82] width 17 height 17
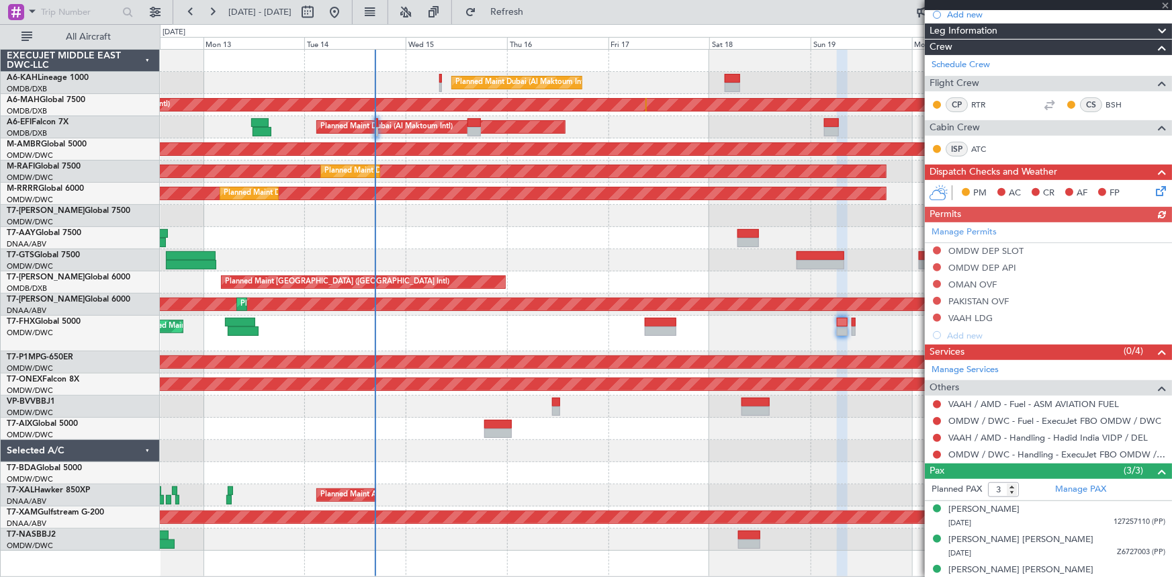
scroll to position [222, 0]
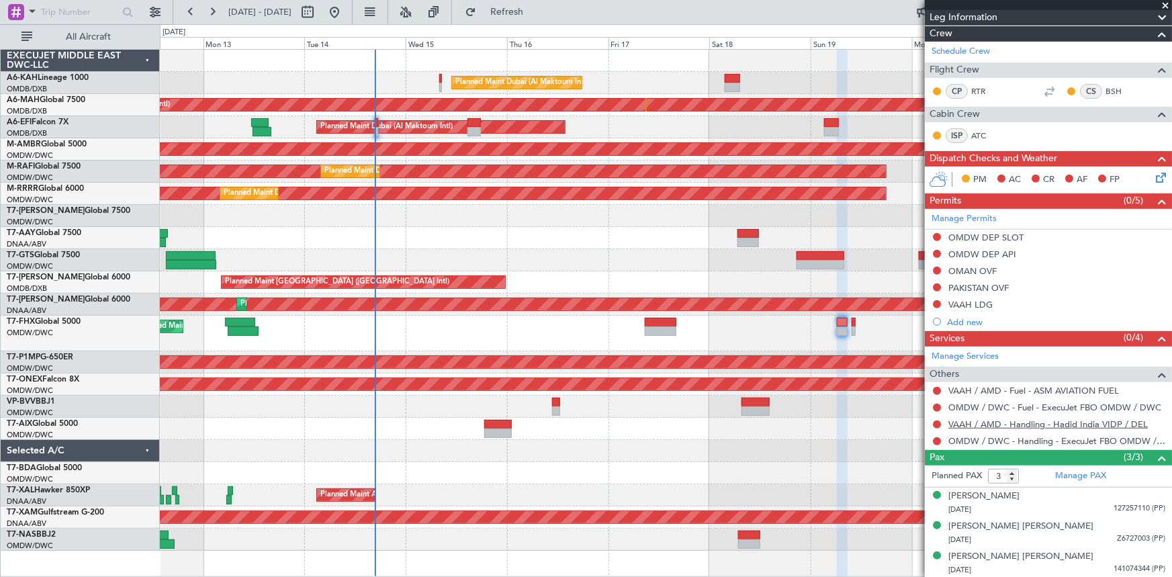
click at [1005, 423] on link "VAAH / AMD - Handling - Hadid India VIDP / DEL" at bounding box center [1049, 424] width 200 height 11
drag, startPoint x: 540, startPoint y: 11, endPoint x: 580, endPoint y: 39, distance: 48.7
click at [535, 13] on span "Refresh" at bounding box center [507, 11] width 56 height 9
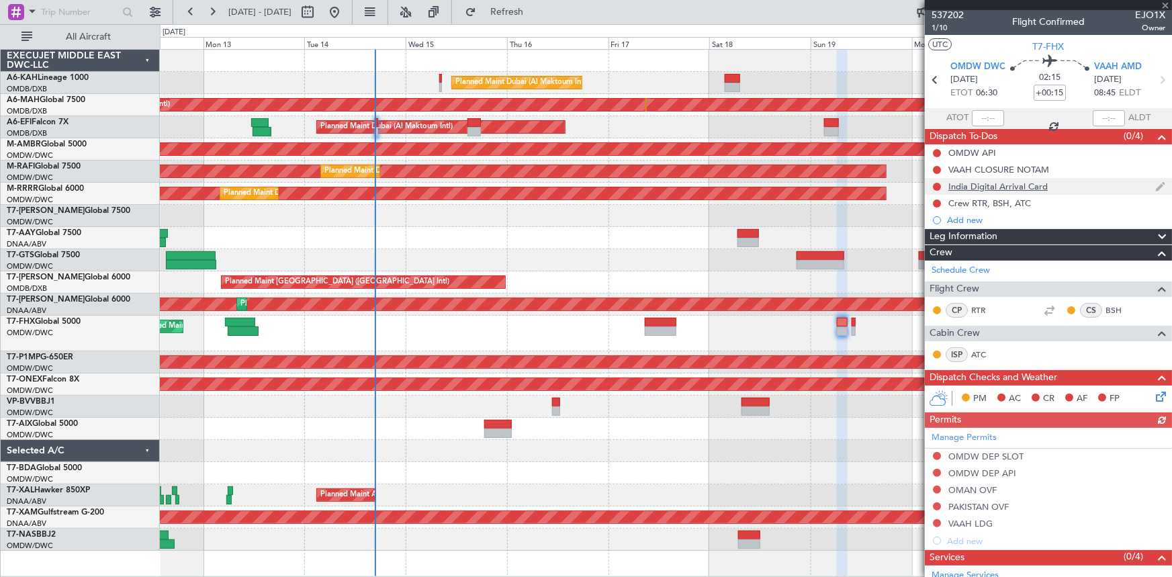
scroll to position [0, 0]
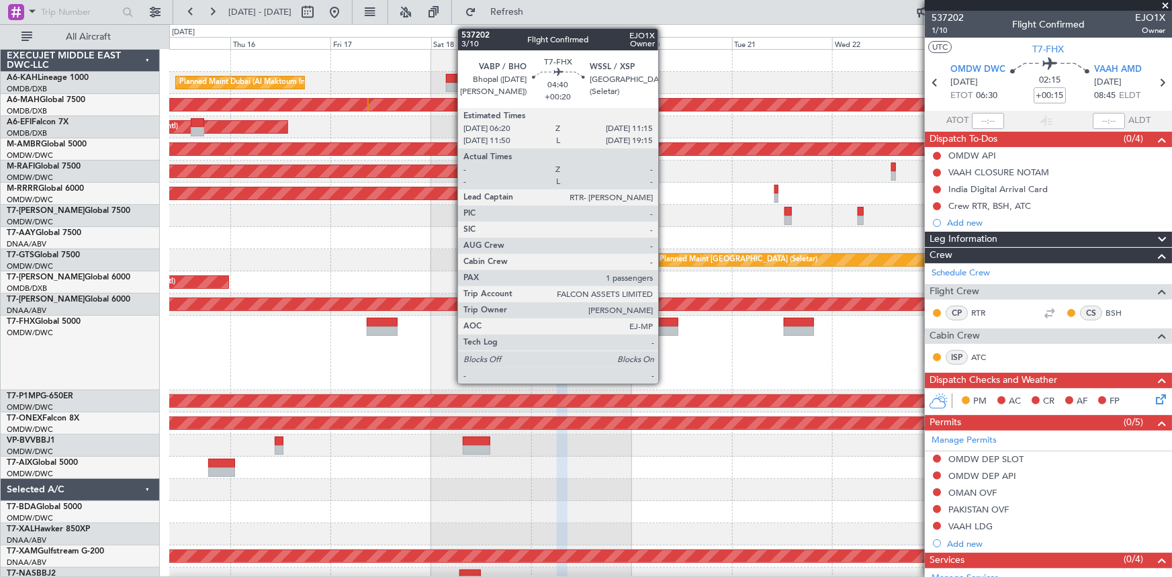
click at [664, 320] on div at bounding box center [668, 322] width 21 height 9
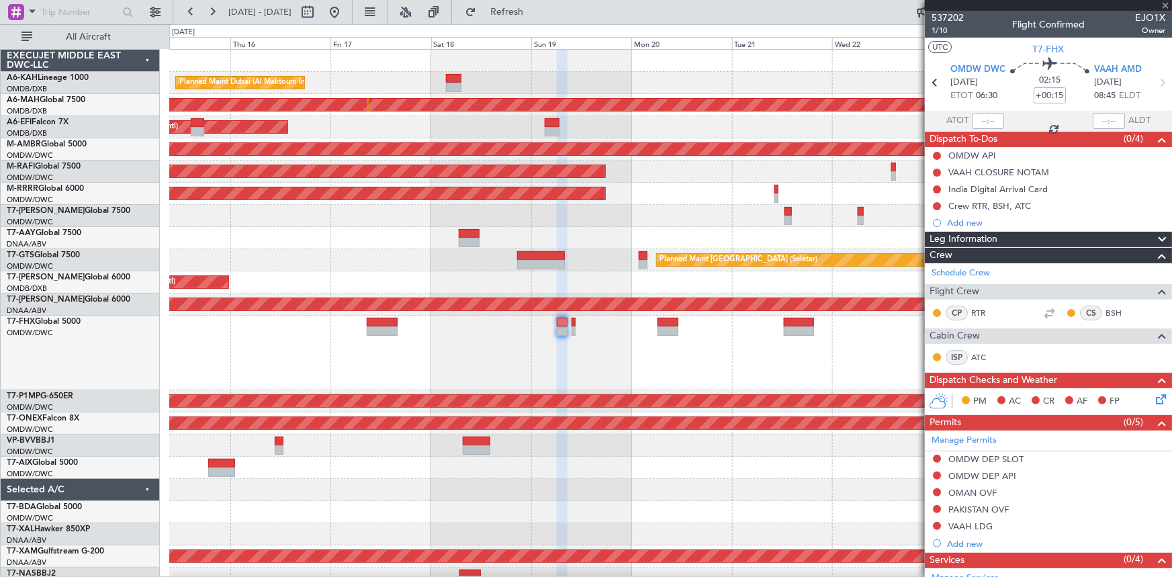
type input "+00:20"
type input "1"
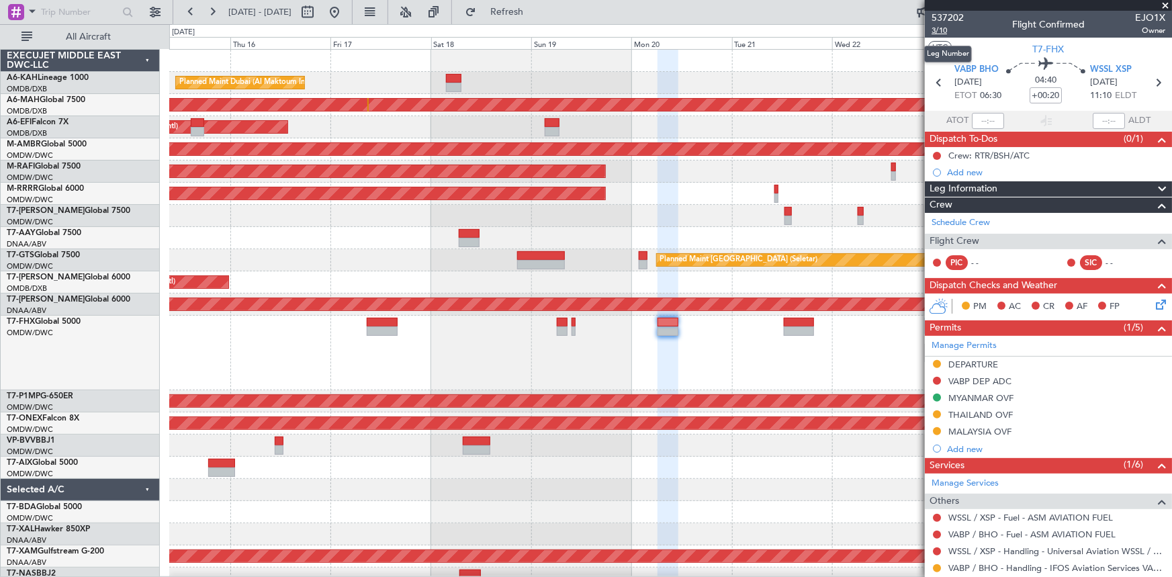
click at [940, 29] on span "3/10" at bounding box center [948, 30] width 32 height 11
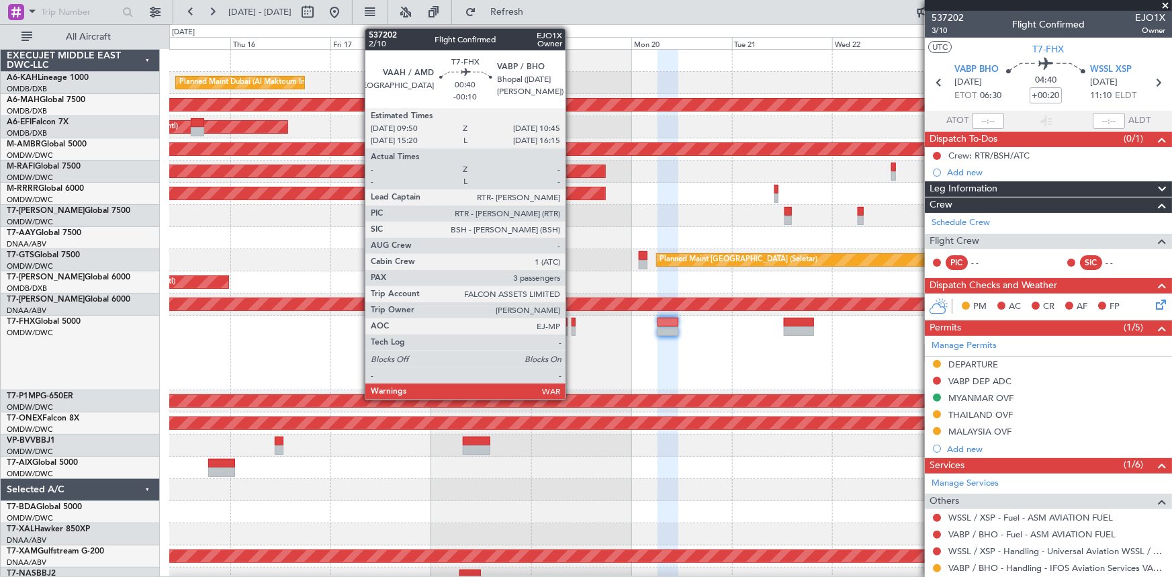
click at [572, 321] on div at bounding box center [574, 322] width 4 height 9
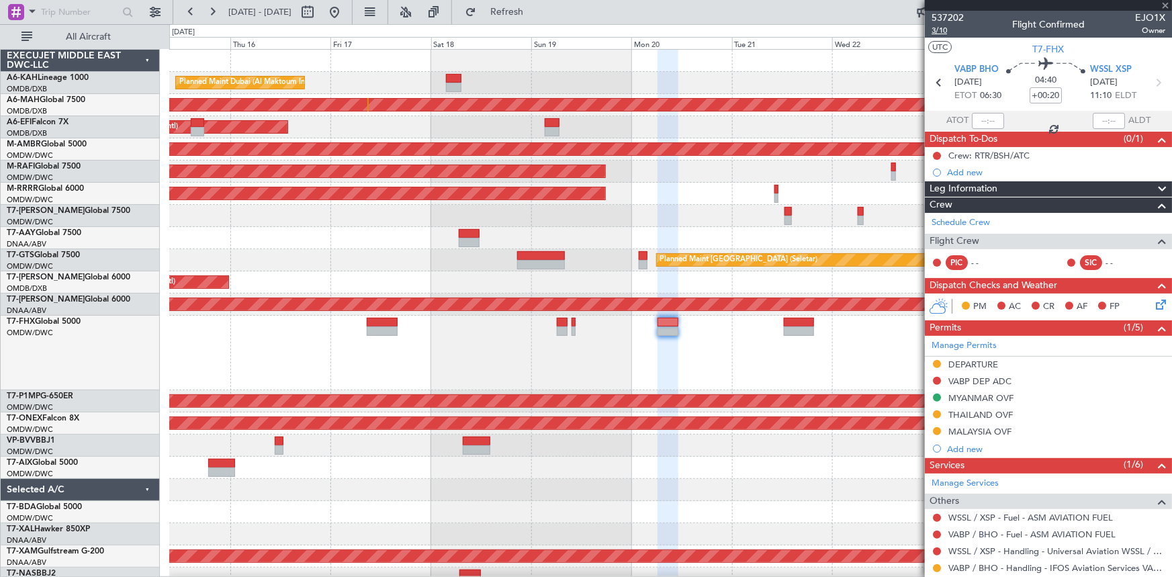
type input "-00:10"
type input "3"
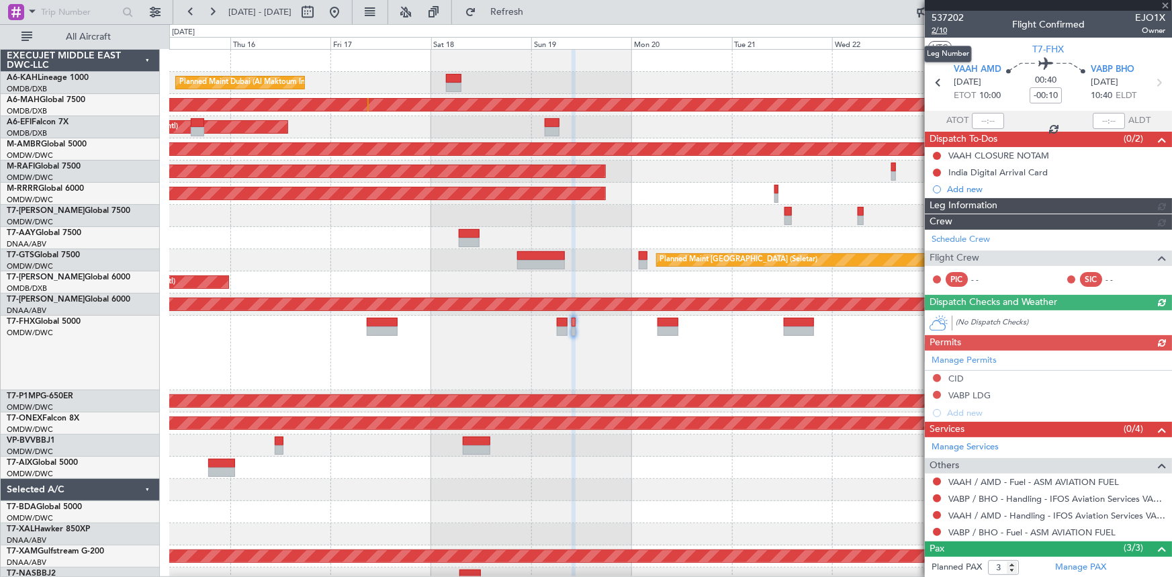
click at [937, 30] on span "2/10" at bounding box center [948, 30] width 32 height 11
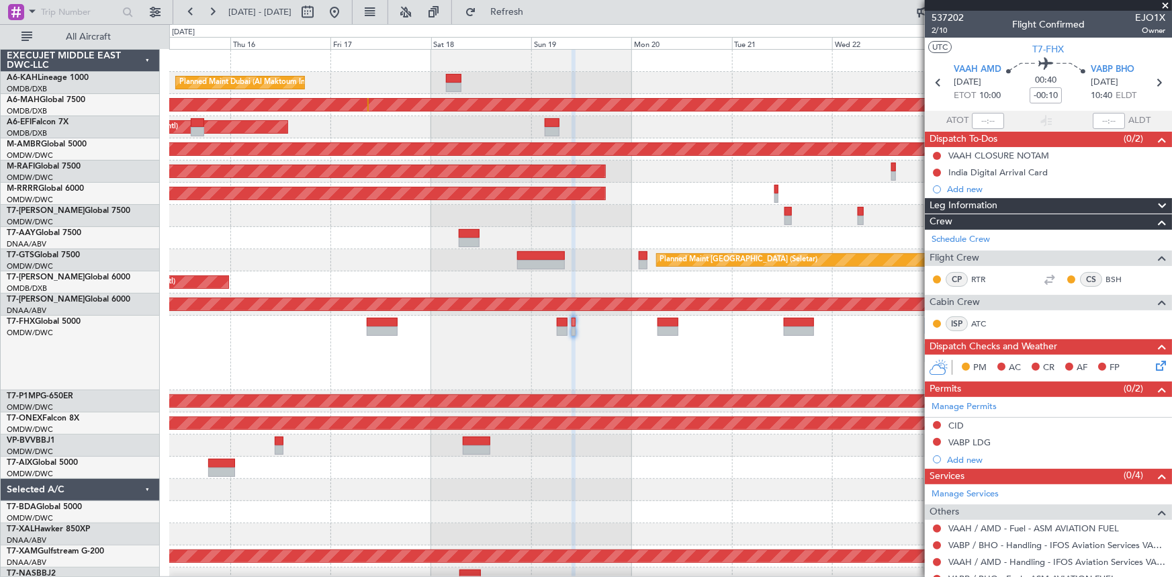
drag, startPoint x: 523, startPoint y: 5, endPoint x: 656, endPoint y: 57, distance: 143.4
click at [523, 5] on button "Refresh" at bounding box center [499, 11] width 81 height 21
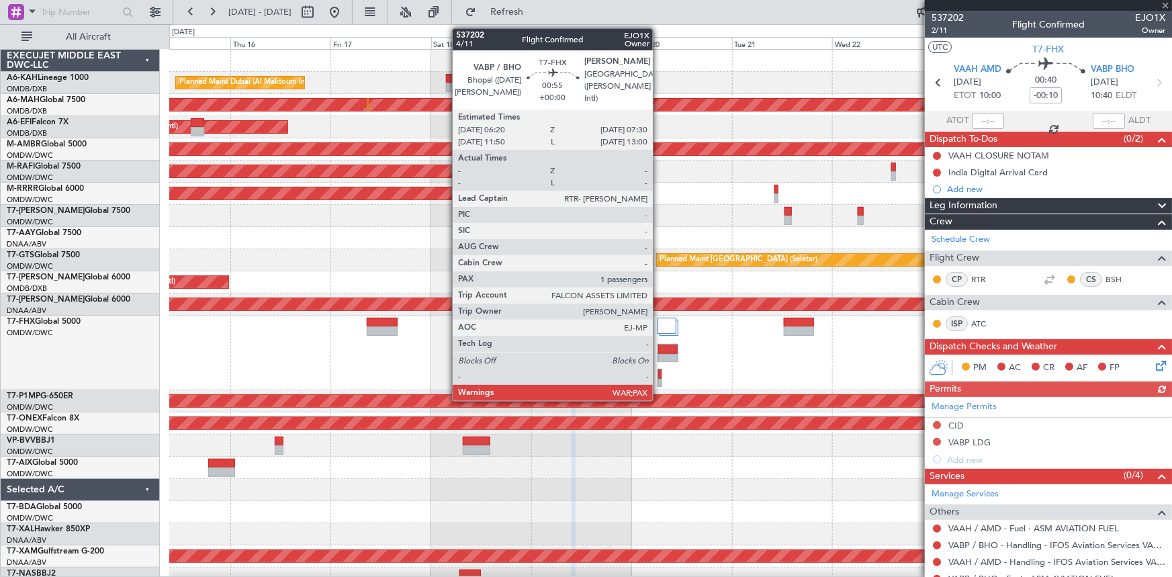
click at [659, 376] on div at bounding box center [660, 374] width 4 height 9
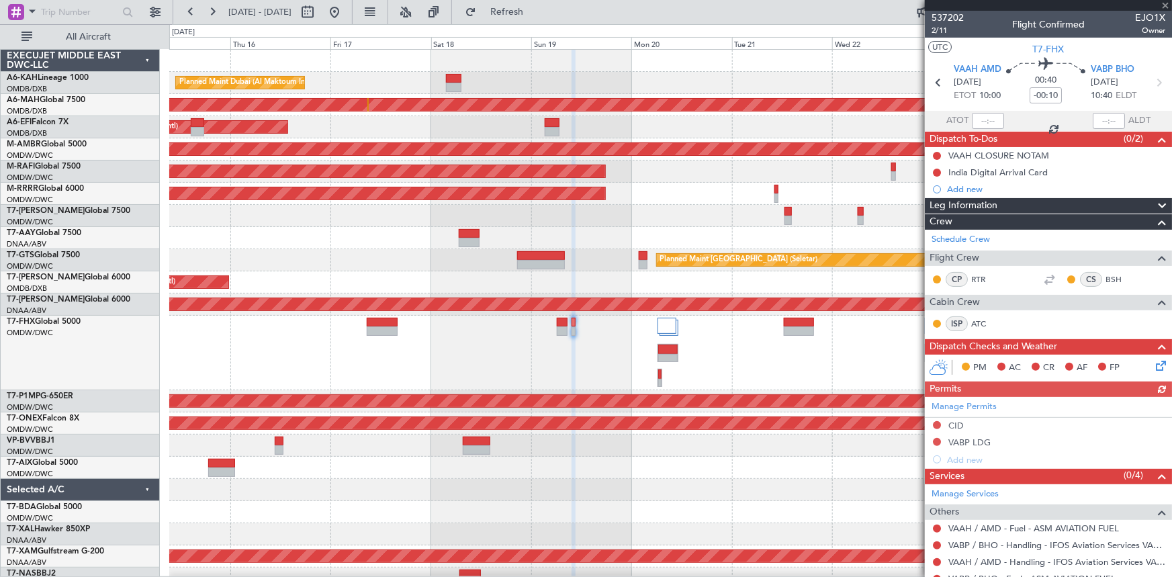
type input "1"
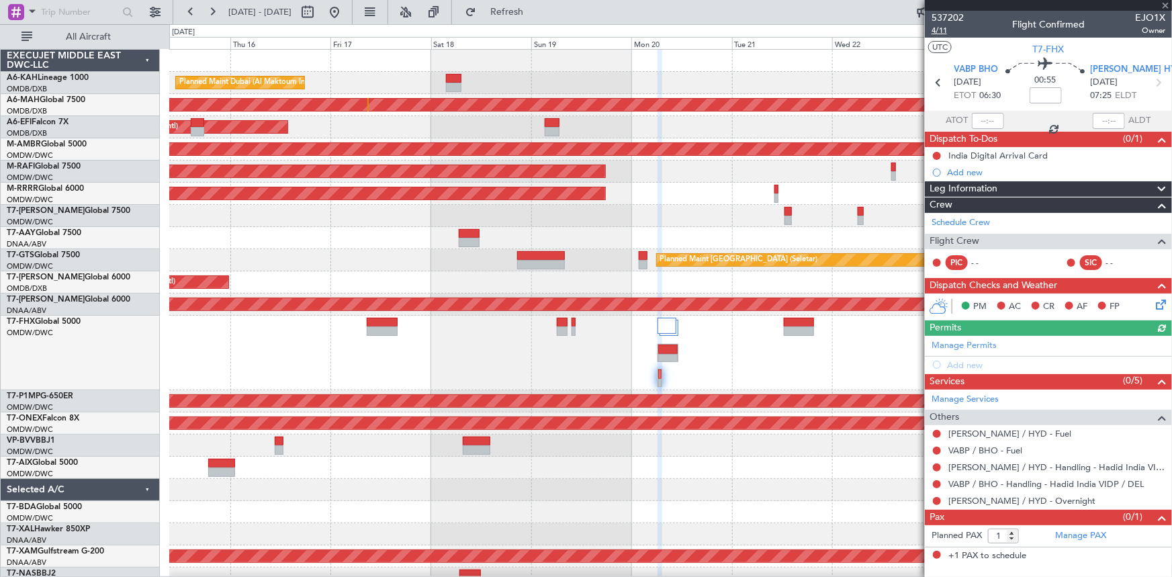
click at [941, 28] on span "4/11" at bounding box center [948, 30] width 32 height 11
click at [535, 16] on span "Refresh" at bounding box center [507, 11] width 56 height 9
click at [975, 347] on div "Manage Permits Add new" at bounding box center [1048, 355] width 247 height 38
click at [972, 342] on link "Manage Permits" at bounding box center [964, 345] width 65 height 13
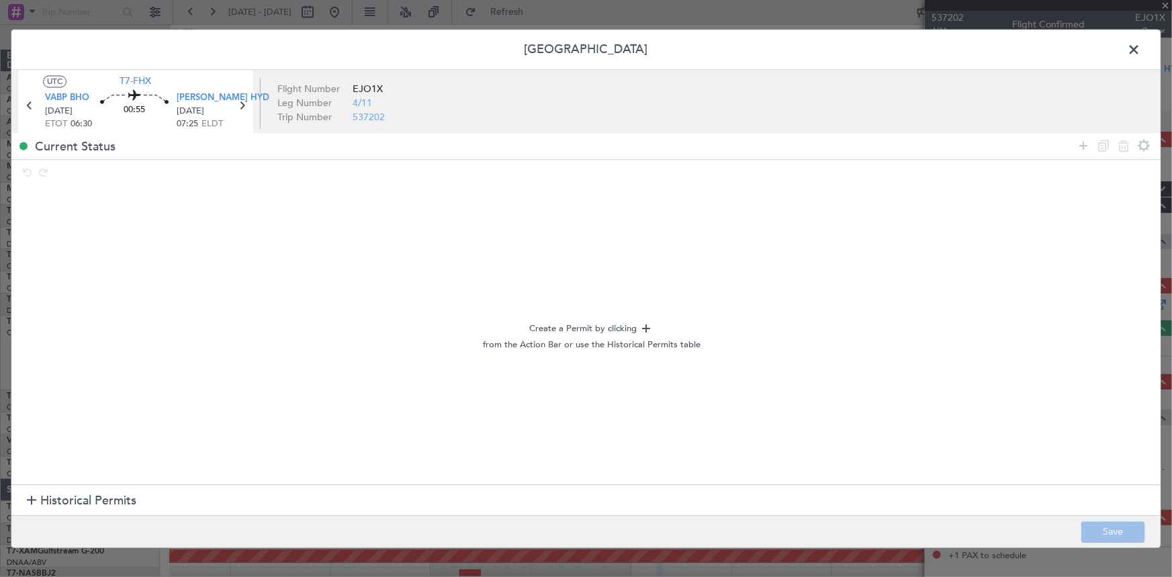
click at [91, 501] on span "Historical Permits" at bounding box center [88, 501] width 96 height 18
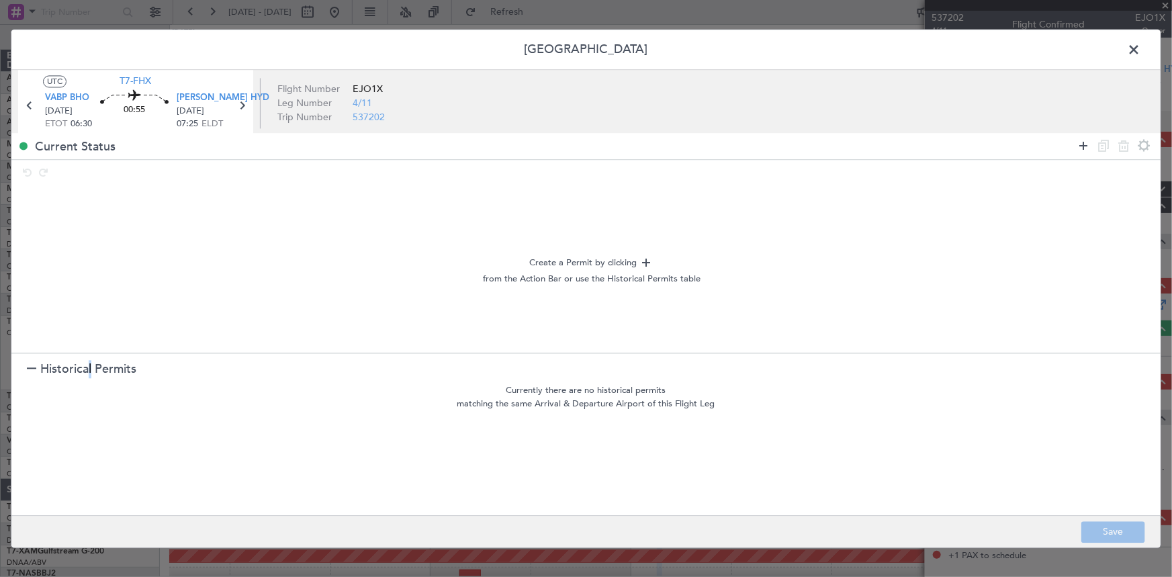
click at [1084, 146] on icon at bounding box center [1084, 146] width 16 height 16
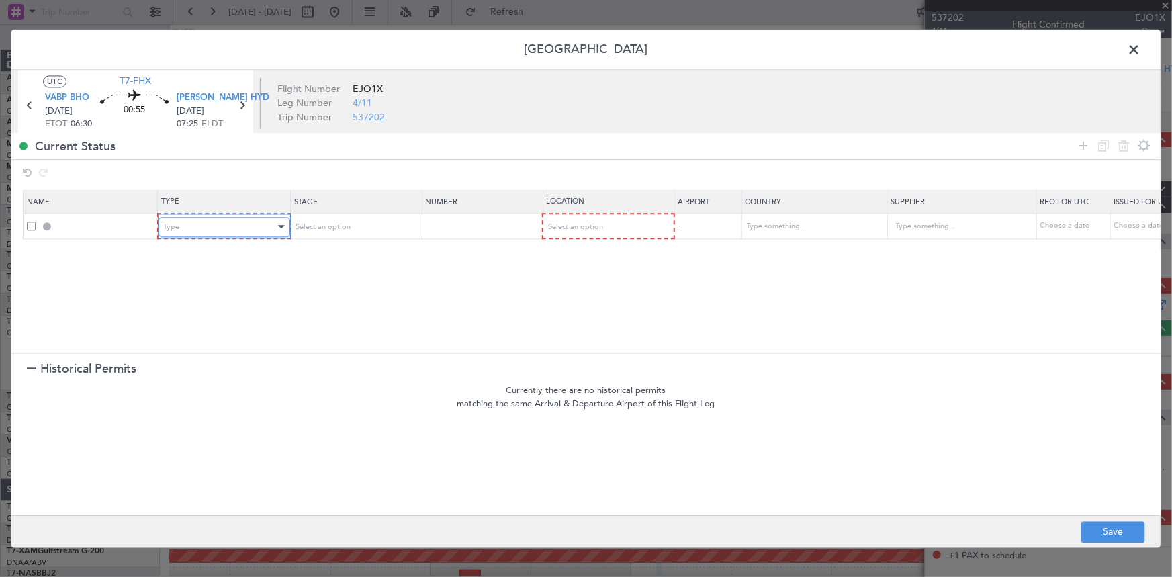
click at [219, 228] on div "Type" at bounding box center [220, 227] width 112 height 20
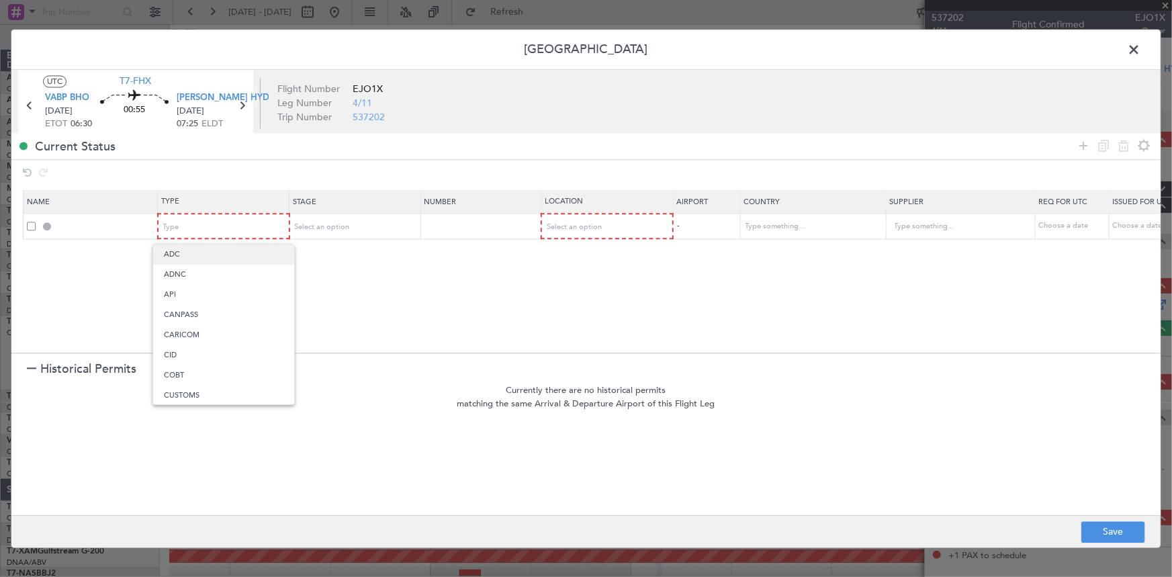
click at [183, 251] on span "ADC" at bounding box center [224, 255] width 120 height 20
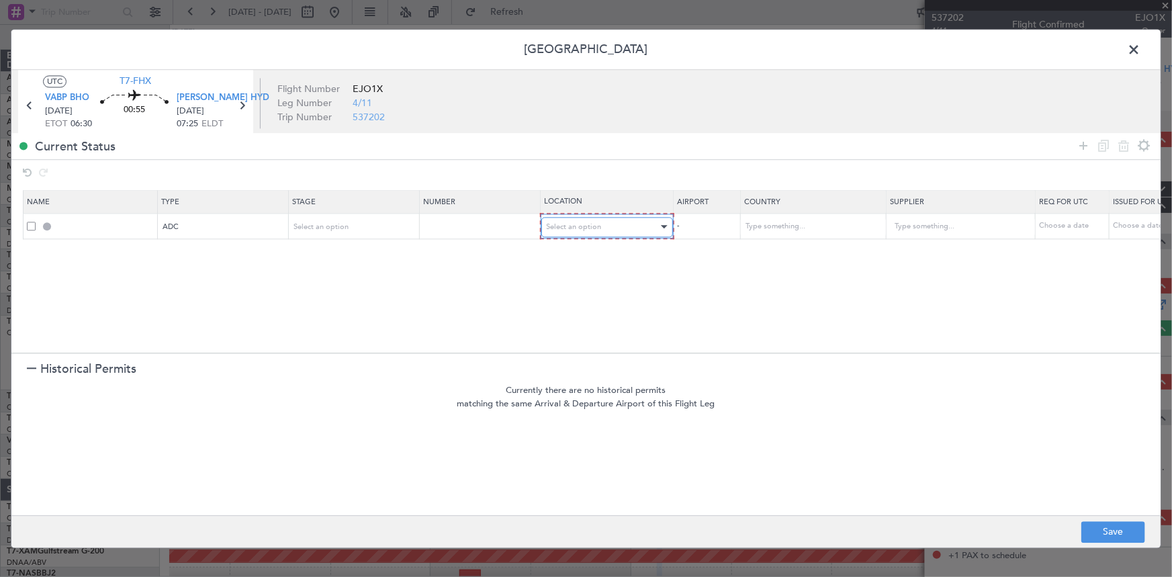
click at [601, 228] on div "Select an option" at bounding box center [603, 227] width 112 height 20
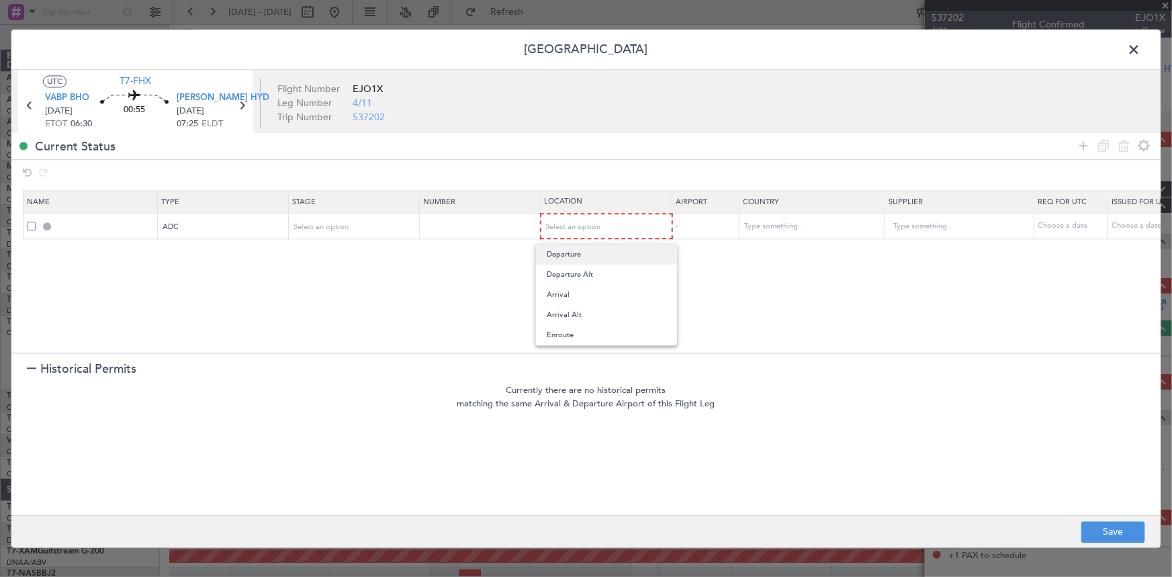
click at [584, 253] on span "Departure" at bounding box center [607, 255] width 120 height 20
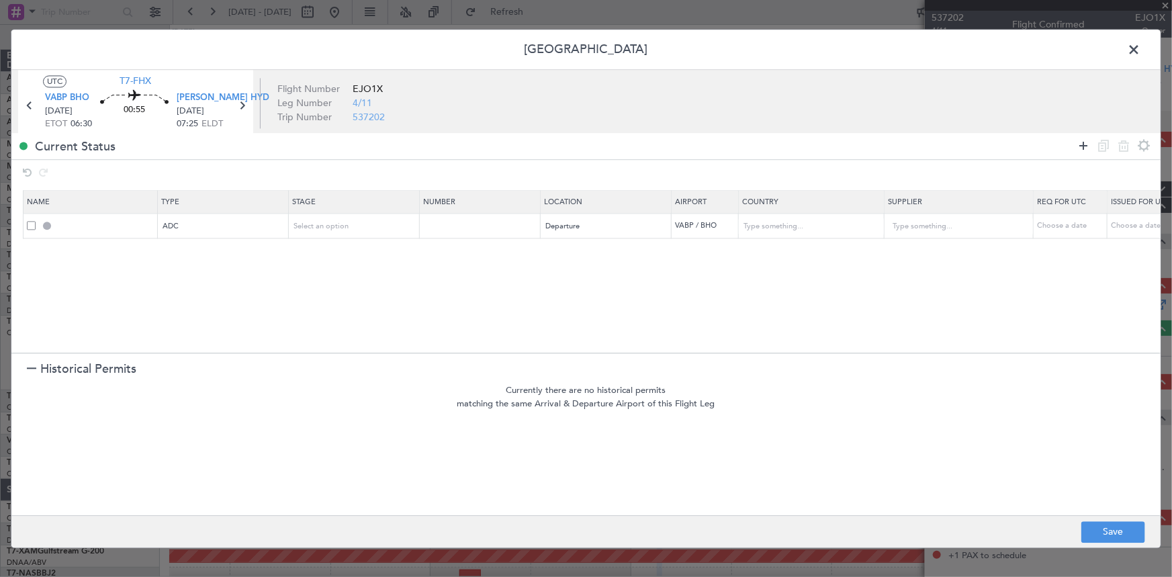
drag, startPoint x: 1083, startPoint y: 148, endPoint x: 1075, endPoint y: 151, distance: 8.7
click at [1082, 148] on icon at bounding box center [1084, 146] width 16 height 16
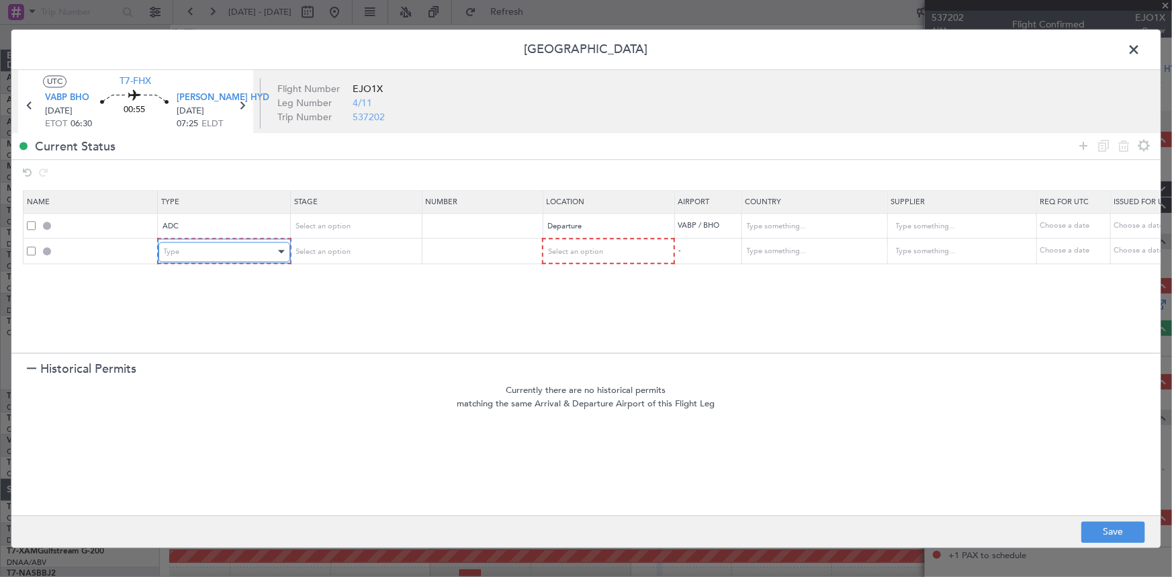
click at [206, 252] on div "Type" at bounding box center [220, 252] width 112 height 20
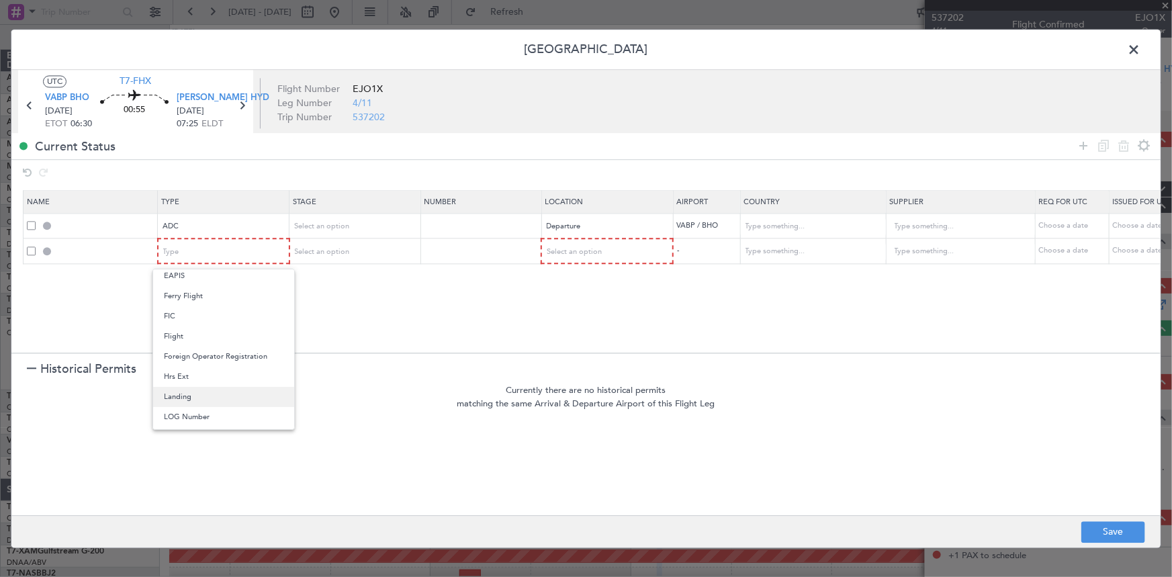
click at [208, 395] on span "Landing" at bounding box center [224, 397] width 120 height 20
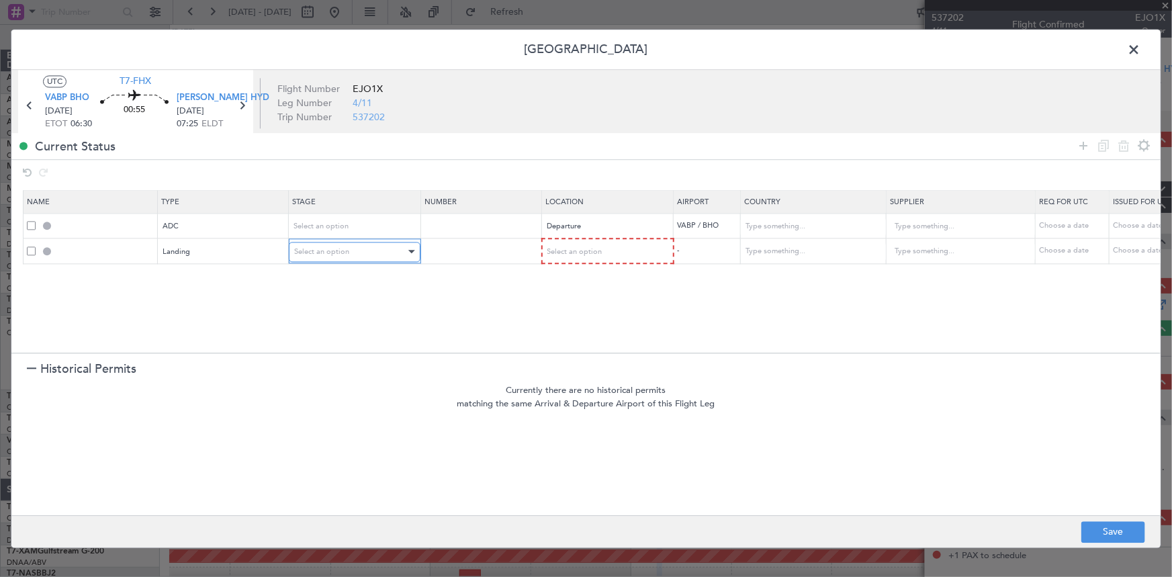
click at [365, 255] on div "Select an option" at bounding box center [350, 252] width 112 height 20
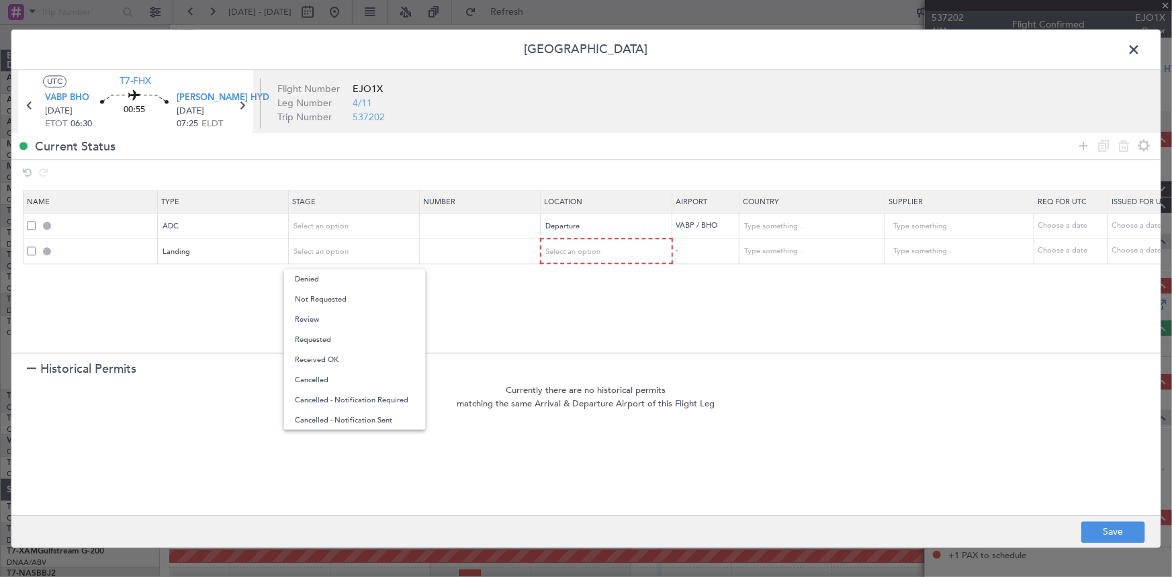
click at [584, 248] on div at bounding box center [586, 288] width 1172 height 577
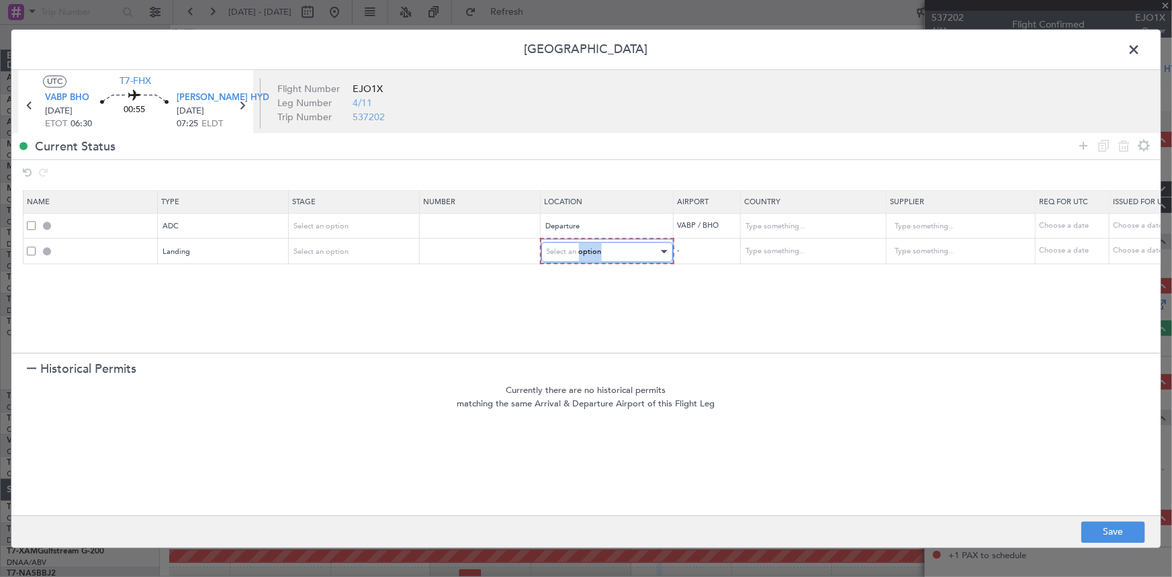
click at [584, 248] on span "Select an option" at bounding box center [574, 252] width 55 height 10
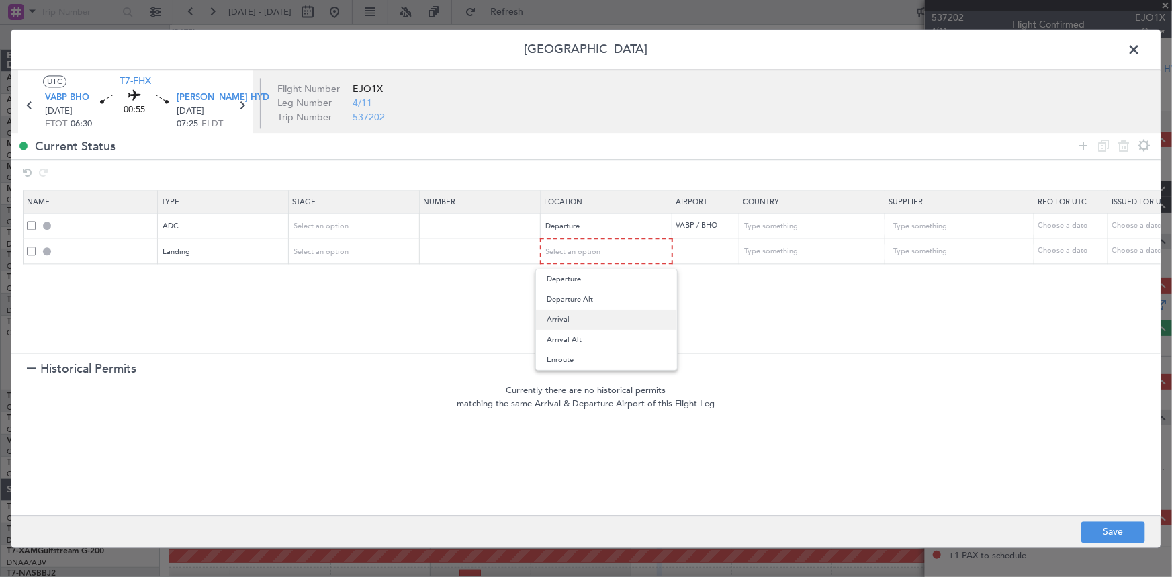
click at [572, 321] on span "Arrival" at bounding box center [607, 320] width 120 height 20
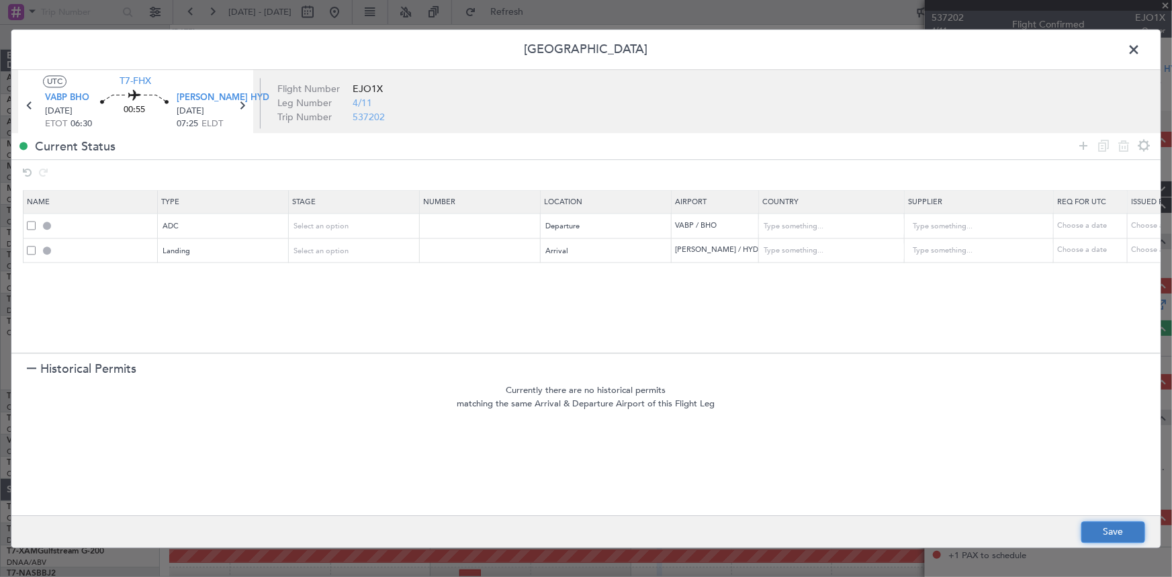
click at [1122, 536] on button "Save" at bounding box center [1114, 531] width 64 height 21
type input "VABP DEP ADC"
type input "India"
type input "NNN"
type input "3"
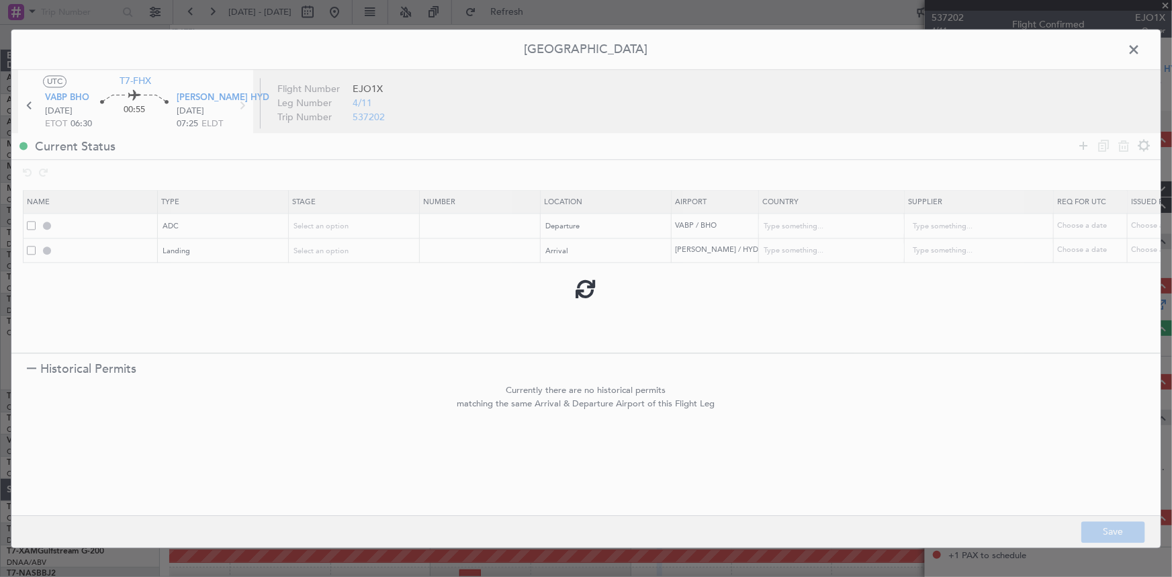
type input "VOHS LDG"
type input "India"
type input "NNN"
type input "3"
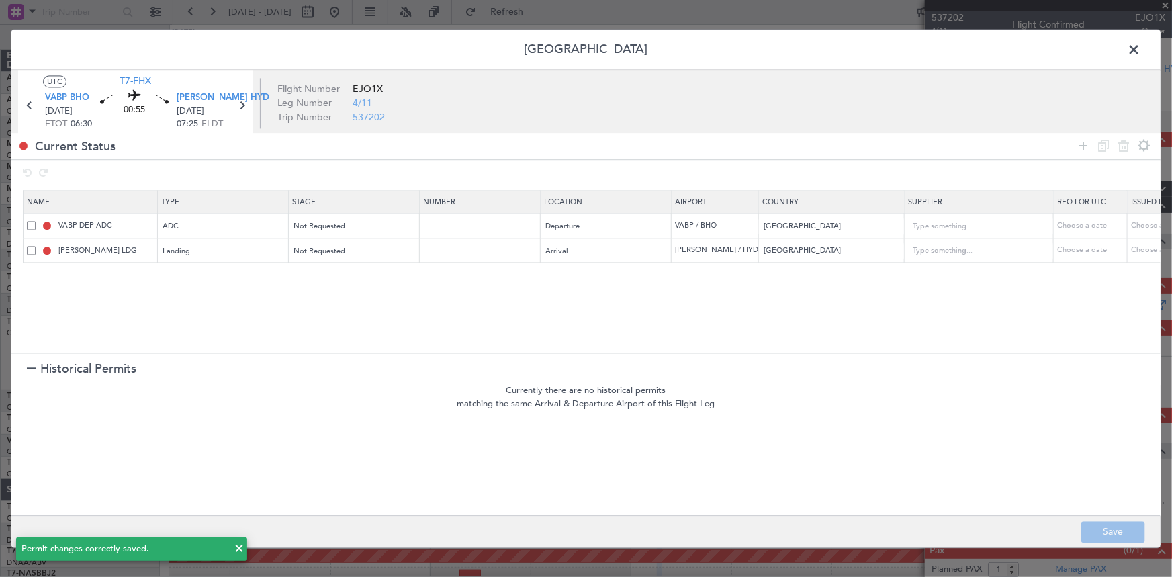
click at [1141, 49] on span at bounding box center [1141, 53] width 0 height 27
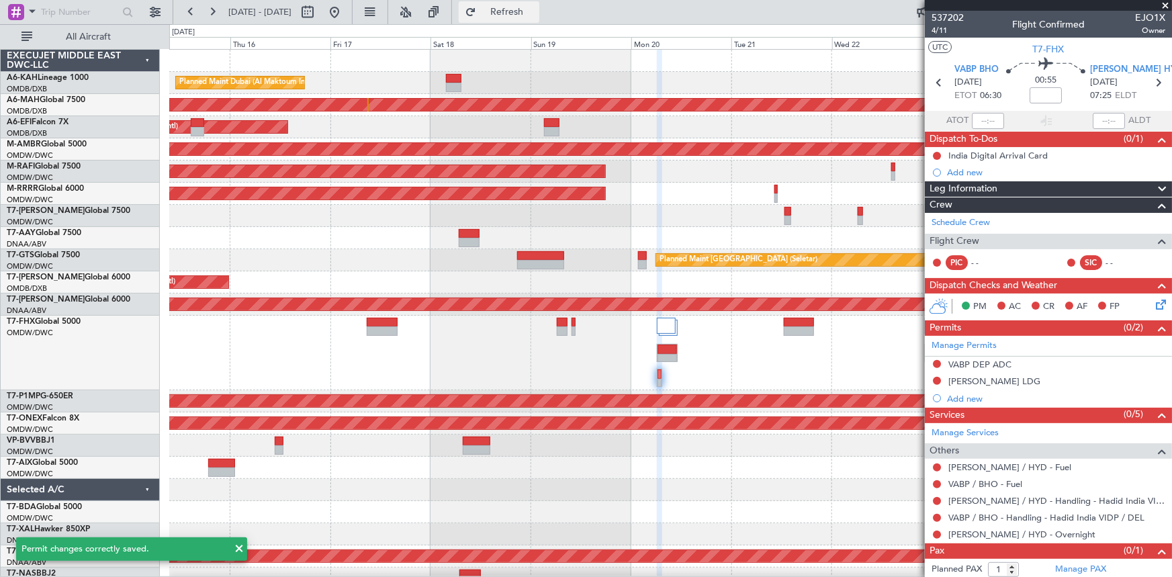
click at [535, 13] on span "Refresh" at bounding box center [507, 11] width 56 height 9
click at [973, 469] on link "VOHS / HYD - Fuel" at bounding box center [1010, 467] width 123 height 11
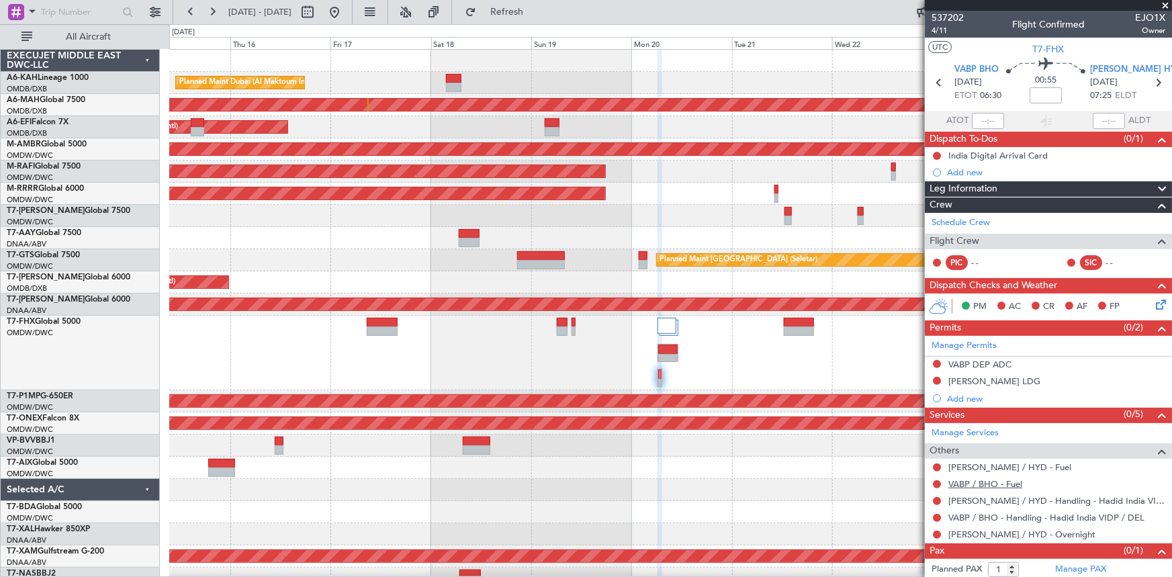
click at [959, 482] on link "VABP / BHO - Fuel" at bounding box center [986, 483] width 74 height 11
click at [535, 7] on span "Refresh" at bounding box center [507, 11] width 56 height 9
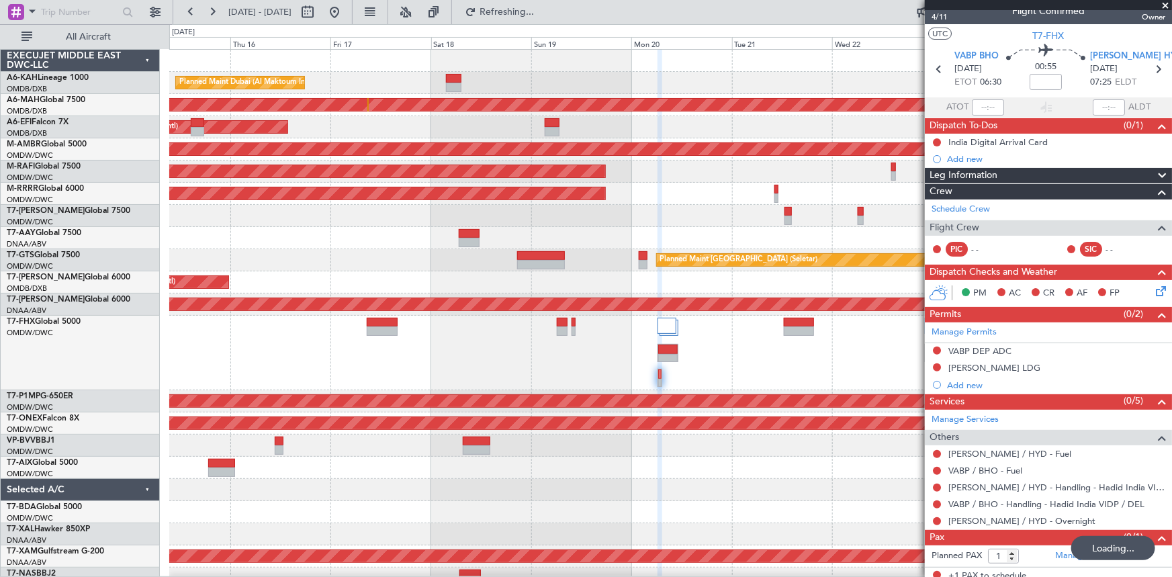
scroll to position [20, 0]
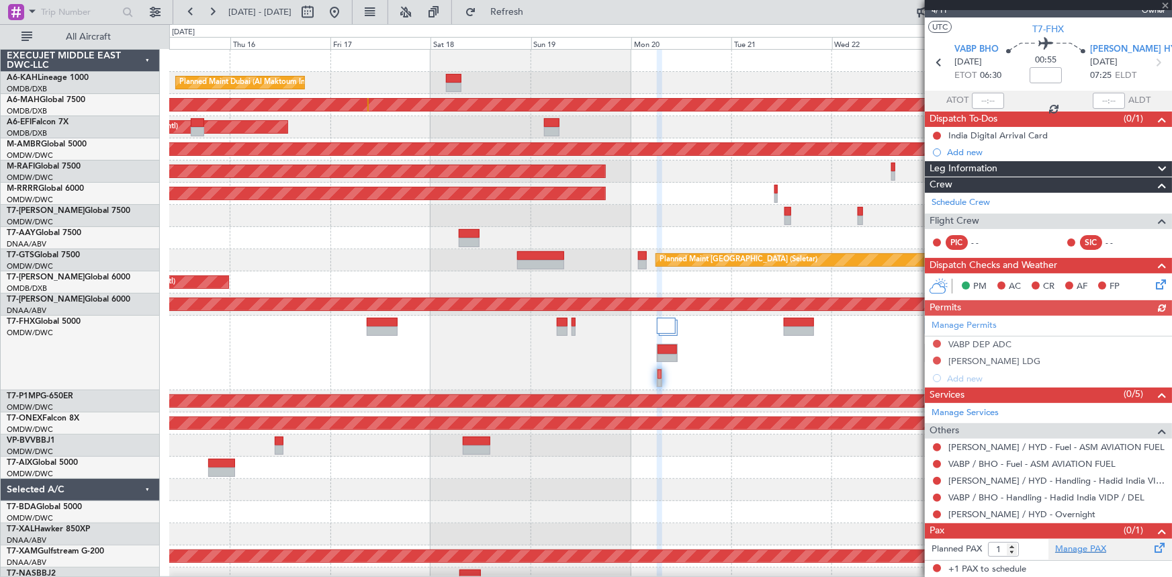
click at [1076, 548] on link "Manage PAX" at bounding box center [1080, 549] width 51 height 13
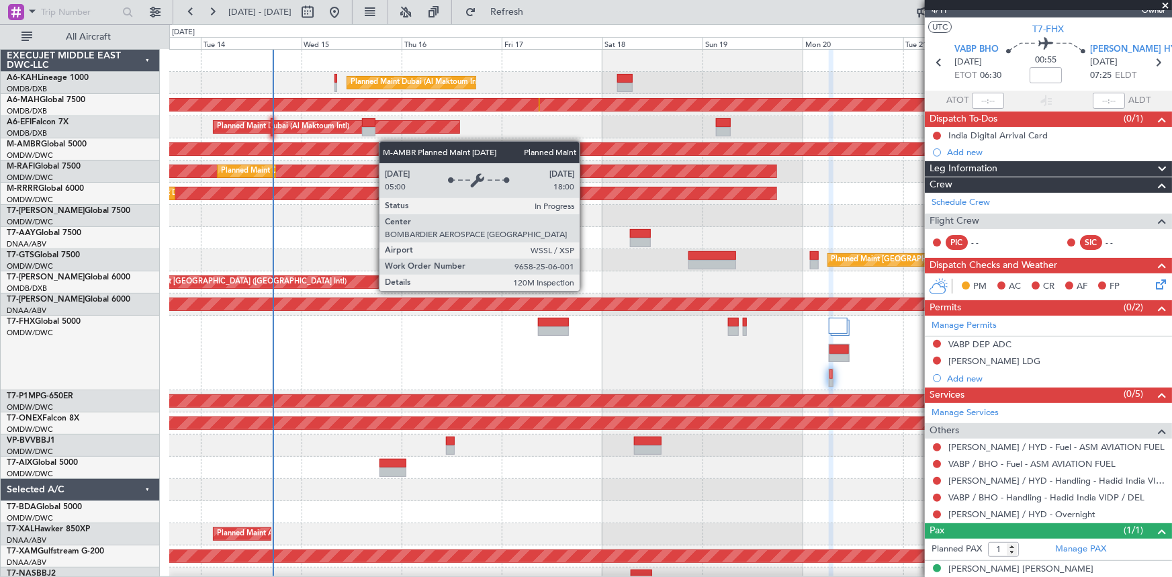
click at [468, 142] on div "Planned Maint Dubai (Al Maktoum Intl) Unplanned Maint Dubai (Dubai Intl) Planne…" at bounding box center [670, 320] width 1003 height 540
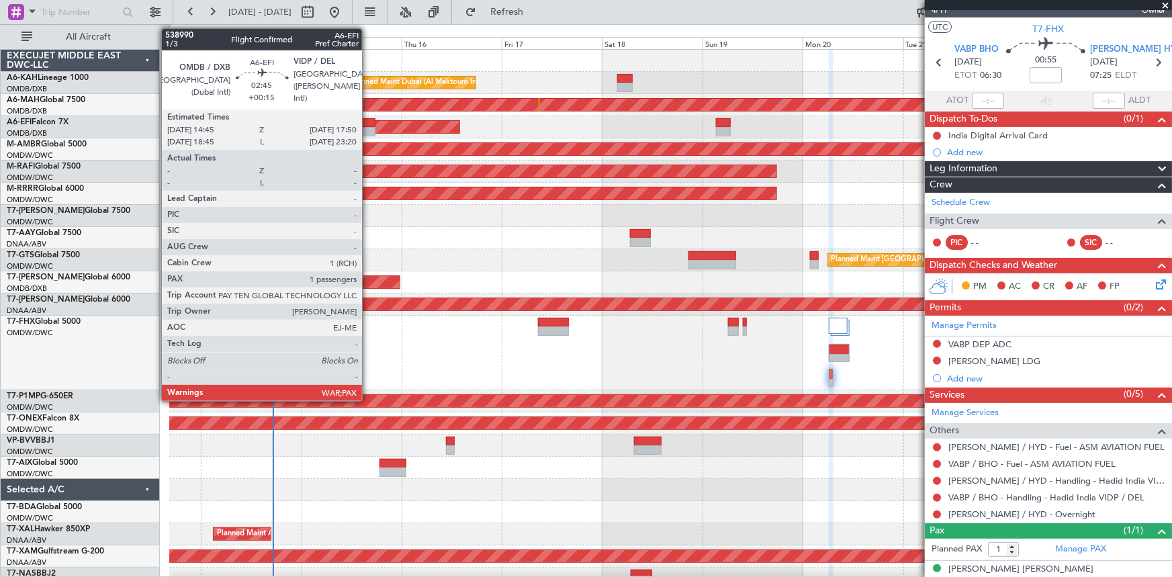
click at [368, 123] on div at bounding box center [368, 122] width 13 height 9
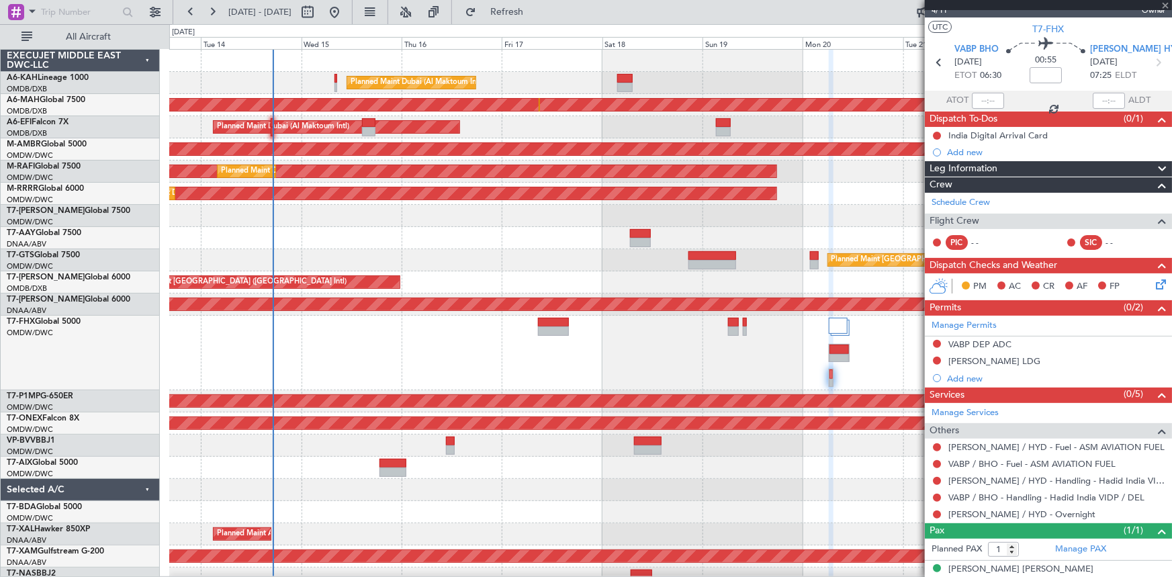
type input "+00:15"
type input "3"
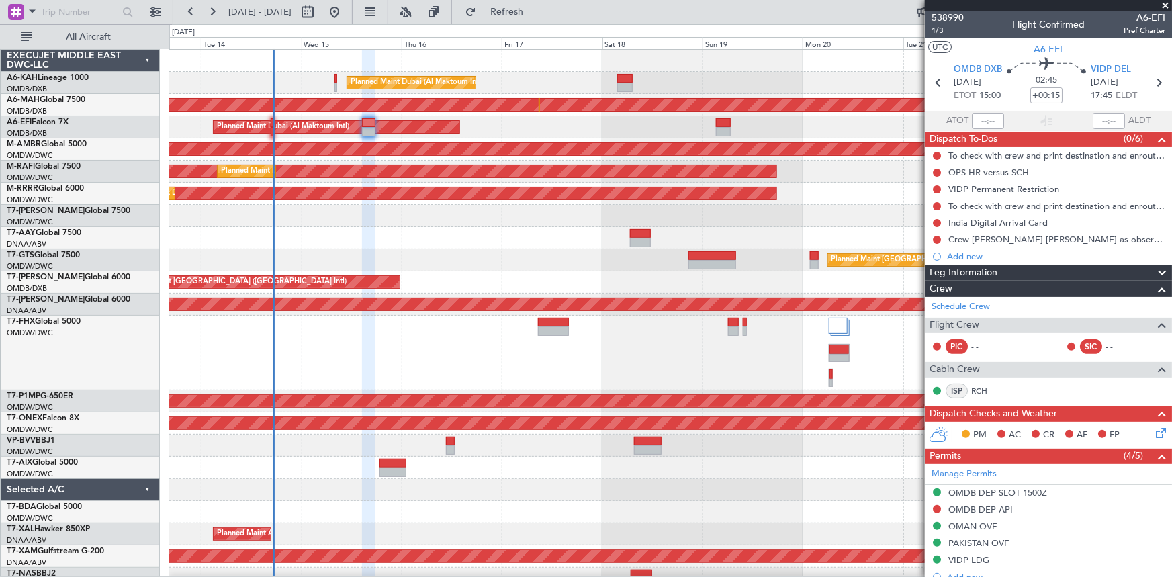
scroll to position [7, 0]
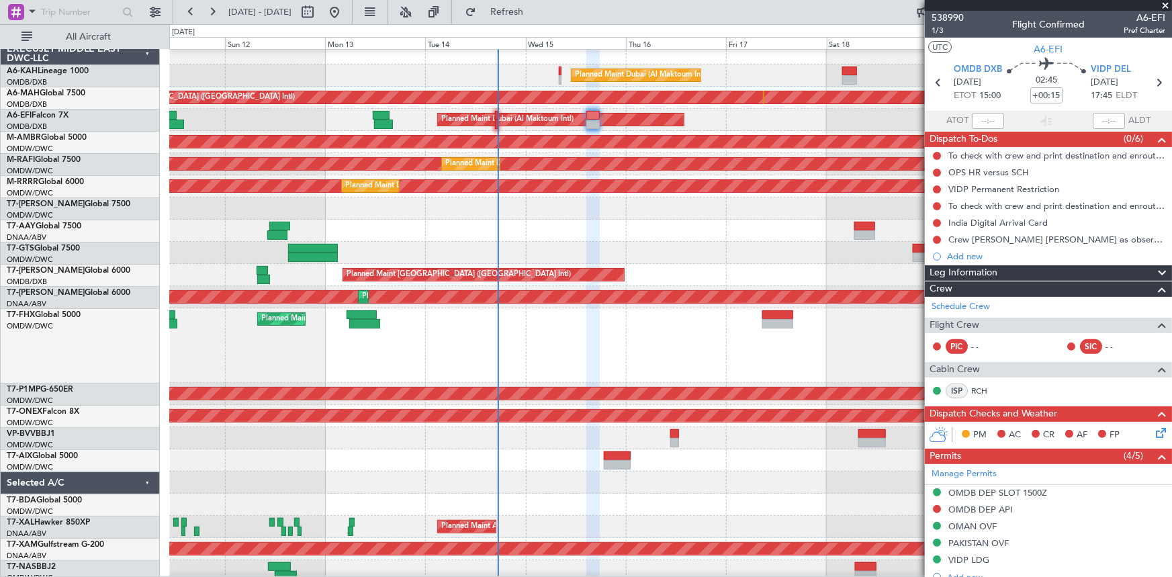
click at [664, 245] on div "Planned Maint [GEOGRAPHIC_DATA] (Seletar)" at bounding box center [670, 253] width 1003 height 22
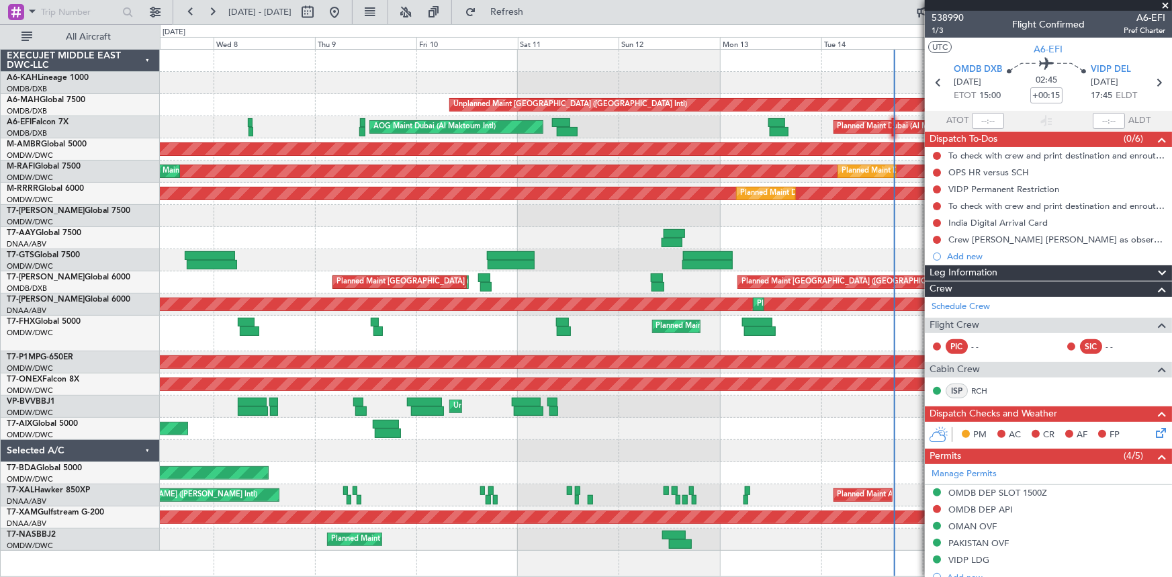
scroll to position [0, 0]
click at [531, 10] on span "Refresh" at bounding box center [507, 11] width 56 height 9
